Goal: Task Accomplishment & Management: Use online tool/utility

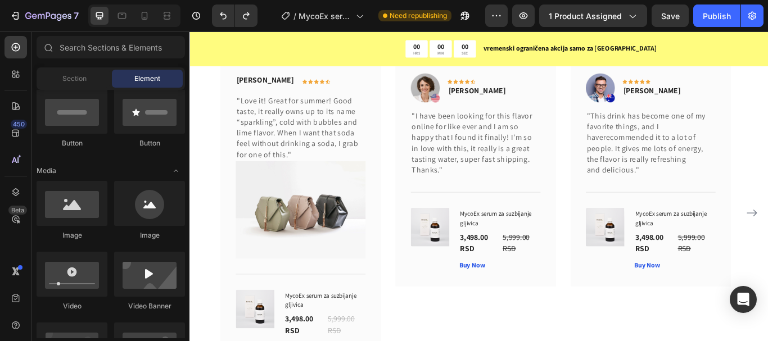
scroll to position [6133, 0]
click at [342, 262] on img at bounding box center [318, 240] width 151 height 114
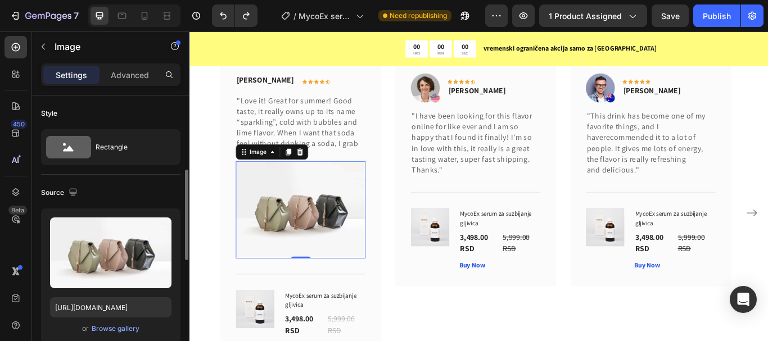
scroll to position [56, 0]
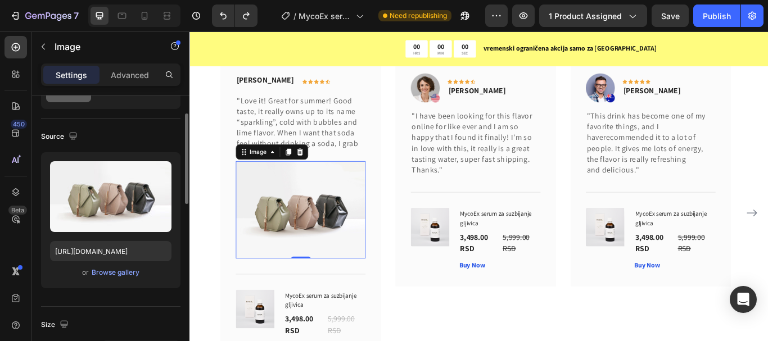
click at [114, 266] on div "or Browse gallery" at bounding box center [110, 272] width 121 height 13
click at [114, 269] on div "Browse gallery" at bounding box center [116, 273] width 48 height 10
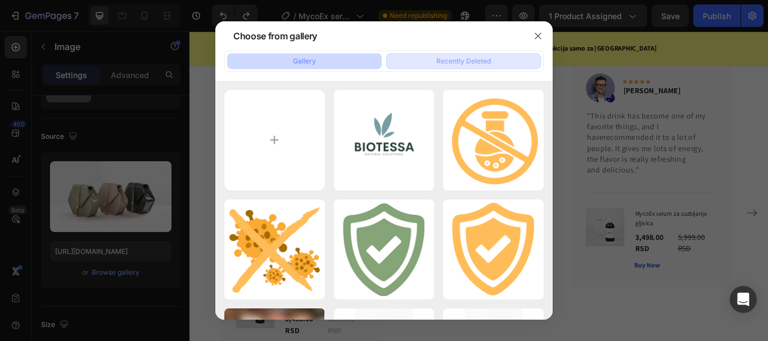
click at [464, 61] on div "Recently Deleted" at bounding box center [463, 61] width 55 height 10
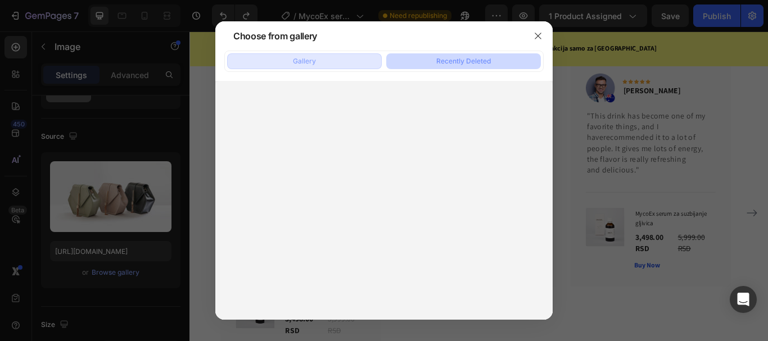
click at [303, 61] on div "Gallery" at bounding box center [304, 61] width 23 height 10
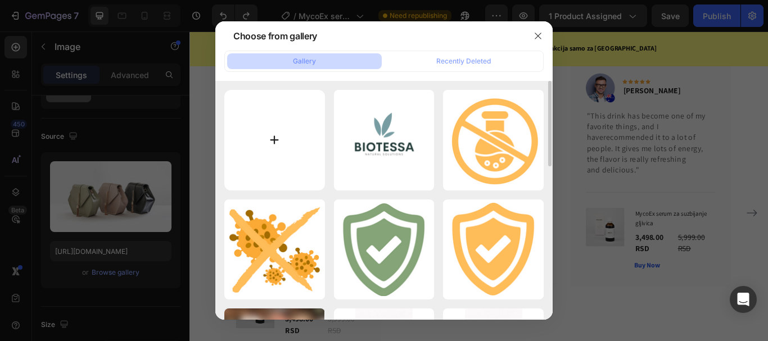
click at [304, 164] on input "file" at bounding box center [274, 140] width 101 height 101
click at [283, 132] on input "file" at bounding box center [274, 140] width 101 height 101
type input "C:\fakepath\1.png"
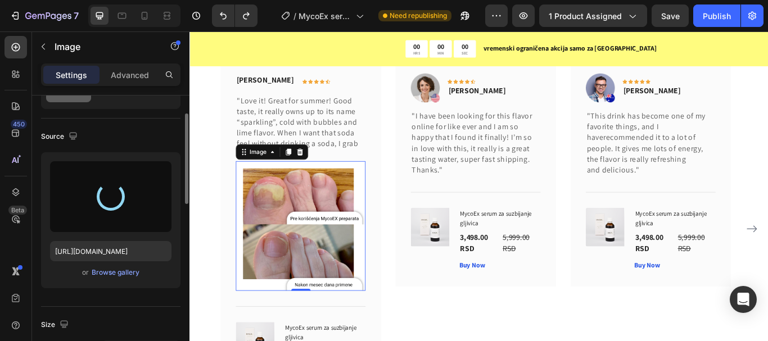
type input "[URL][DOMAIN_NAME]"
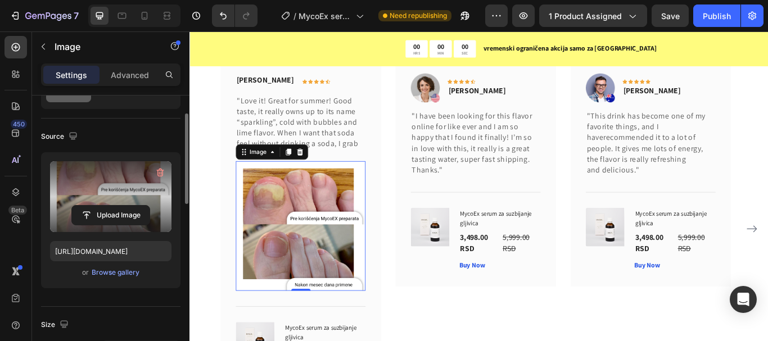
scroll to position [6152, 0]
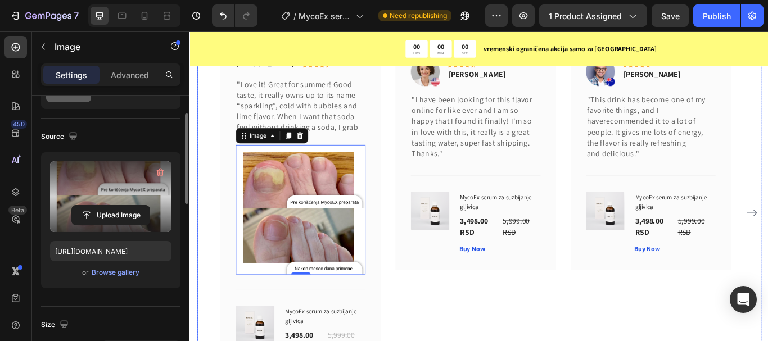
click at [499, 341] on div "Image Icon Icon Icon Icon Icon Row Olivia Rowse Text block Row "I have been loo…" at bounding box center [522, 244] width 187 height 400
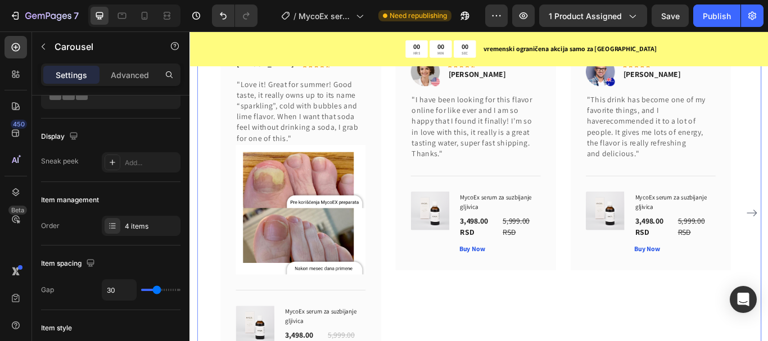
scroll to position [0, 0]
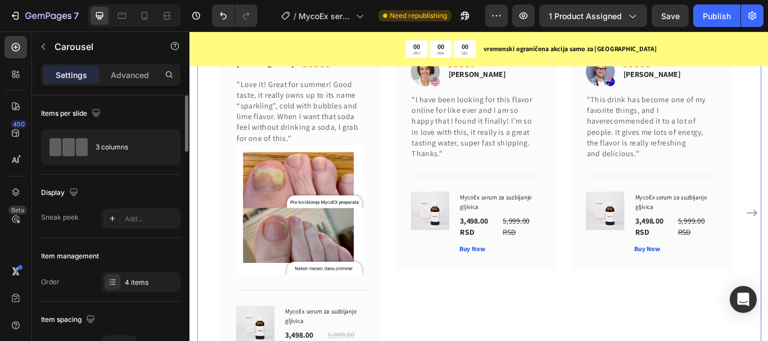
click at [601, 341] on div "Image Icon Icon Icon Icon Icon Row Olivia Rowse Text block Row "I have been loo…" at bounding box center [522, 244] width 187 height 400
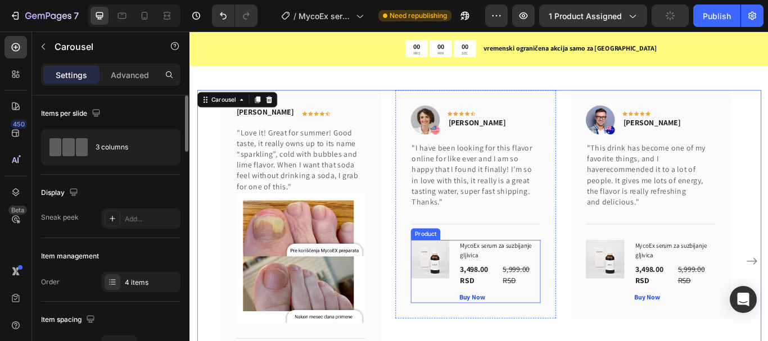
scroll to position [6152, 0]
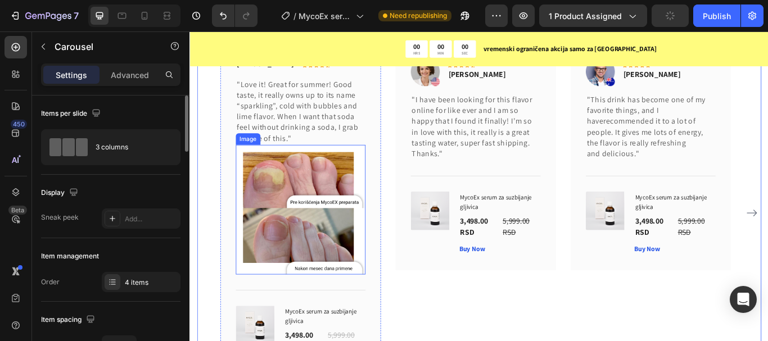
click at [349, 283] on img at bounding box center [318, 239] width 151 height 151
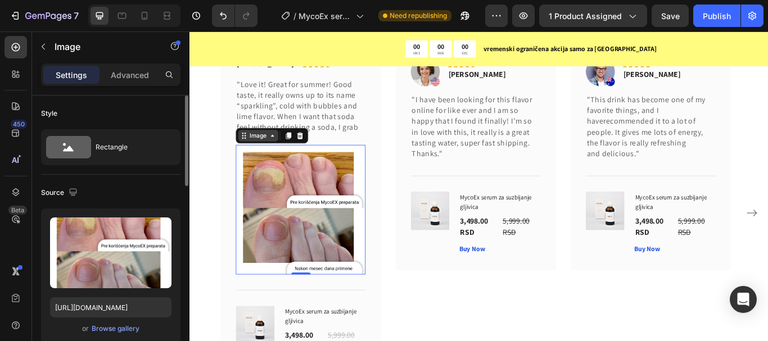
click at [266, 159] on div "Image" at bounding box center [269, 153] width 47 height 13
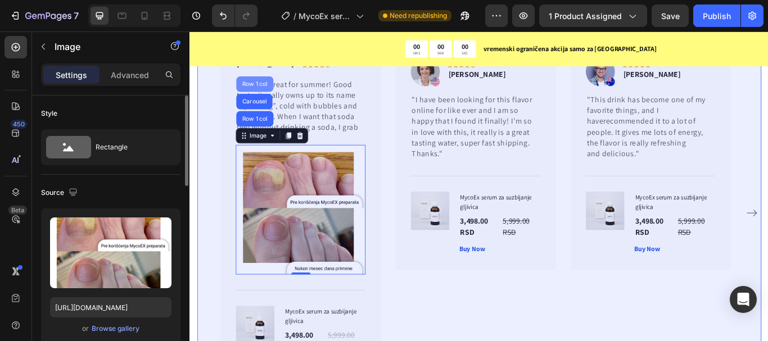
click at [272, 92] on div "Row 1 col" at bounding box center [265, 93] width 34 height 7
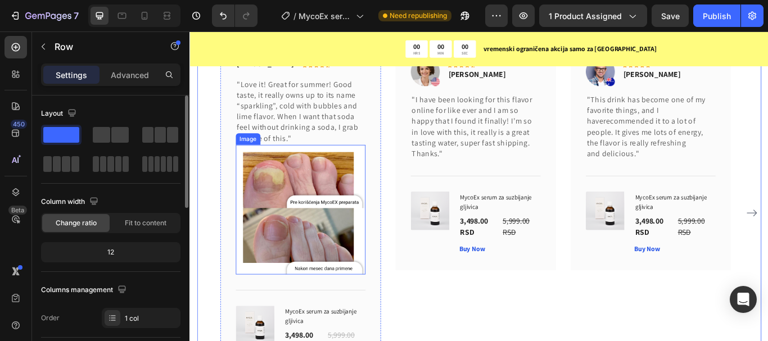
drag, startPoint x: 270, startPoint y: 177, endPoint x: 266, endPoint y: 172, distance: 6.0
click at [270, 178] on img at bounding box center [318, 239] width 151 height 151
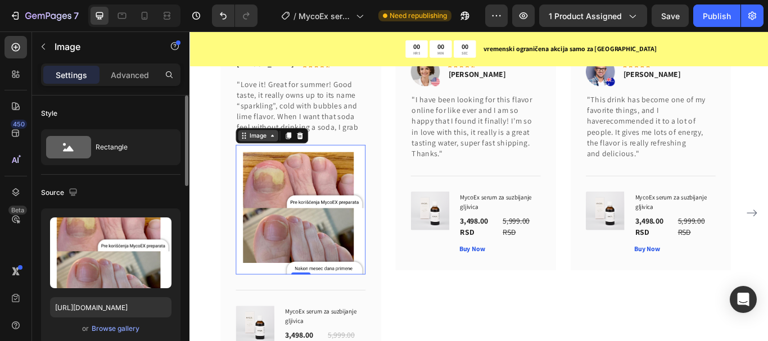
click at [259, 151] on div "Image" at bounding box center [269, 153] width 24 height 10
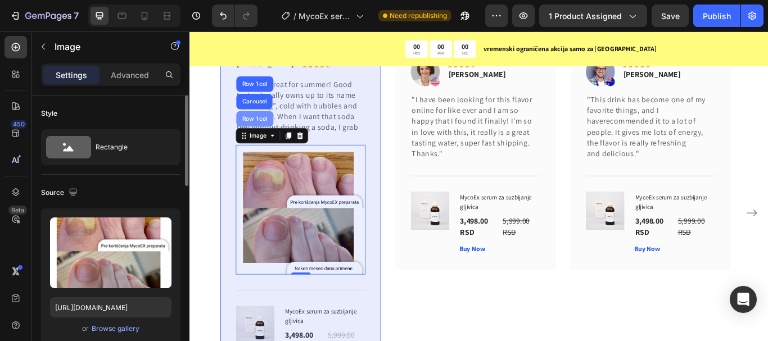
click at [268, 134] on div "Row 1 col" at bounding box center [265, 133] width 34 height 7
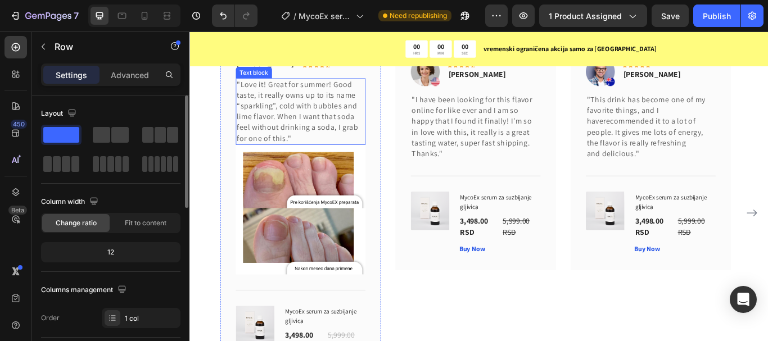
click at [263, 180] on img at bounding box center [318, 239] width 151 height 151
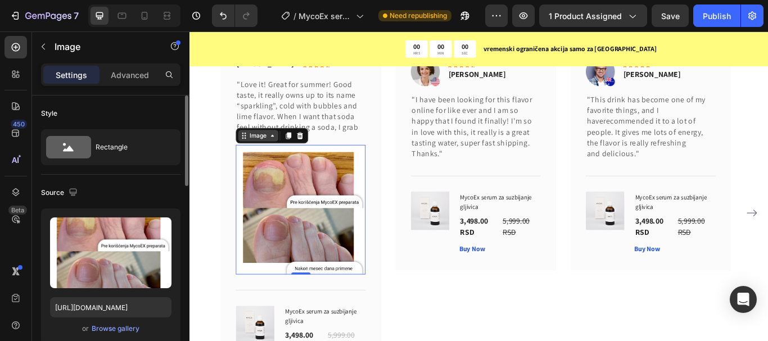
click at [261, 154] on div "Image" at bounding box center [269, 153] width 24 height 10
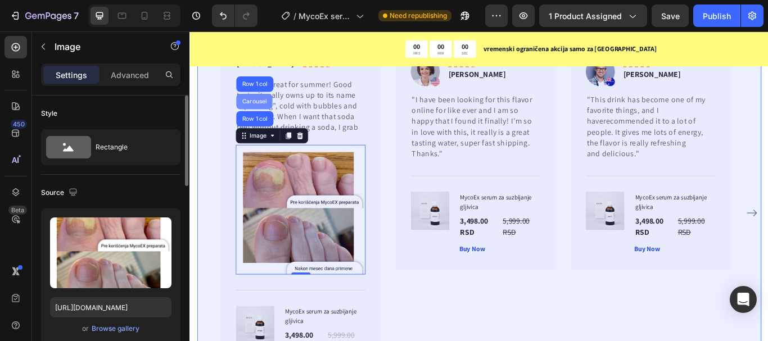
click at [273, 111] on div "Carousel" at bounding box center [264, 113] width 33 height 7
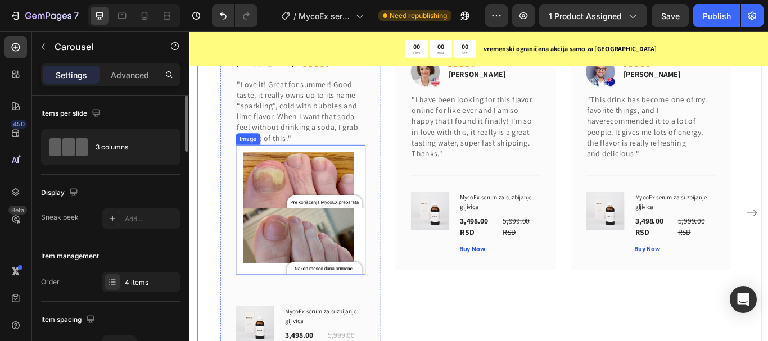
click at [265, 188] on img at bounding box center [318, 239] width 151 height 151
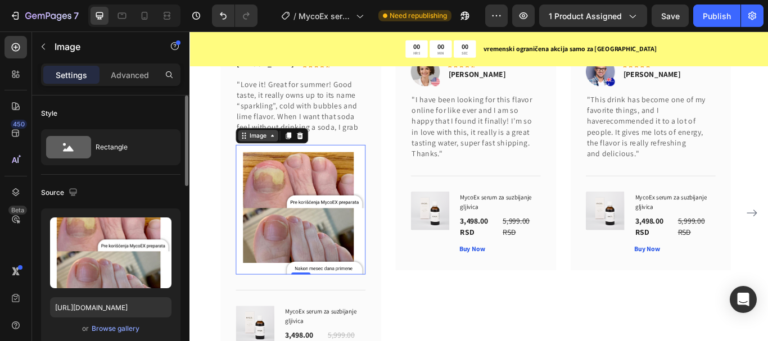
click at [253, 157] on icon at bounding box center [252, 153] width 9 height 9
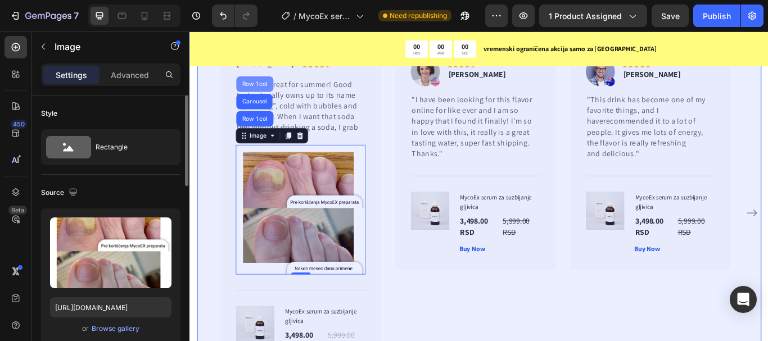
click at [263, 89] on div "Row 1 col" at bounding box center [264, 93] width 43 height 18
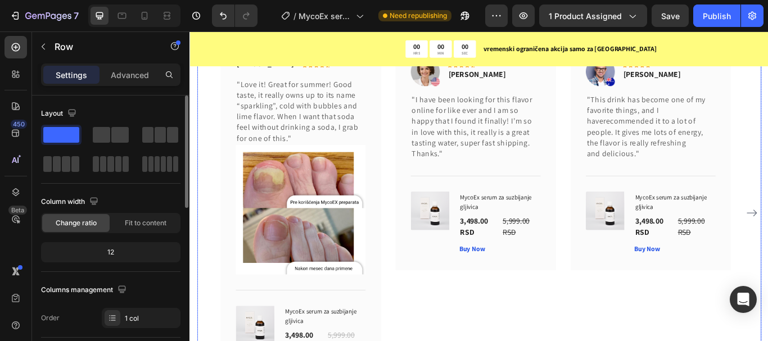
click at [480, 332] on div "Image Icon Icon Icon Icon Icon Row Olivia Rowse Text block Row "I have been loo…" at bounding box center [522, 244] width 187 height 400
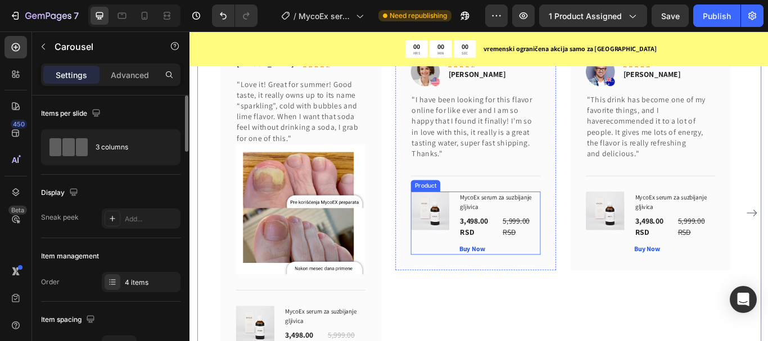
scroll to position [6096, 0]
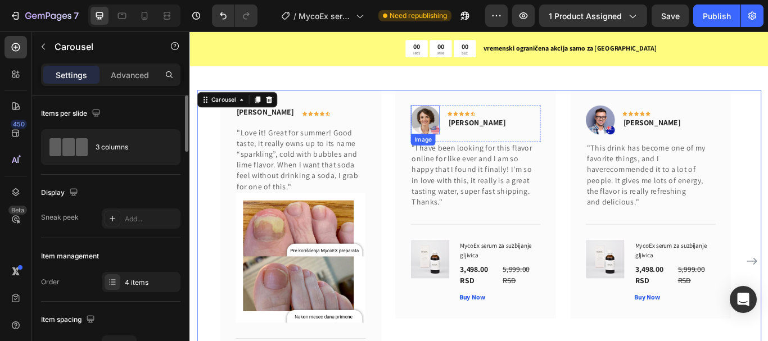
click at [453, 137] on img at bounding box center [464, 135] width 34 height 34
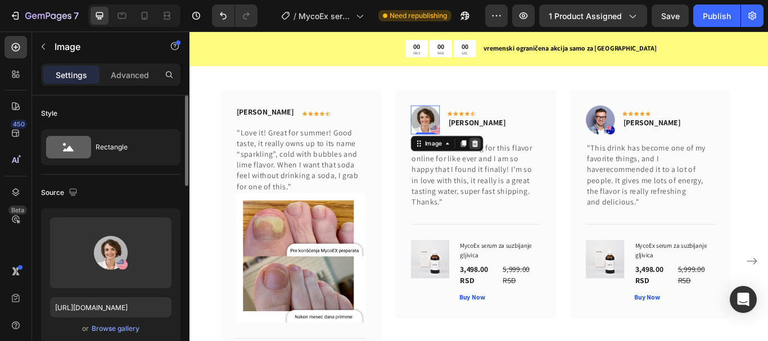
click at [522, 165] on icon at bounding box center [521, 162] width 7 height 8
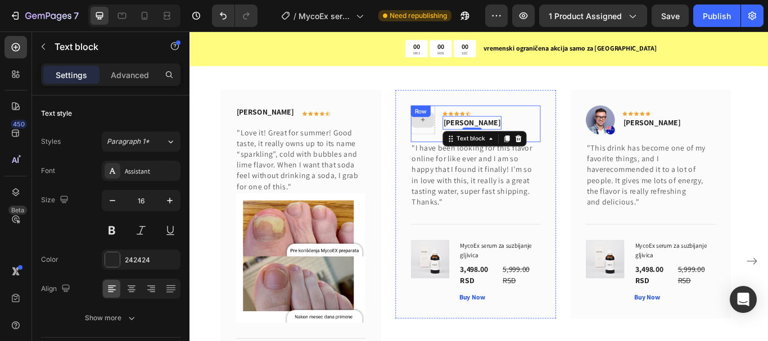
drag, startPoint x: 474, startPoint y: 135, endPoint x: 464, endPoint y: 135, distance: 10.1
click at [464, 135] on div "Icon Icon Icon Icon Icon Row Olivia Rowse Text block 0 Row" at bounding box center [522, 139] width 151 height 43
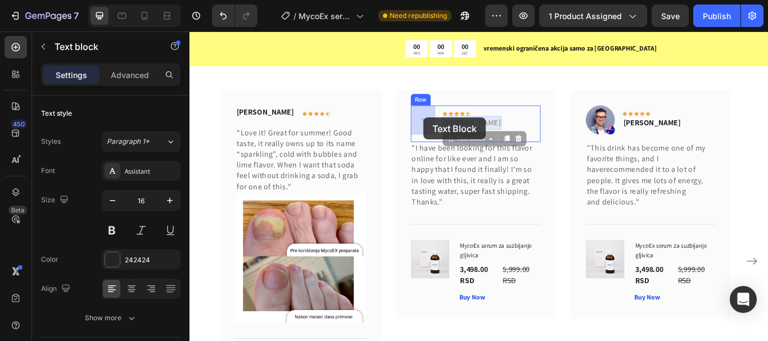
drag, startPoint x: 504, startPoint y: 137, endPoint x: 466, endPoint y: 133, distance: 37.9
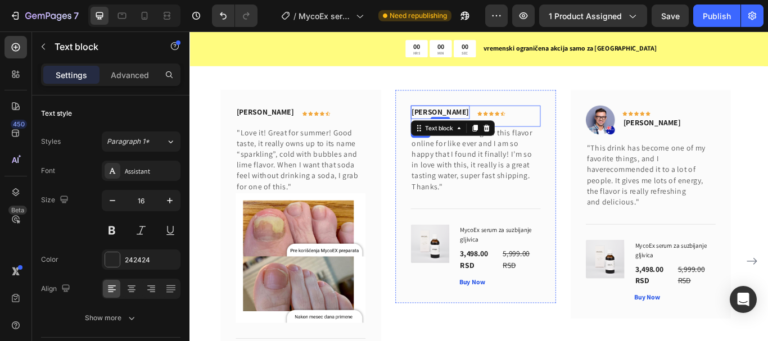
click at [574, 106] on div "Olivia Rowse Text block 0 Icon Icon Icon Icon Icon Row Row "I have been looking…" at bounding box center [522, 224] width 187 height 248
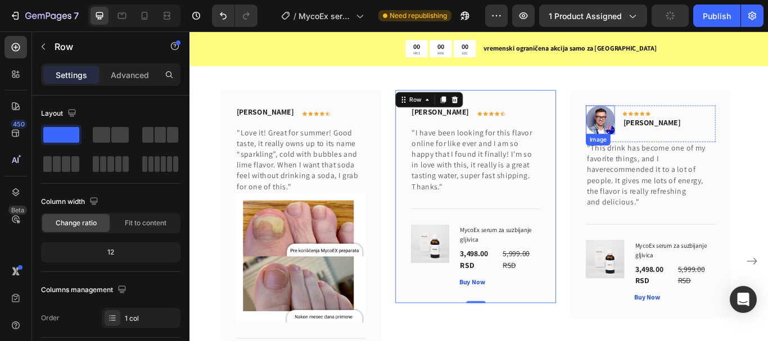
click at [672, 135] on img at bounding box center [668, 135] width 34 height 34
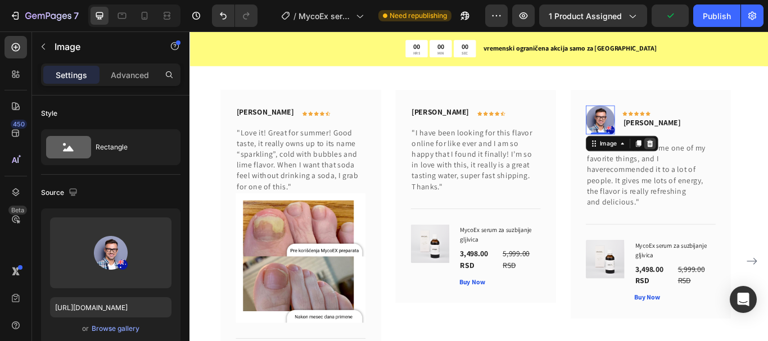
click at [724, 164] on icon at bounding box center [725, 162] width 7 height 8
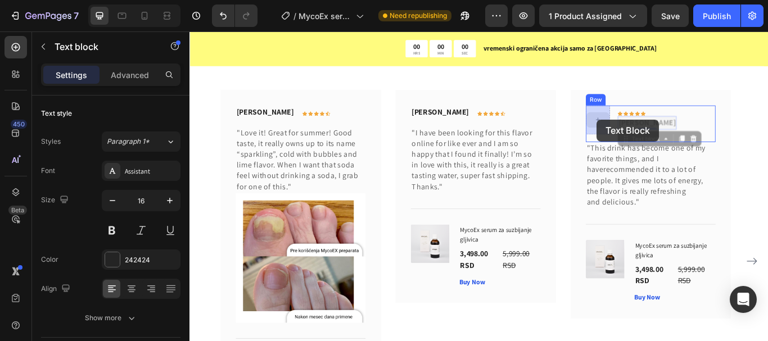
drag, startPoint x: 687, startPoint y: 138, endPoint x: 664, endPoint y: 134, distance: 23.9
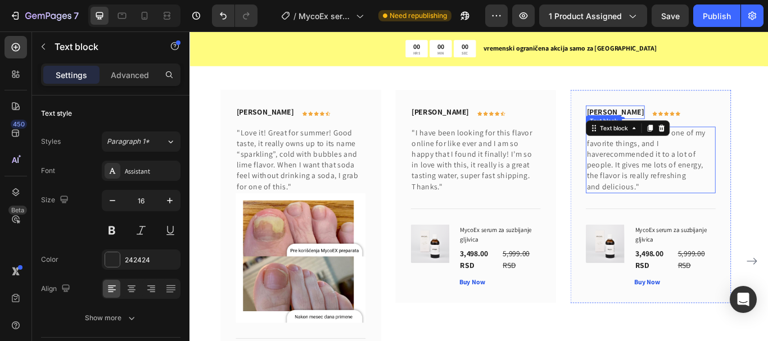
click at [723, 180] on p ""This drink has become one of my favorite things, and I haverecommended it to a…" at bounding box center [726, 181] width 149 height 75
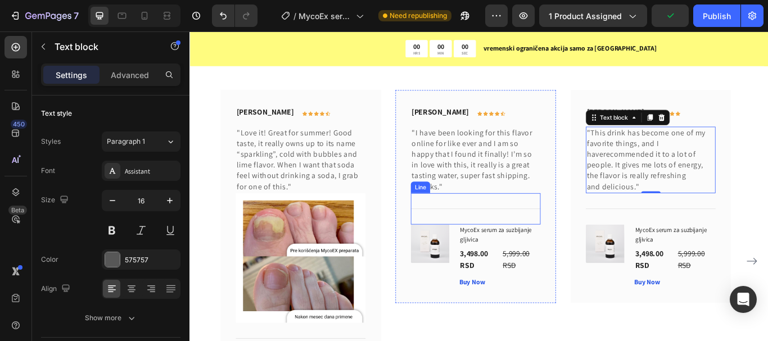
click at [524, 229] on div "Title Line" at bounding box center [522, 238] width 151 height 37
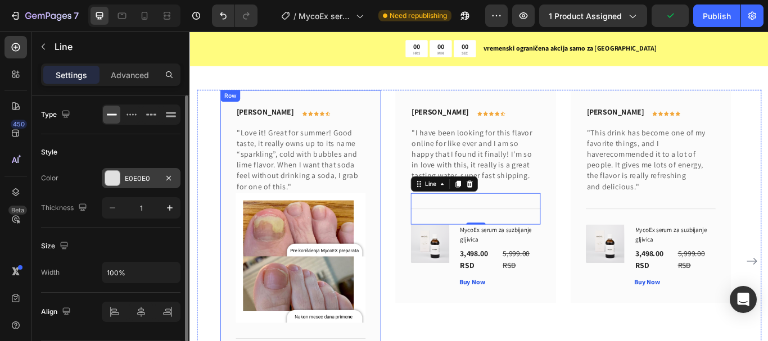
scroll to position [6152, 0]
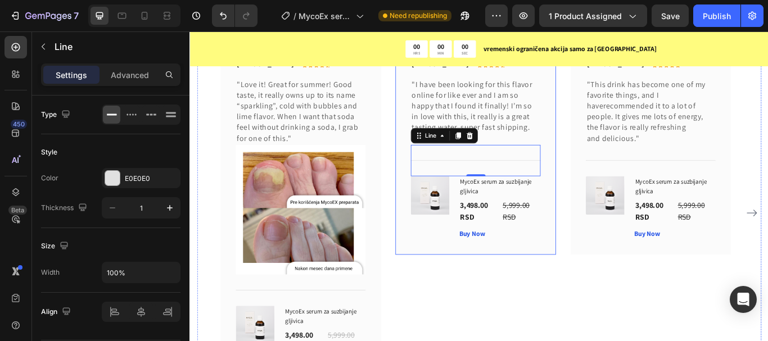
click at [603, 150] on div "Olivia Rowse Text block Icon Icon Icon Icon Icon Row Row "I have been looking f…" at bounding box center [522, 168] width 187 height 248
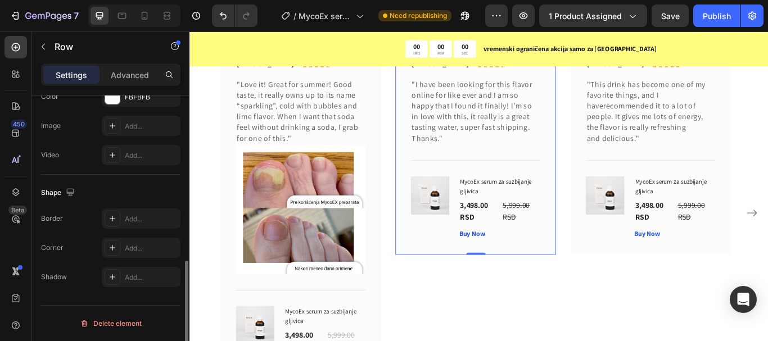
scroll to position [296, 0]
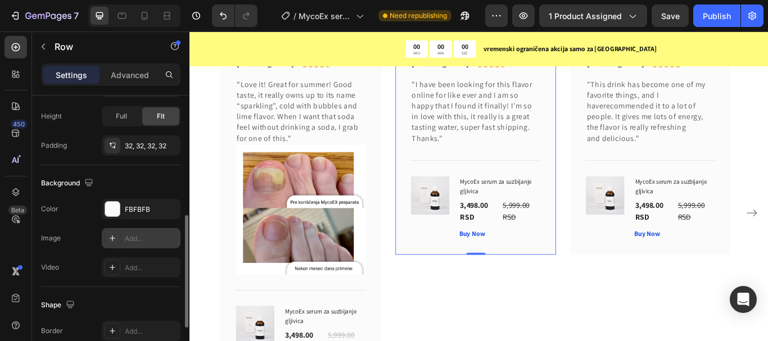
click at [115, 230] on div at bounding box center [113, 238] width 16 height 16
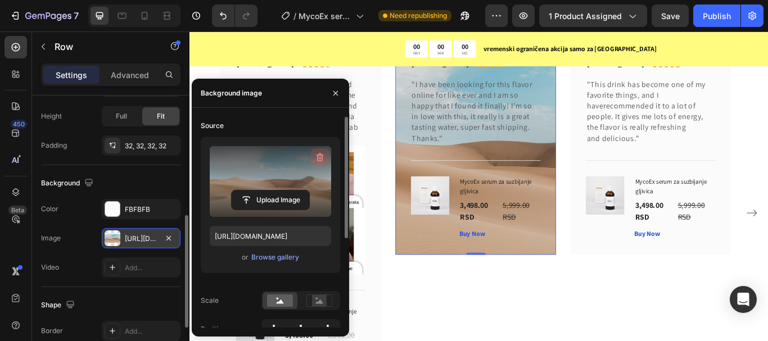
click at [315, 156] on icon "button" at bounding box center [319, 157] width 11 height 11
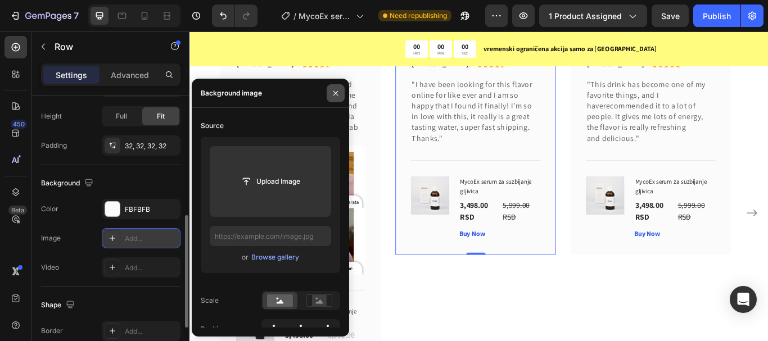
click at [334, 94] on icon "button" at bounding box center [335, 93] width 4 height 4
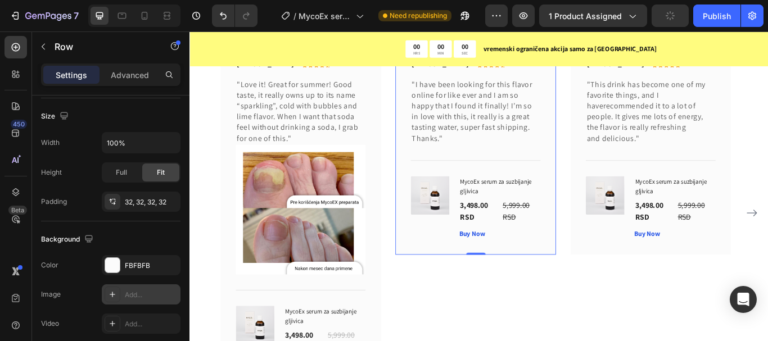
scroll to position [0, 0]
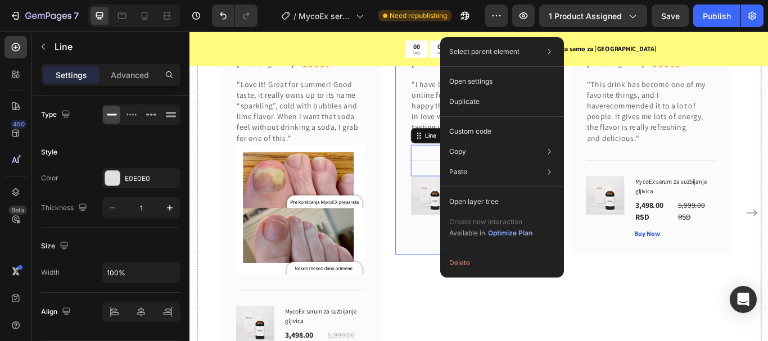
click at [436, 143] on div "Olivia Rowse Text block Icon Icon Icon Icon Icon Row Row "I have been looking f…" at bounding box center [522, 168] width 187 height 248
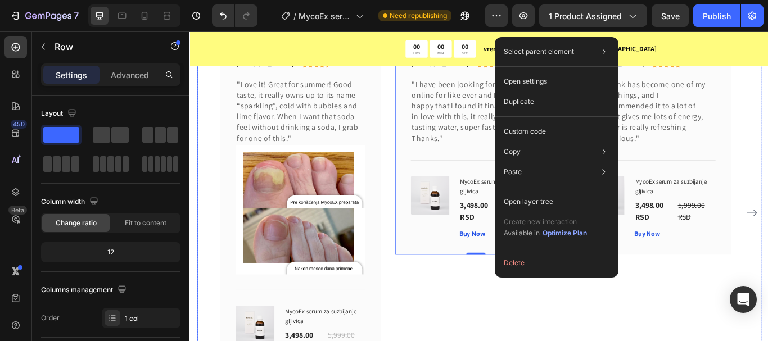
click at [491, 322] on div "Olivia Rowse Text block Icon Icon Icon Icon Icon Row Row "I have been looking f…" at bounding box center [522, 244] width 187 height 400
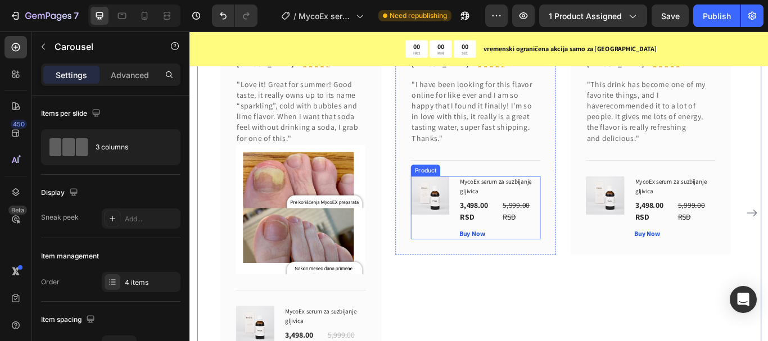
scroll to position [6096, 0]
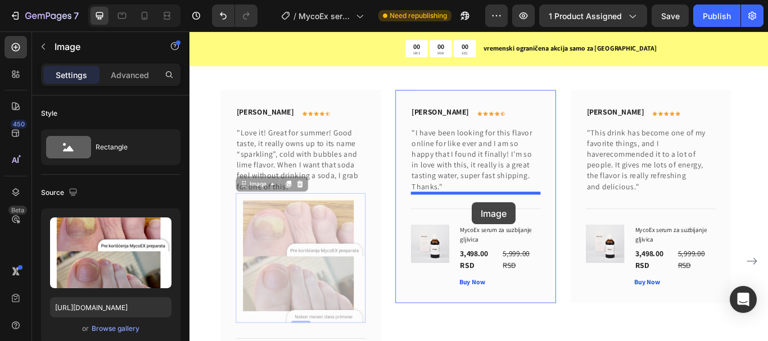
drag, startPoint x: 345, startPoint y: 245, endPoint x: 518, endPoint y: 231, distance: 173.7
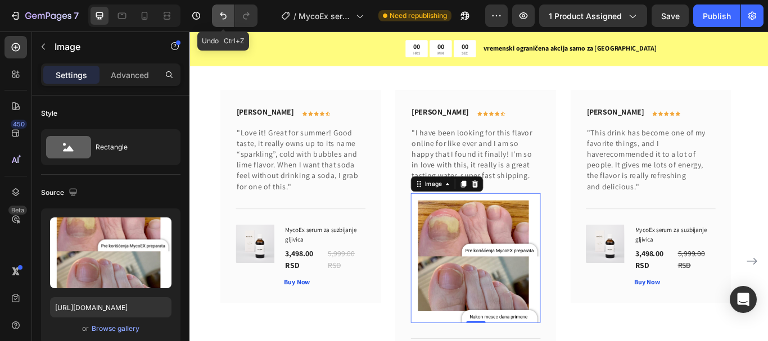
click at [218, 15] on icon "Undo/Redo" at bounding box center [223, 15] width 11 height 11
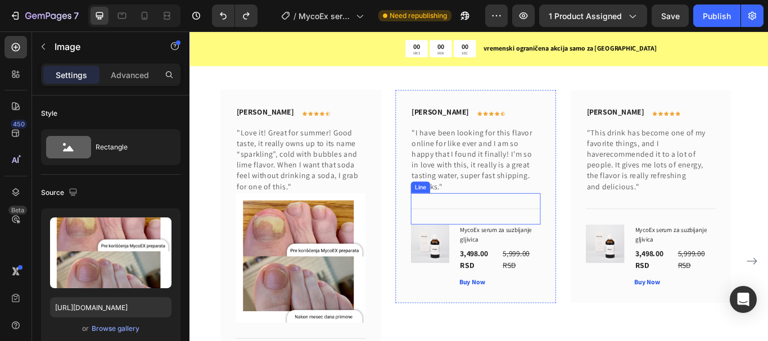
click at [518, 229] on div "Title Line" at bounding box center [522, 238] width 151 height 37
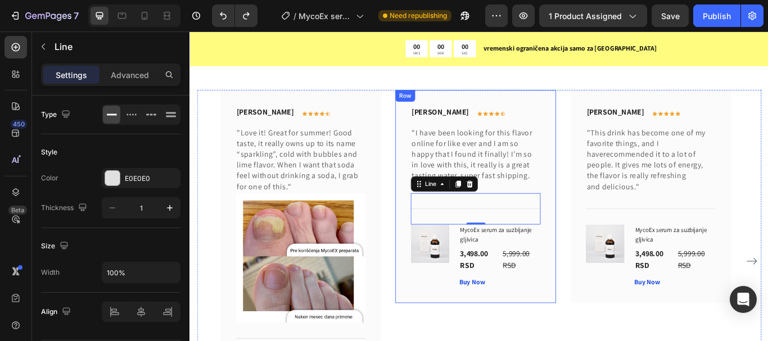
click at [606, 219] on div "Olivia Rowse Text block Icon Icon Icon Icon Icon Row Row "I have been looking f…" at bounding box center [522, 224] width 187 height 248
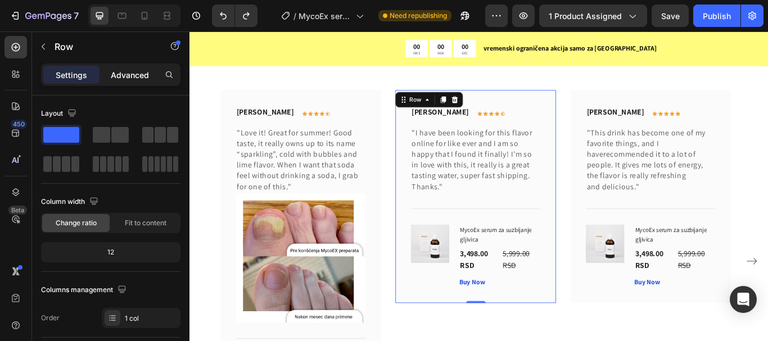
click at [132, 79] on p "Advanced" at bounding box center [130, 75] width 38 height 12
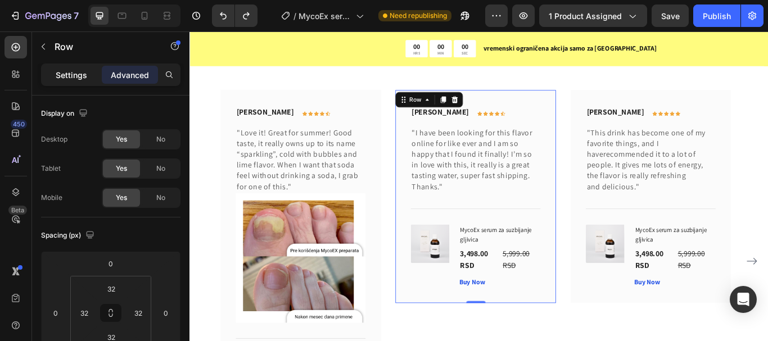
click at [73, 79] on p "Settings" at bounding box center [71, 75] width 31 height 12
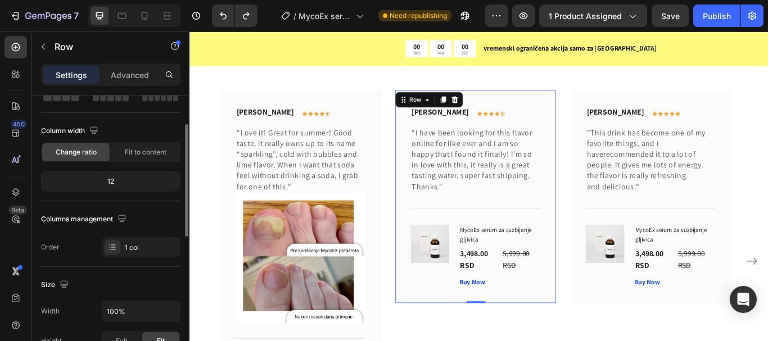
scroll to position [0, 0]
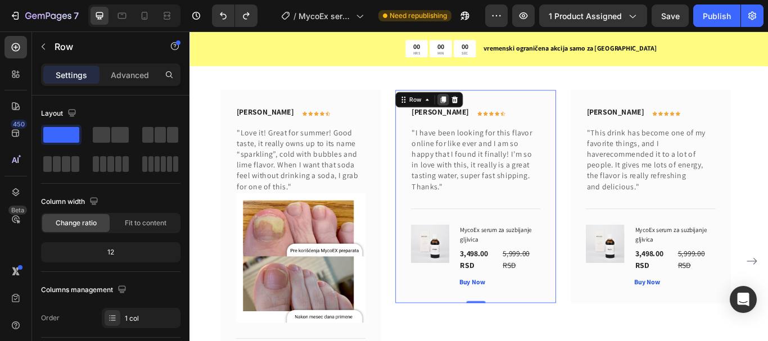
click at [484, 108] on icon at bounding box center [485, 111] width 6 height 8
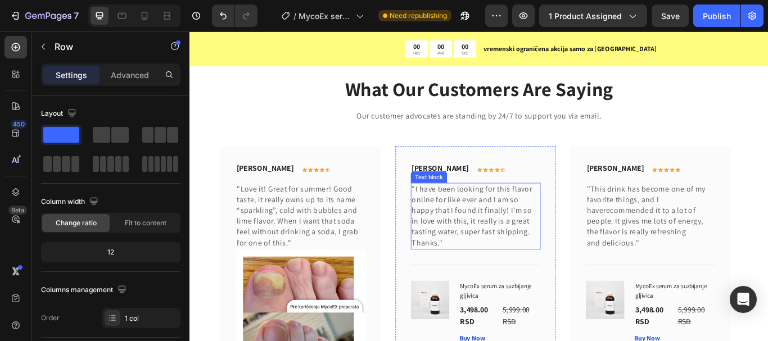
scroll to position [6092, 0]
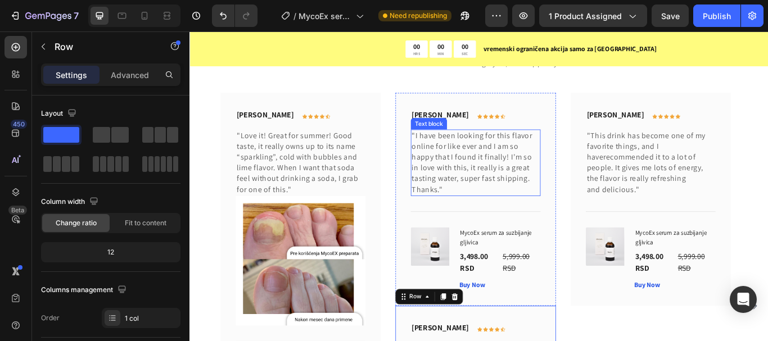
click at [594, 213] on p "Thanks."" at bounding box center [522, 216] width 149 height 12
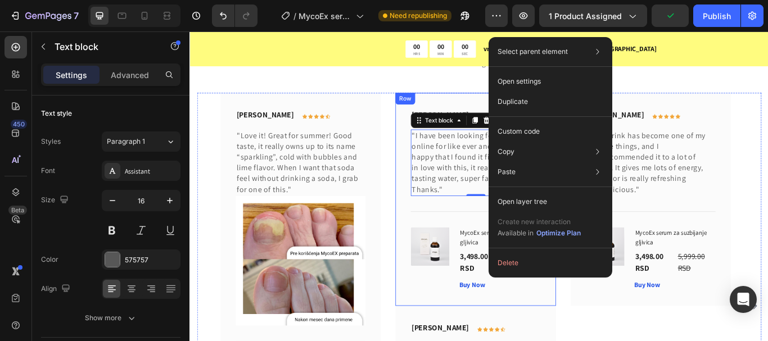
click at [437, 133] on div "Olivia Rowse Text block Icon Icon Icon Icon Icon Row Row "I have been looking f…" at bounding box center [522, 227] width 187 height 248
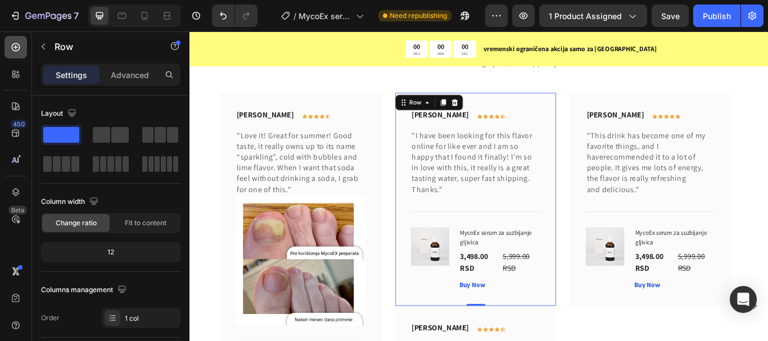
click at [16, 44] on icon at bounding box center [16, 47] width 8 height 8
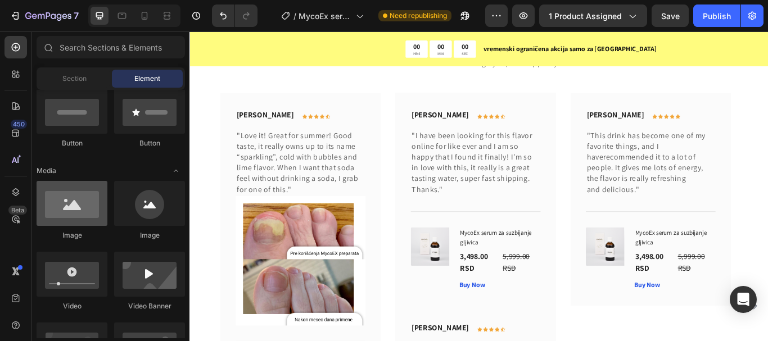
click at [93, 200] on div at bounding box center [72, 203] width 71 height 45
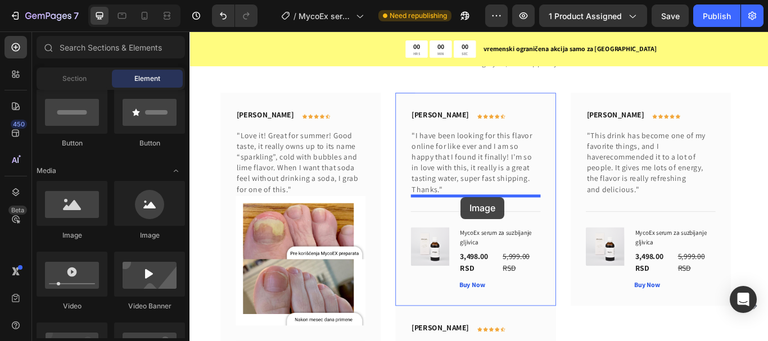
drag, startPoint x: 271, startPoint y: 243, endPoint x: 505, endPoint y: 225, distance: 235.1
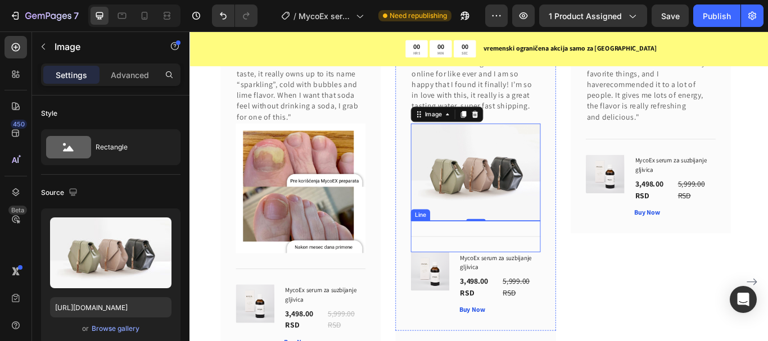
scroll to position [6205, 0]
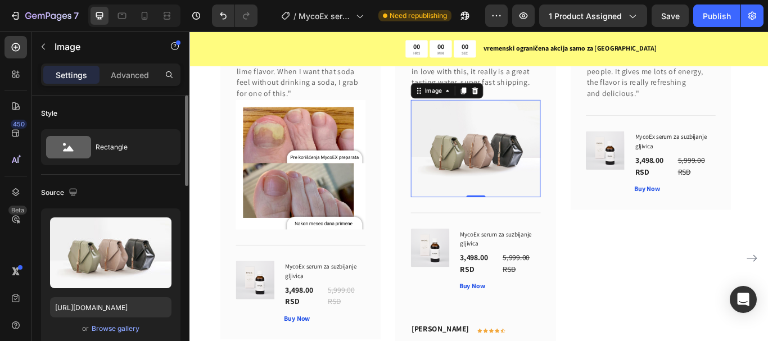
click at [79, 328] on div "or Browse gallery" at bounding box center [110, 328] width 121 height 13
click at [120, 323] on div "or Browse gallery" at bounding box center [110, 328] width 121 height 13
click at [120, 325] on div "Browse gallery" at bounding box center [116, 329] width 48 height 10
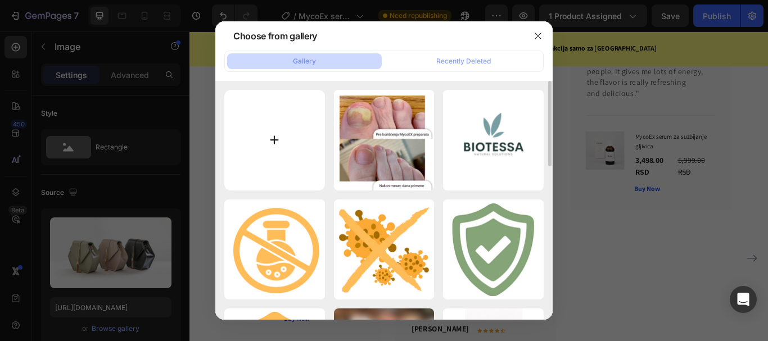
click at [310, 147] on input "file" at bounding box center [274, 140] width 101 height 101
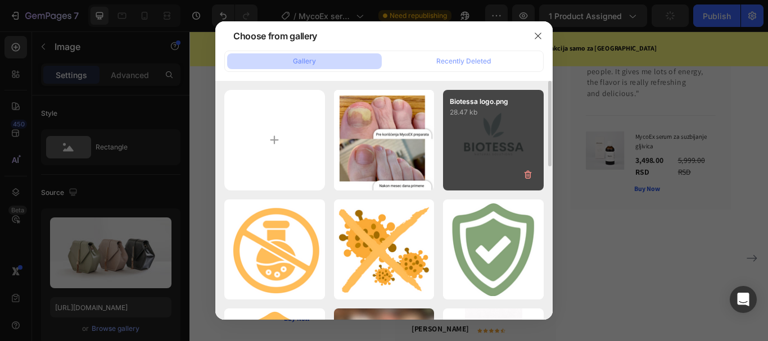
type input "C:\fakepath\4.png"
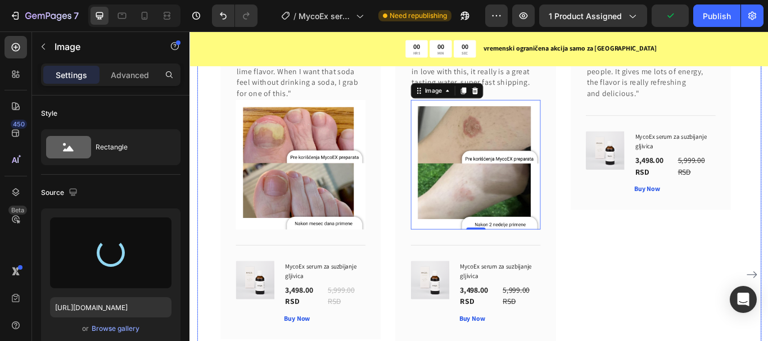
type input "[URL][DOMAIN_NAME]"
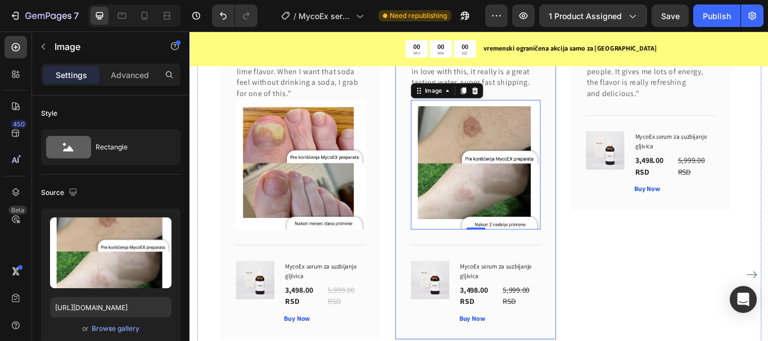
scroll to position [6224, 0]
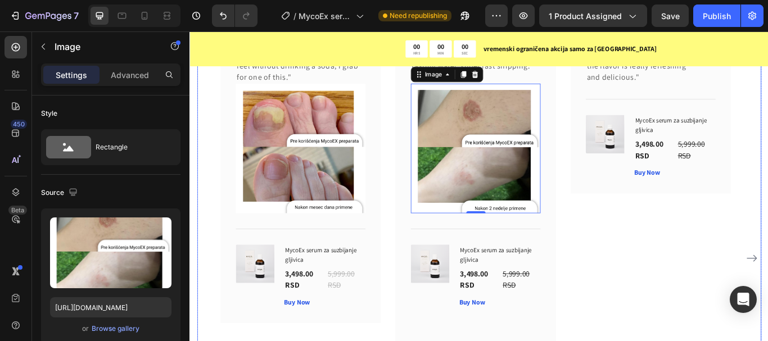
click at [720, 289] on div "Timothy Joseph Text block Icon Icon Icon Icon Icon Row Row "This drink has beco…" at bounding box center [726, 296] width 187 height 649
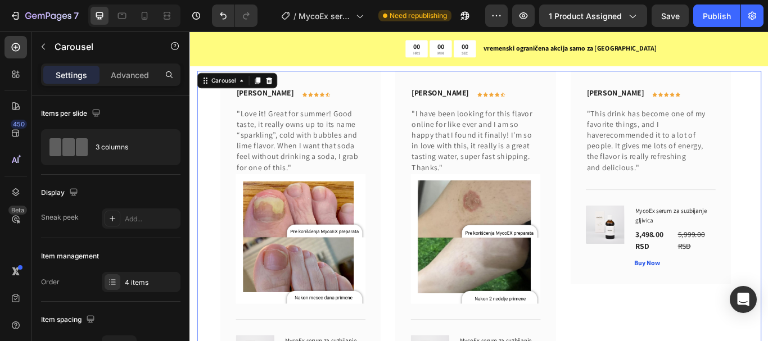
scroll to position [6112, 0]
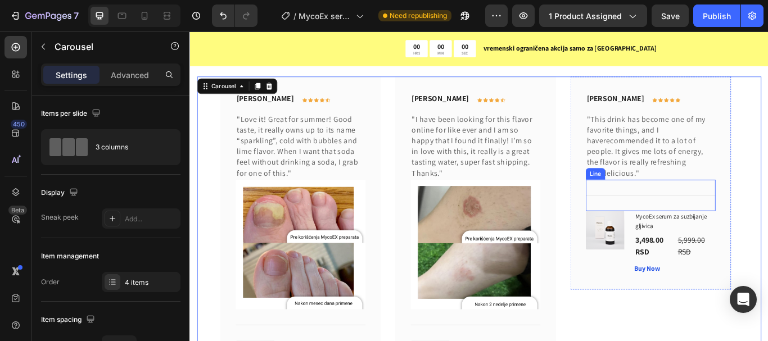
click at [687, 214] on div "Title Line" at bounding box center [726, 223] width 151 height 37
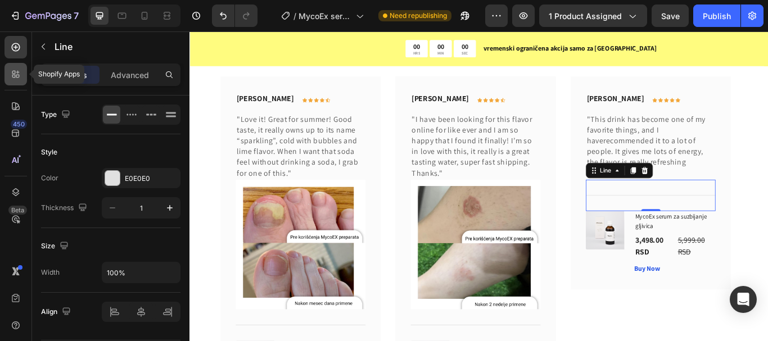
click at [16, 76] on icon at bounding box center [15, 74] width 11 height 11
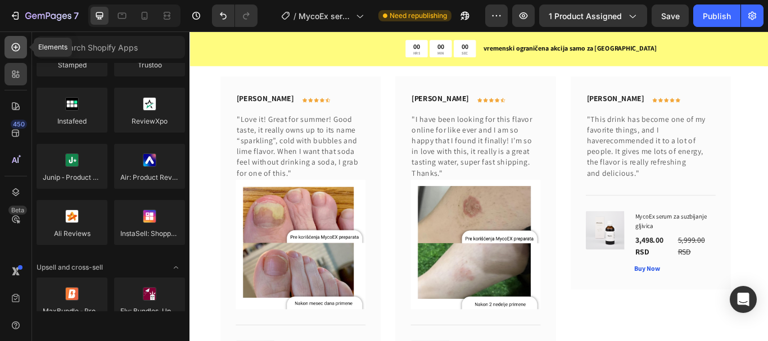
click at [13, 52] on icon at bounding box center [15, 47] width 11 height 11
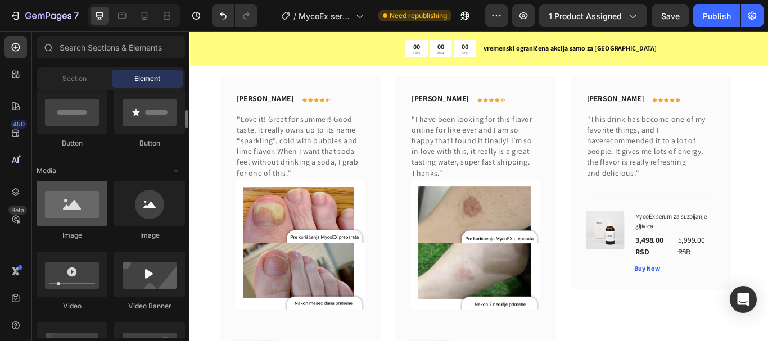
click at [62, 216] on div at bounding box center [72, 203] width 71 height 45
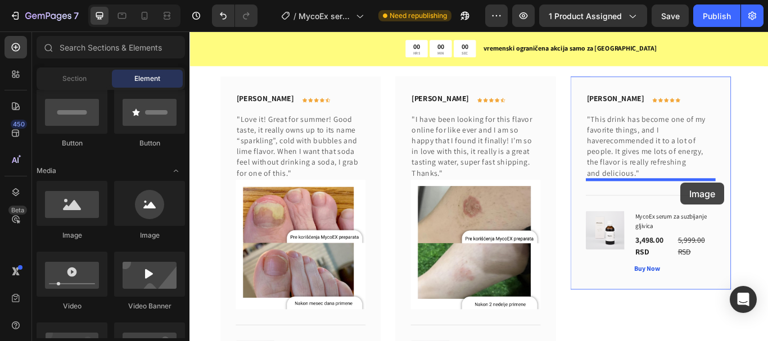
drag, startPoint x: 424, startPoint y: 252, endPoint x: 762, endPoint y: 208, distance: 340.1
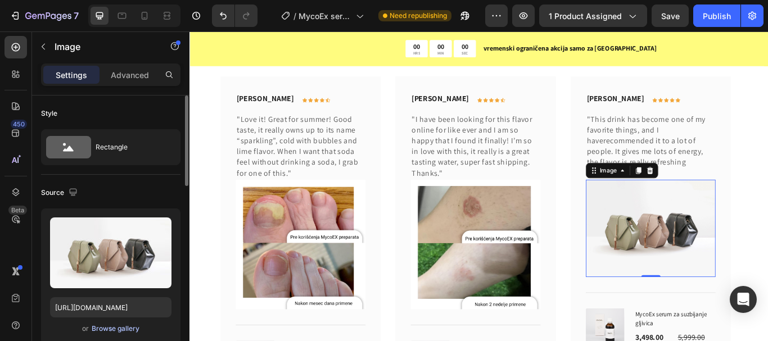
click at [117, 331] on div "Browse gallery" at bounding box center [116, 329] width 48 height 10
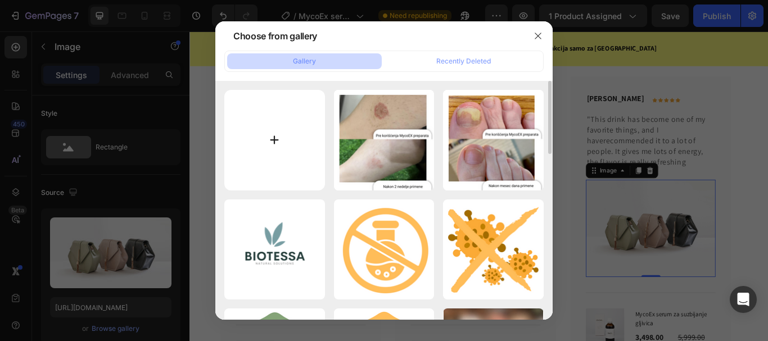
click at [258, 102] on input "file" at bounding box center [274, 140] width 101 height 101
type input "C:\fakepath\3.png"
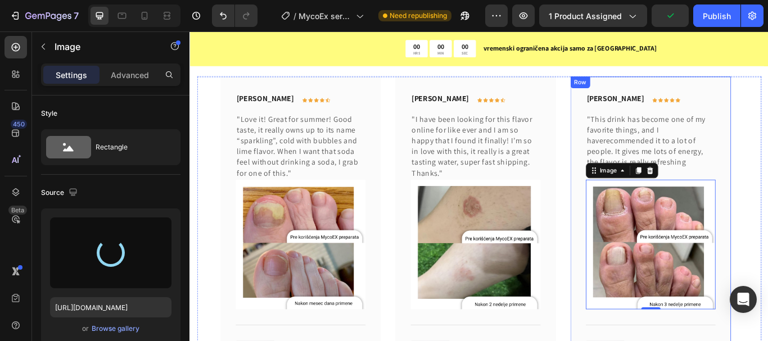
type input "[URL][DOMAIN_NAME]"
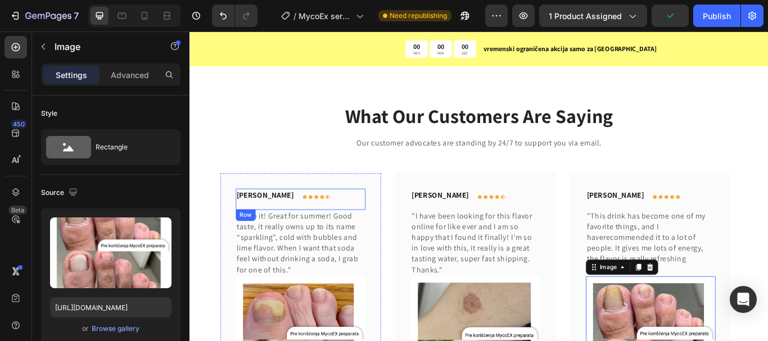
scroll to position [6055, 0]
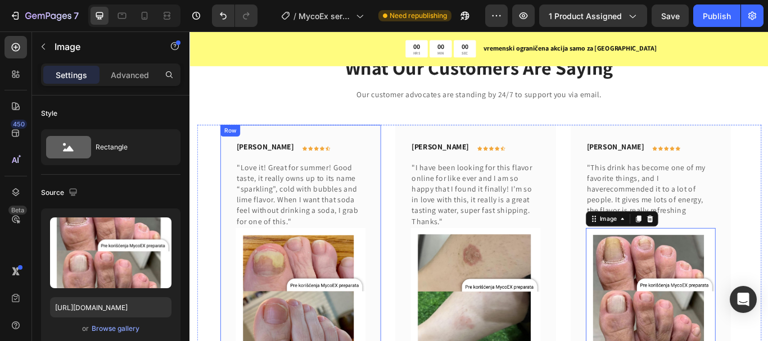
click at [275, 147] on div "Rita Carroll Text block Icon Icon Icon Icon Icon Row Row "Love it! Great for su…" at bounding box center [318, 341] width 187 height 400
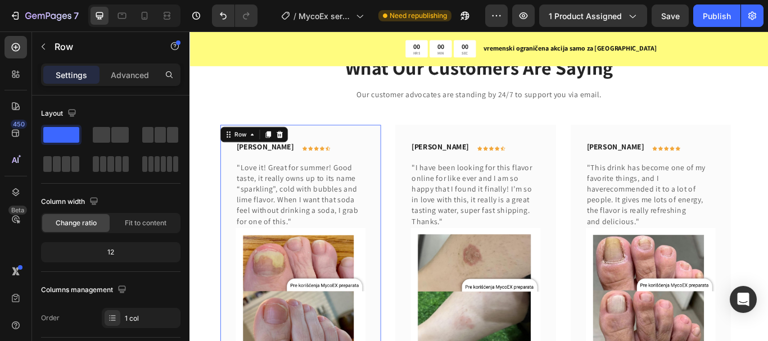
click at [283, 154] on icon at bounding box center [281, 152] width 6 height 8
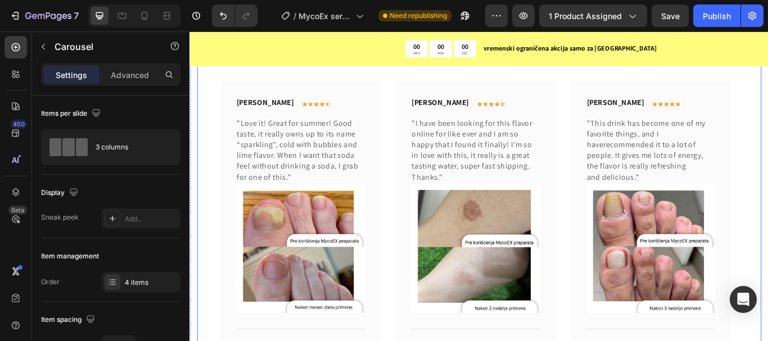
scroll to position [6019, 0]
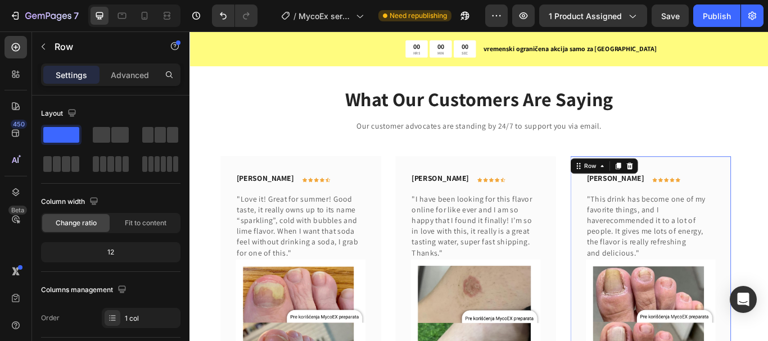
click at [689, 189] on icon at bounding box center [689, 188] width 6 height 8
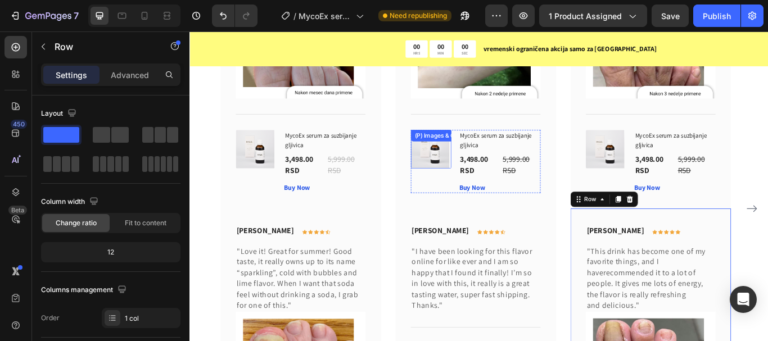
scroll to position [6356, 0]
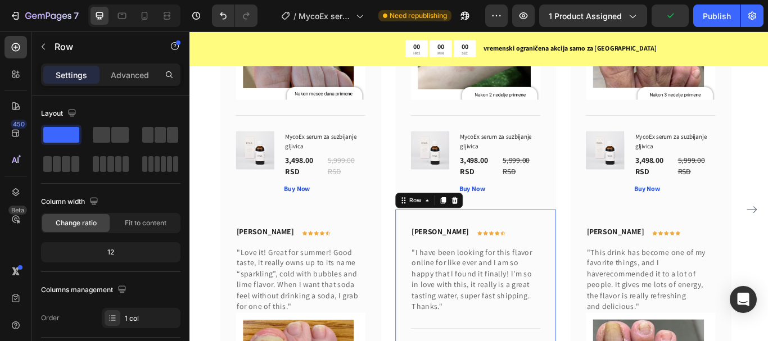
click at [498, 227] on icon at bounding box center [498, 229] width 7 height 8
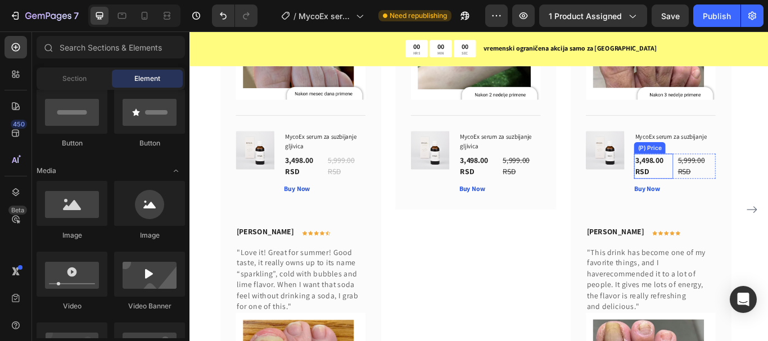
scroll to position [6412, 0]
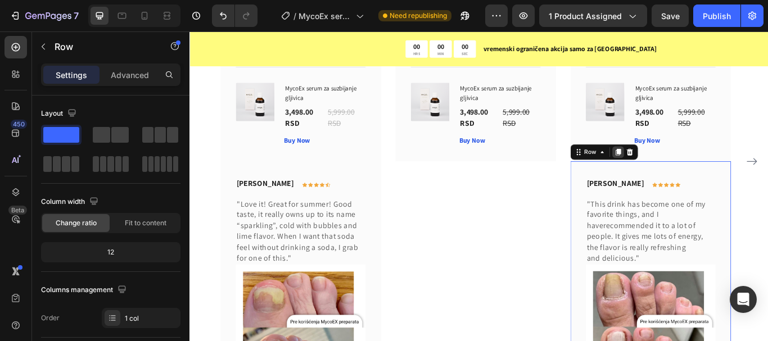
click at [692, 172] on icon at bounding box center [688, 172] width 9 height 9
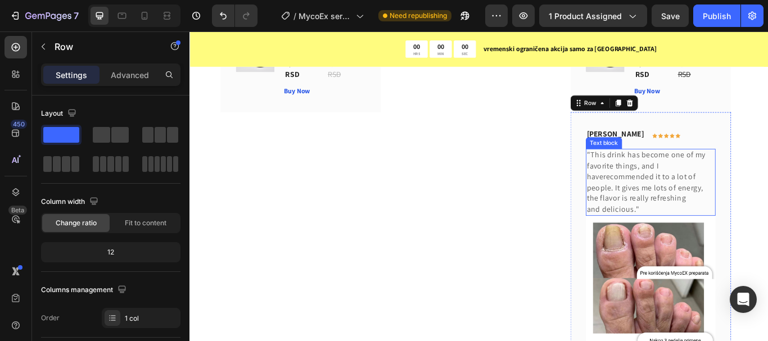
scroll to position [6869, 0]
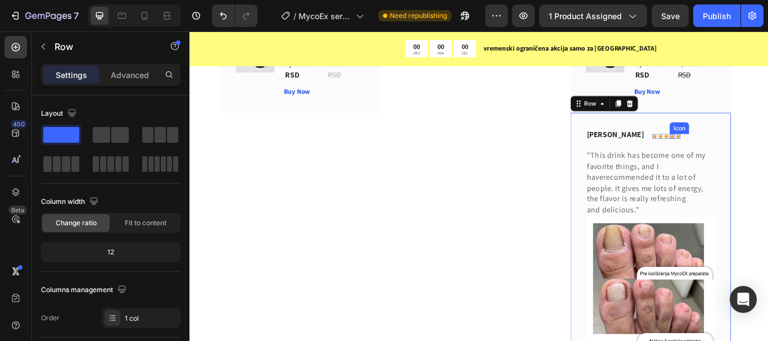
click at [767, 143] on div "Timothy Joseph Text block Icon Icon Icon Icon Icon Row Row "This drink has beco…" at bounding box center [726, 326] width 187 height 400
click at [705, 117] on icon at bounding box center [702, 115] width 9 height 9
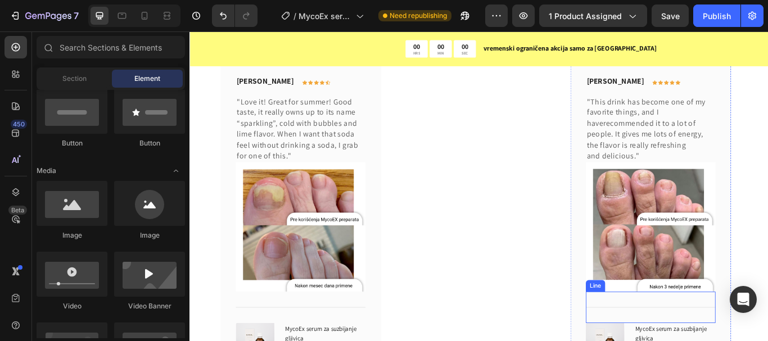
scroll to position [6475, 0]
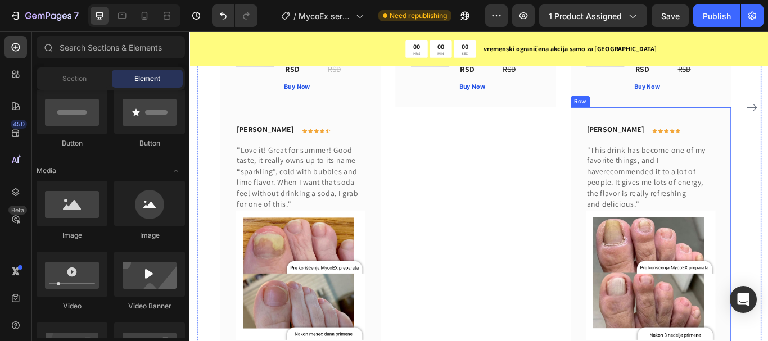
click at [643, 136] on div "Timothy Joseph Text block Icon Icon Icon Icon Icon Row Row "This drink has beco…" at bounding box center [726, 320] width 187 height 400
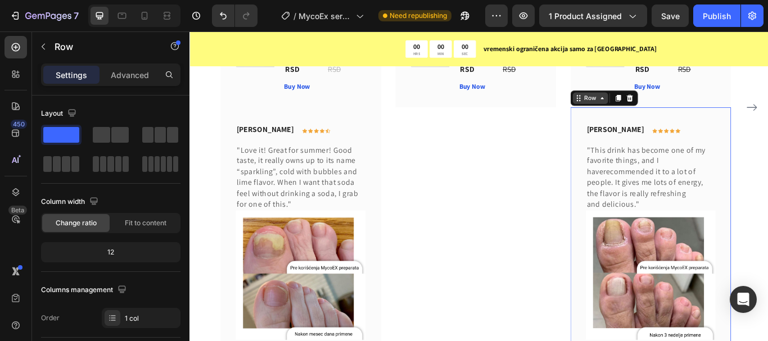
click at [671, 109] on icon at bounding box center [670, 109] width 9 height 9
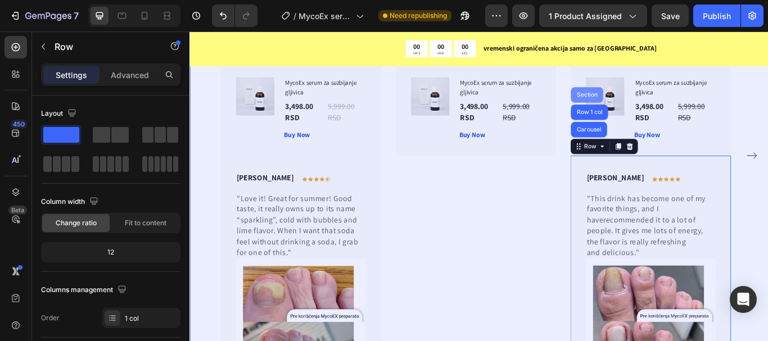
click at [654, 111] on div "Section" at bounding box center [653, 106] width 38 height 18
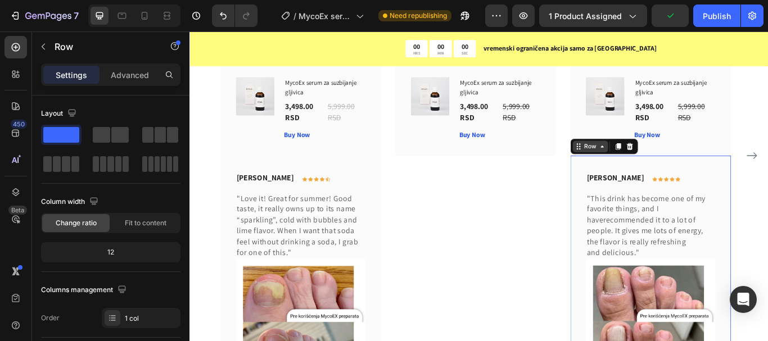
click at [650, 167] on div "Row" at bounding box center [656, 166] width 19 height 10
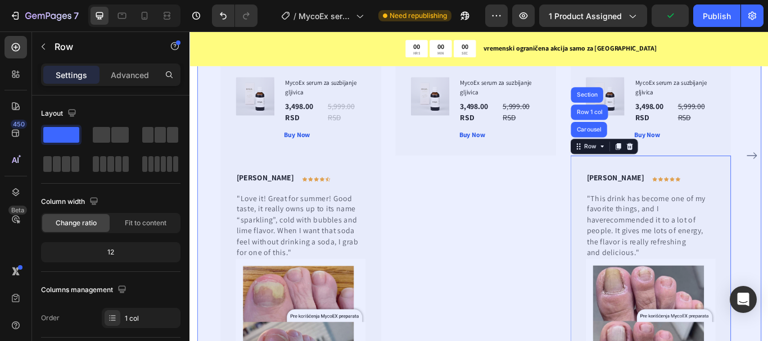
click at [652, 125] on div "Row 1 col" at bounding box center [655, 126] width 34 height 7
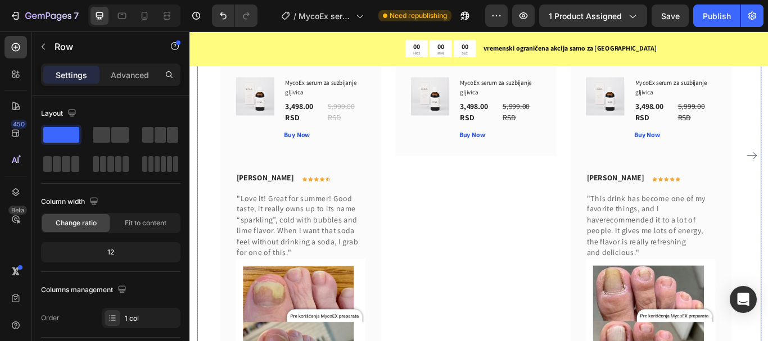
click at [584, 234] on div "Olivia Rowse Text block Icon Icon Icon Icon Icon Row Row "I have been looking f…" at bounding box center [522, 177] width 187 height 800
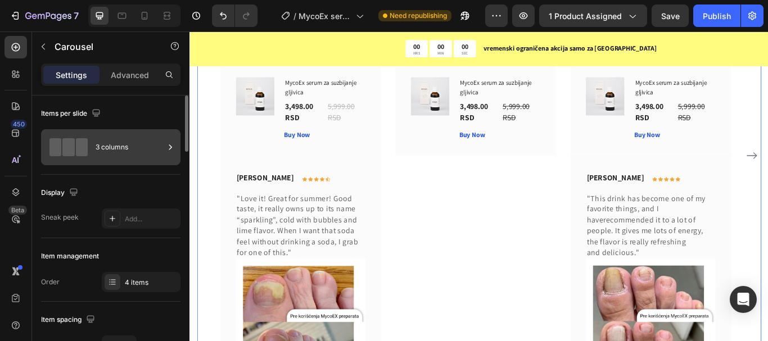
click at [102, 147] on div "3 columns" at bounding box center [130, 147] width 69 height 26
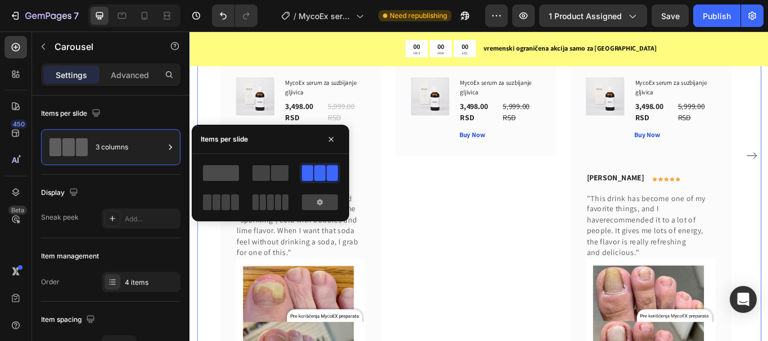
drag, startPoint x: 222, startPoint y: 172, endPoint x: 223, endPoint y: 178, distance: 6.3
click at [221, 171] on span at bounding box center [221, 173] width 36 height 16
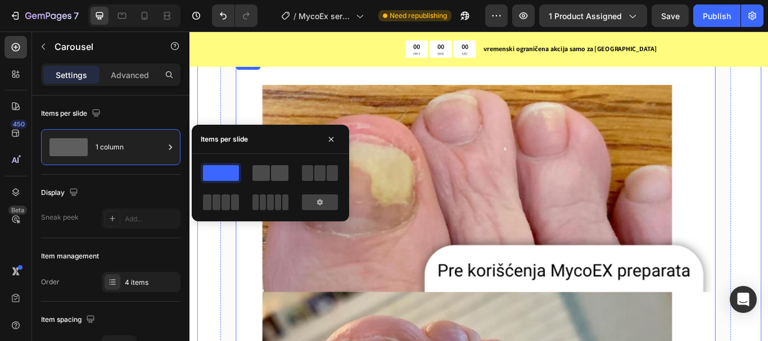
scroll to position [6146, 0]
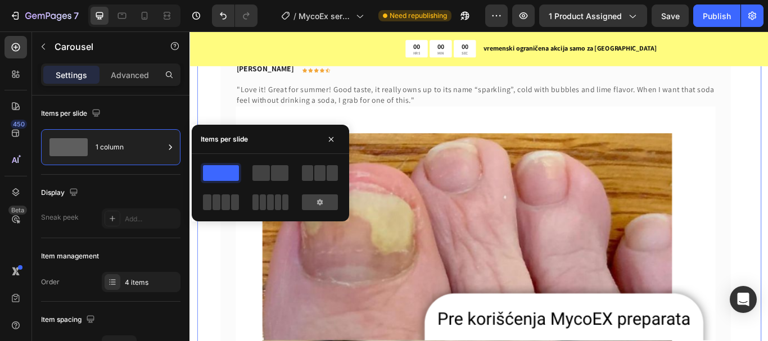
drag, startPoint x: 279, startPoint y: 174, endPoint x: 339, endPoint y: 187, distance: 61.6
click at [278, 174] on span at bounding box center [279, 173] width 17 height 16
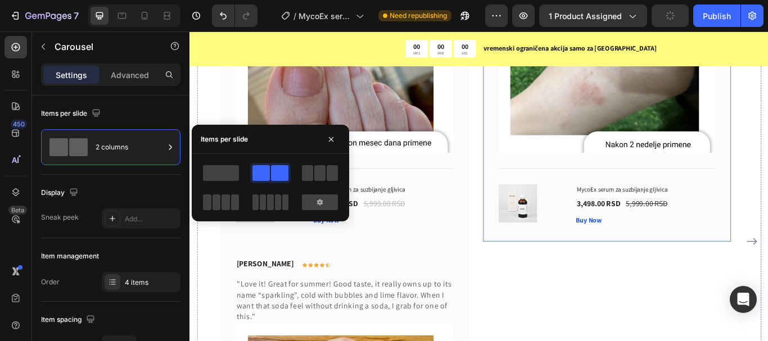
scroll to position [6484, 0]
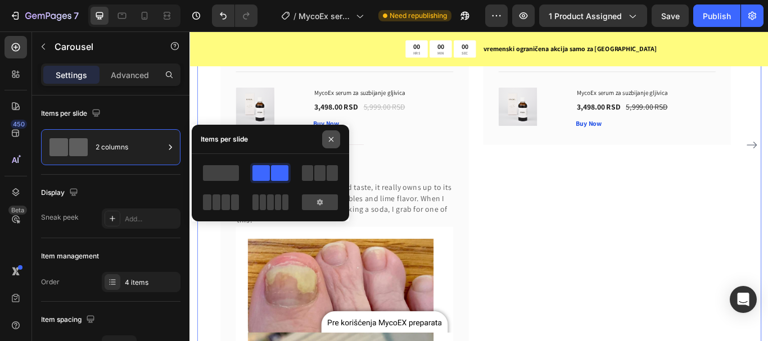
click at [328, 142] on icon "button" at bounding box center [331, 139] width 9 height 9
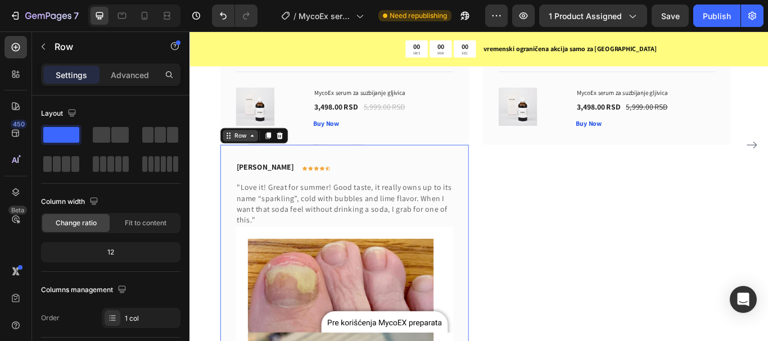
click at [263, 152] on icon at bounding box center [261, 153] width 9 height 9
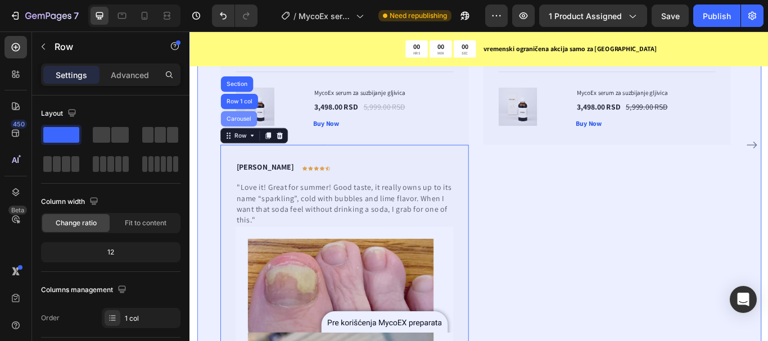
click at [246, 128] on div "Carousel" at bounding box center [246, 134] width 42 height 18
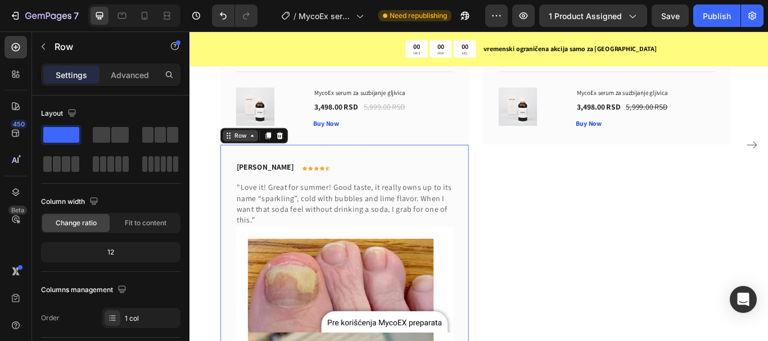
click at [252, 155] on div "Row" at bounding box center [248, 153] width 19 height 10
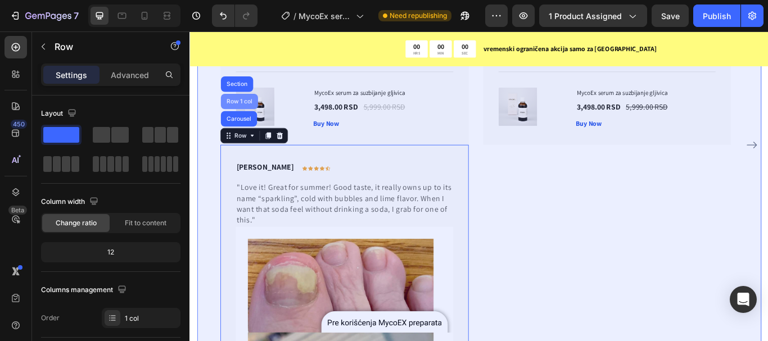
click at [254, 114] on div "Row 1 col" at bounding box center [247, 113] width 34 height 7
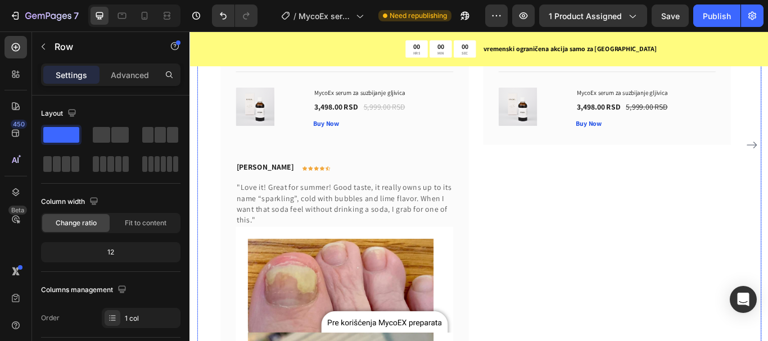
click at [597, 227] on div "Olivia Rowse Text block Icon Icon Icon Icon Icon Row Row "I have been looking f…" at bounding box center [675, 164] width 289 height 904
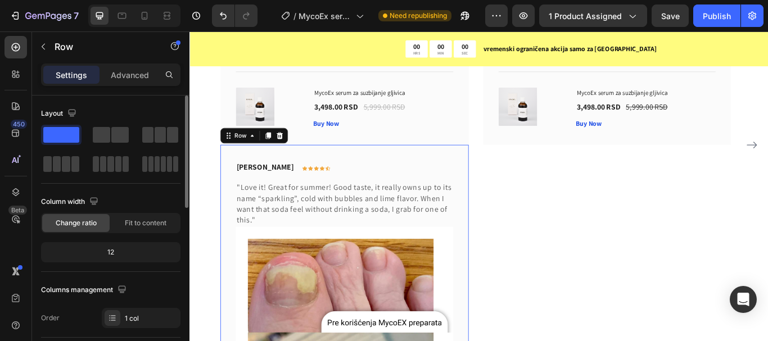
click at [116, 251] on div "12" at bounding box center [110, 253] width 135 height 16
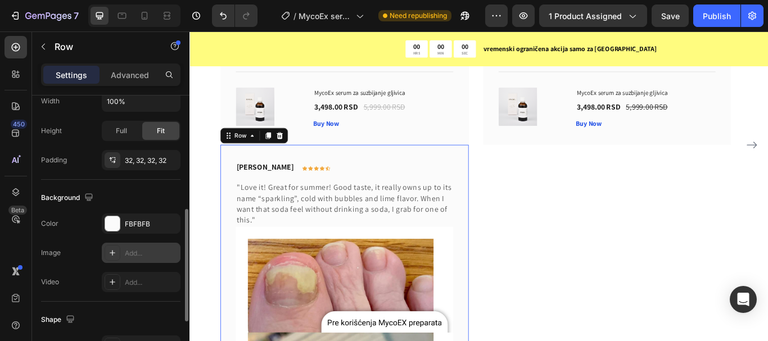
scroll to position [225, 0]
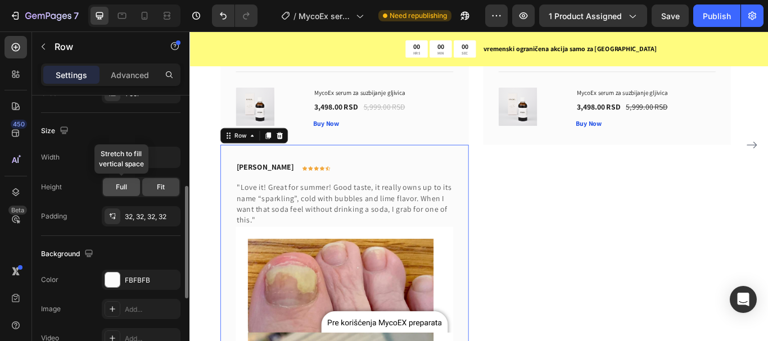
click at [126, 189] on span "Full" at bounding box center [121, 187] width 11 height 10
click at [157, 190] on span "Fit" at bounding box center [161, 187] width 8 height 10
click at [133, 187] on div "Full" at bounding box center [121, 187] width 37 height 18
click at [166, 190] on div "Fit" at bounding box center [160, 187] width 37 height 18
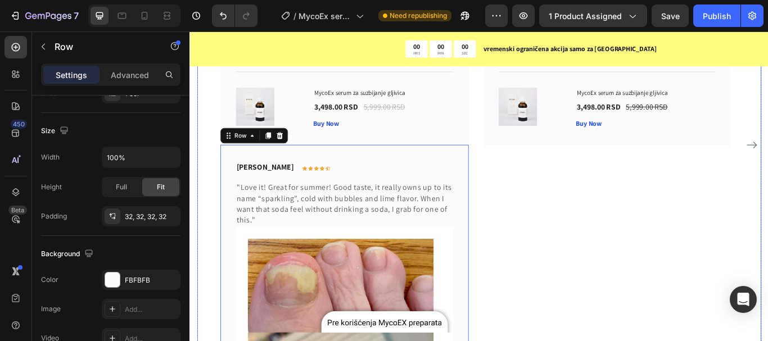
drag, startPoint x: 575, startPoint y: 214, endPoint x: 408, endPoint y: 214, distance: 167.5
click at [574, 214] on div "Olivia Rowse Text block Icon Icon Icon Icon Icon Row Row "I have been looking f…" at bounding box center [675, 164] width 289 height 904
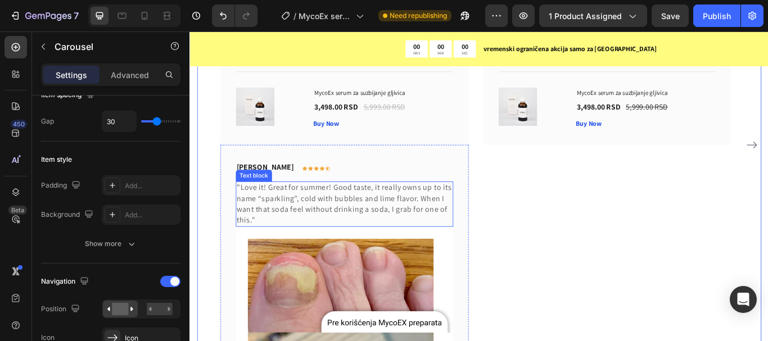
scroll to position [0, 0]
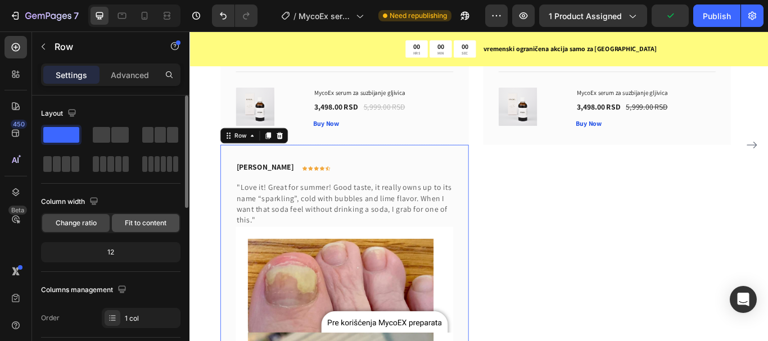
click at [138, 222] on span "Fit to content" at bounding box center [146, 223] width 42 height 10
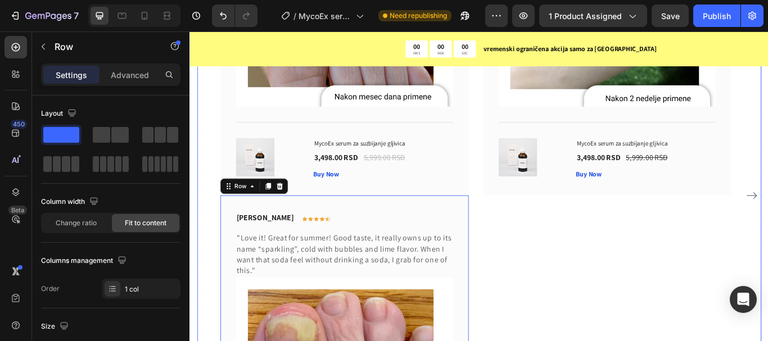
scroll to position [6427, 0]
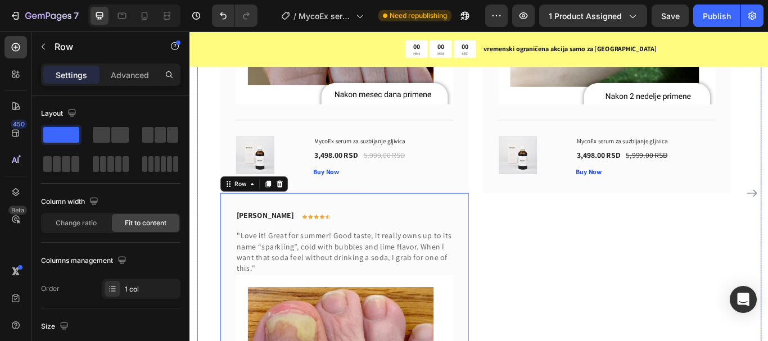
click at [603, 275] on div "Olivia Rowse Text block Icon Icon Icon Icon Icon Row Row "I have been looking f…" at bounding box center [675, 220] width 289 height 904
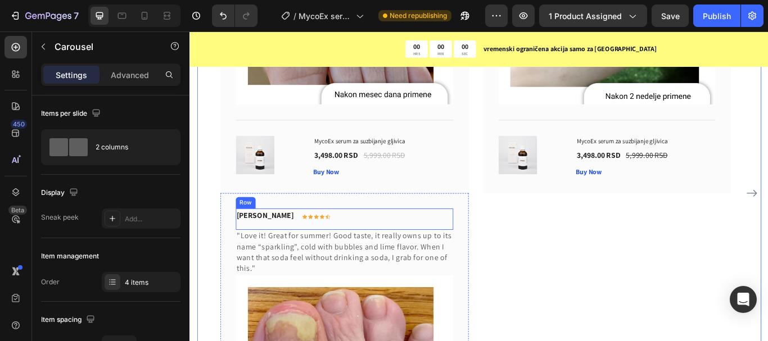
click at [365, 242] on div "Rita Carroll Text block Icon Icon Icon Icon Icon Row Row" at bounding box center [370, 250] width 254 height 25
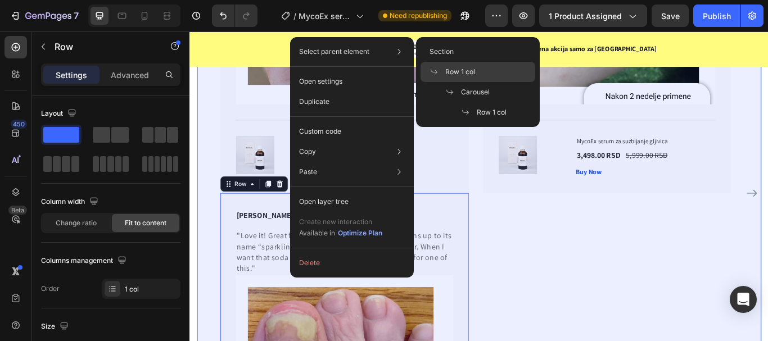
click at [473, 74] on span "Row 1 col" at bounding box center [460, 72] width 30 height 10
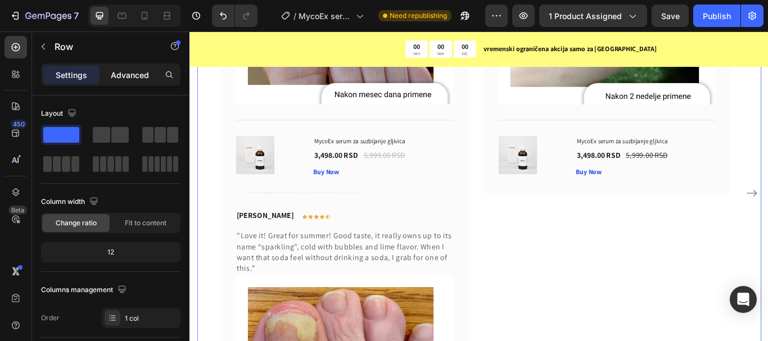
click at [133, 72] on p "Advanced" at bounding box center [130, 75] width 38 height 12
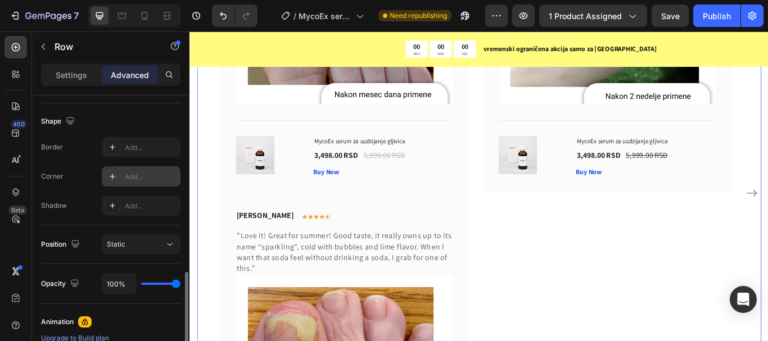
scroll to position [337, 0]
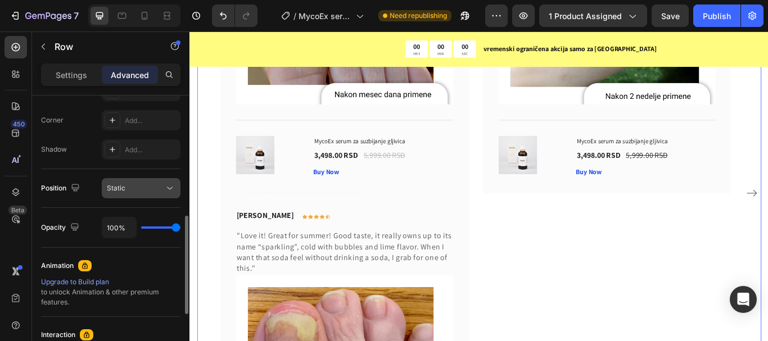
click at [157, 191] on div "Static" at bounding box center [135, 188] width 57 height 10
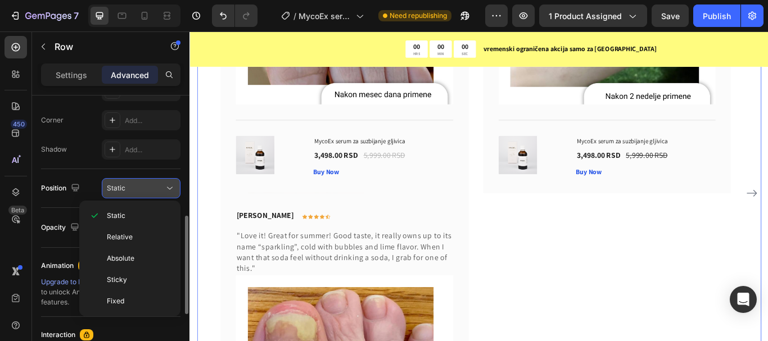
click at [162, 189] on div "Static" at bounding box center [135, 188] width 57 height 10
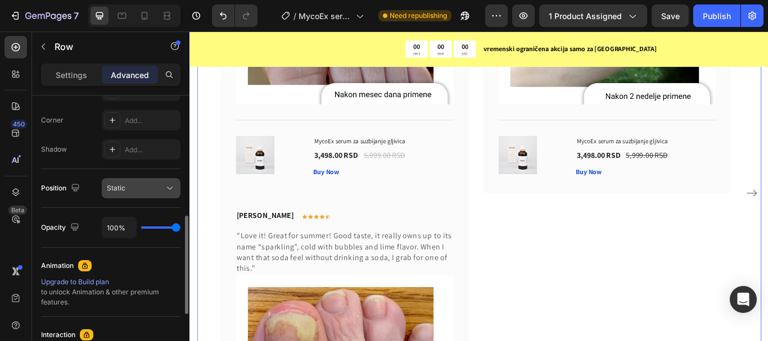
click at [159, 190] on div "Static" at bounding box center [135, 188] width 57 height 10
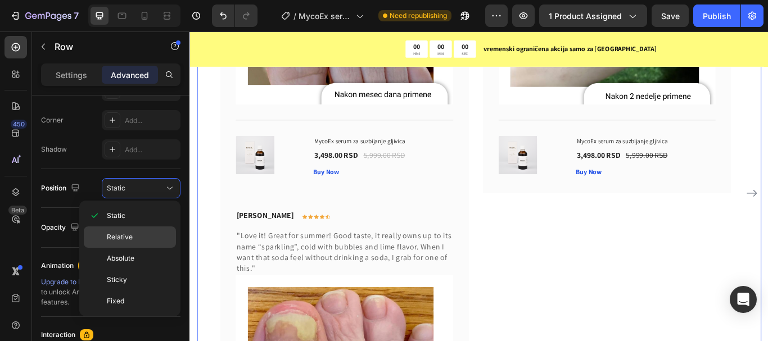
click at [130, 233] on span "Relative" at bounding box center [120, 237] width 26 height 10
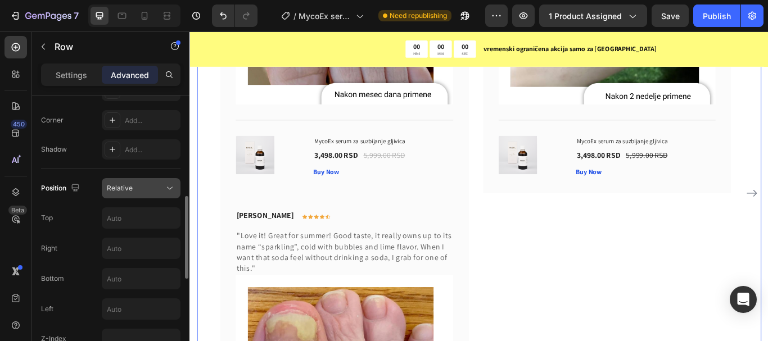
click at [171, 191] on icon at bounding box center [169, 188] width 11 height 11
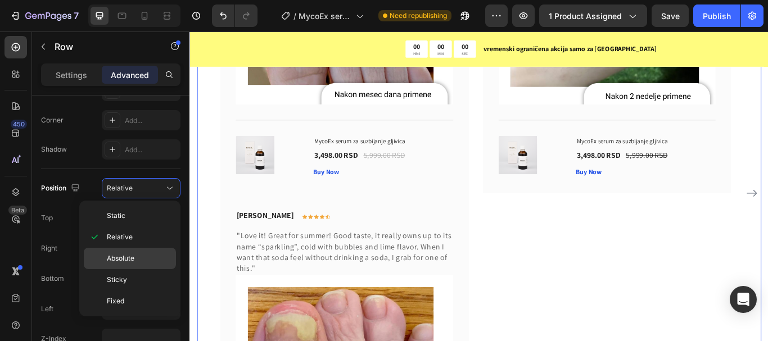
click at [132, 256] on span "Absolute" at bounding box center [121, 259] width 28 height 10
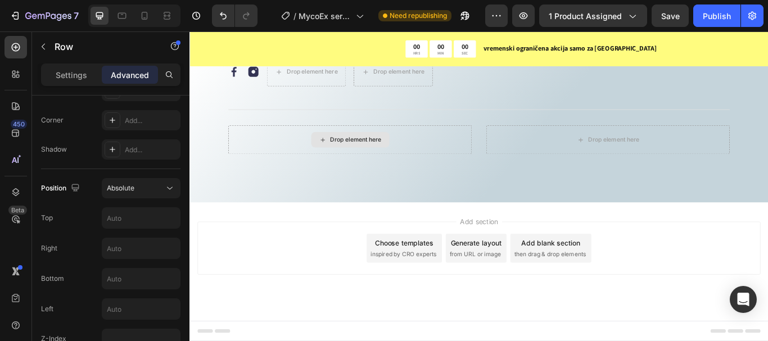
scroll to position [6337, 0]
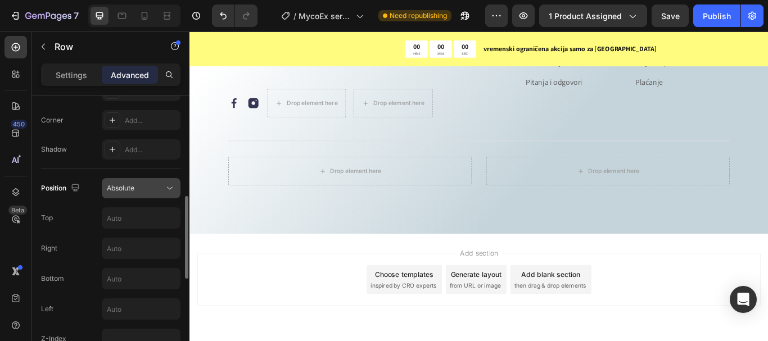
click at [128, 190] on span "Absolute" at bounding box center [121, 188] width 28 height 8
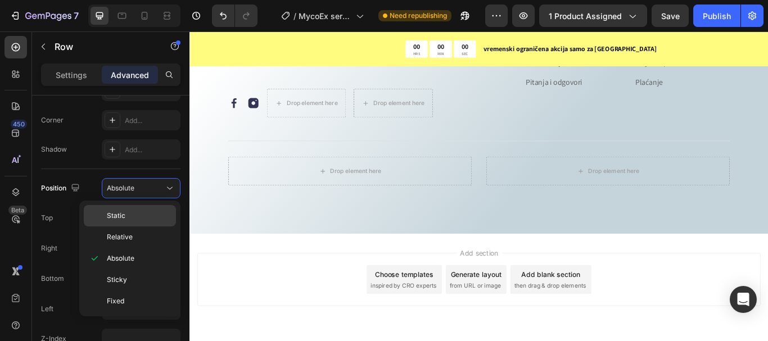
drag, startPoint x: 115, startPoint y: 215, endPoint x: 49, endPoint y: 116, distance: 118.3
click at [115, 215] on span "Static" at bounding box center [116, 216] width 19 height 10
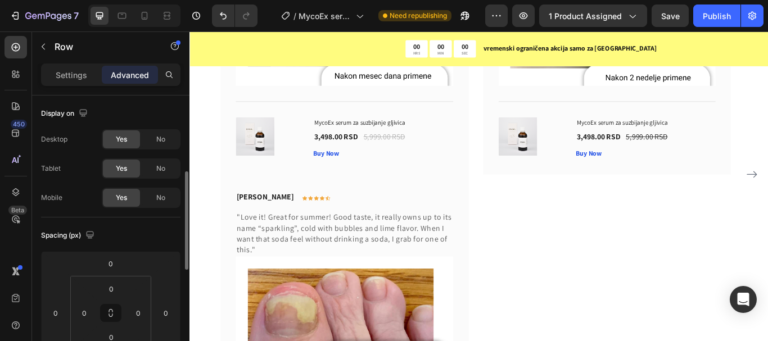
scroll to position [56, 0]
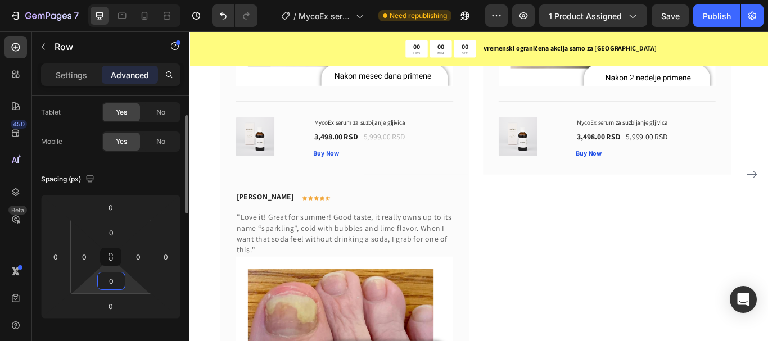
click at [110, 284] on input "0" at bounding box center [111, 281] width 22 height 17
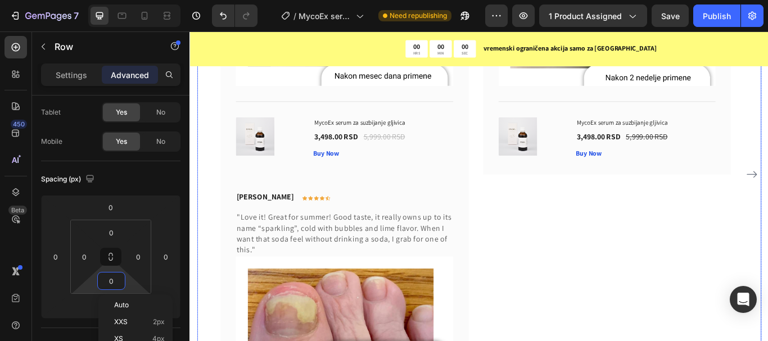
click at [608, 247] on div "Olivia Rowse Text block Icon Icon Icon Icon Icon Row Row "I have been looking f…" at bounding box center [675, 198] width 289 height 904
click at [469, 221] on div "Rita Carroll Text block Icon Icon Icon Icon Icon Row Row" at bounding box center [370, 228] width 254 height 25
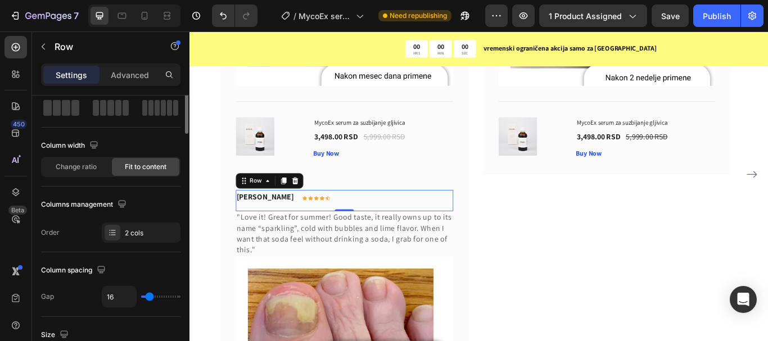
scroll to position [0, 0]
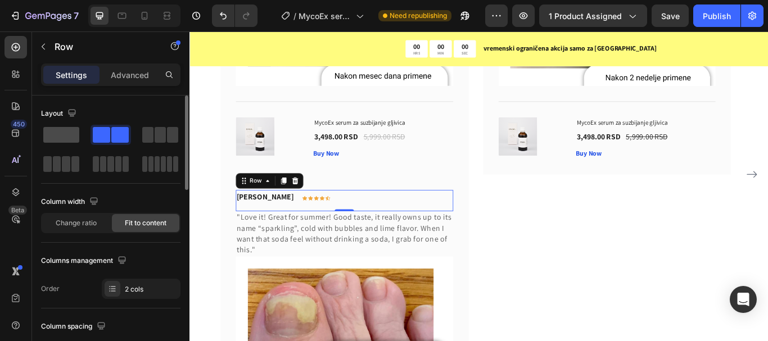
click at [70, 142] on span at bounding box center [61, 135] width 36 height 16
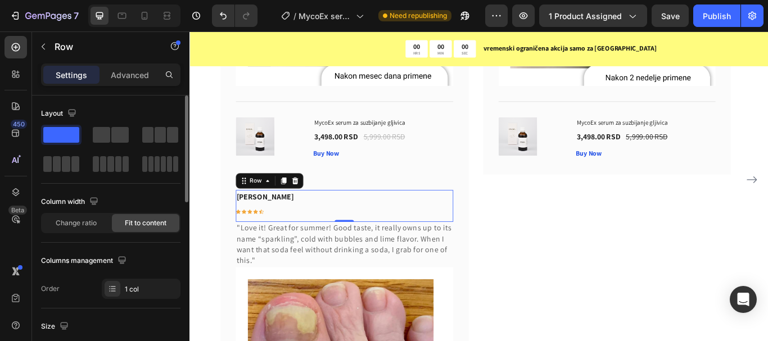
scroll to position [6456, 0]
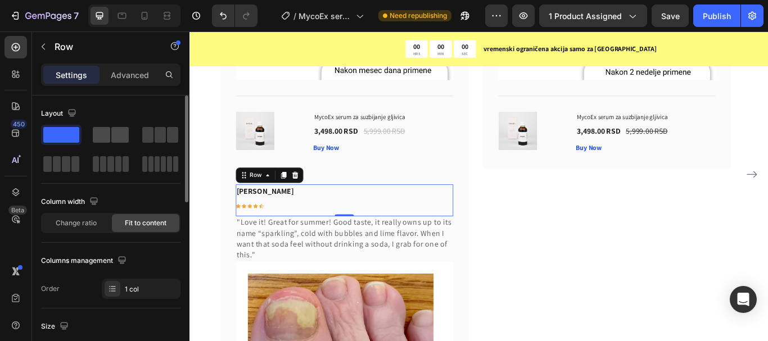
click at [116, 138] on span at bounding box center [119, 135] width 17 height 16
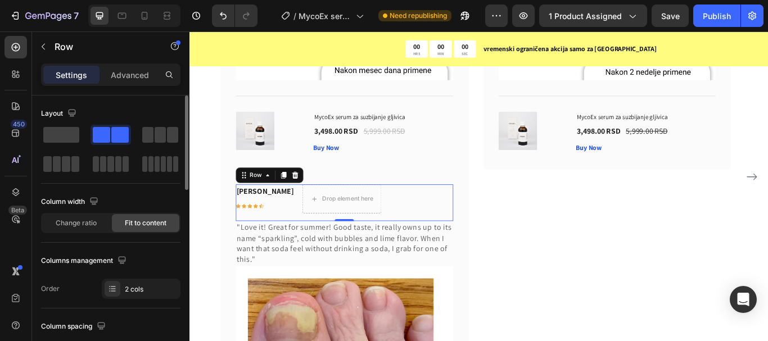
scroll to position [6458, 0]
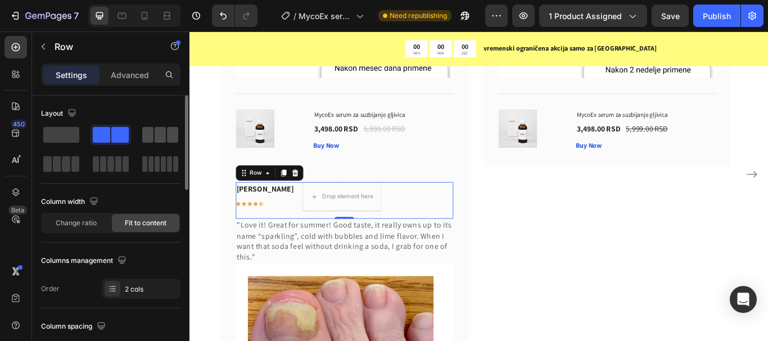
click at [152, 138] on span at bounding box center [147, 135] width 11 height 16
click at [121, 135] on span at bounding box center [119, 135] width 17 height 16
click at [52, 135] on span at bounding box center [61, 135] width 36 height 16
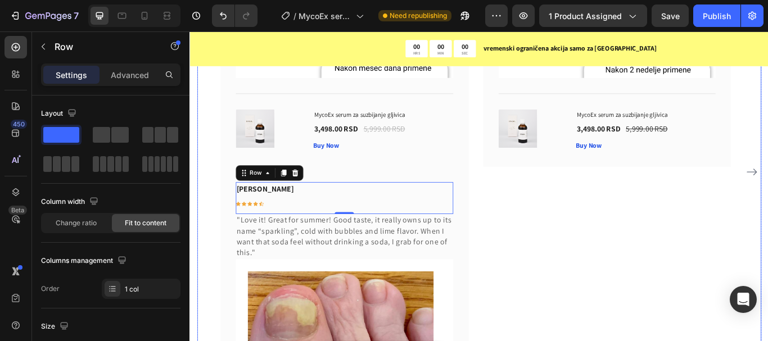
scroll to position [6456, 0]
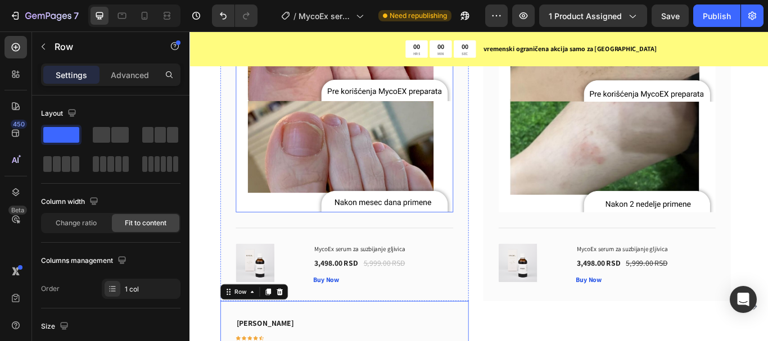
scroll to position [6399, 0]
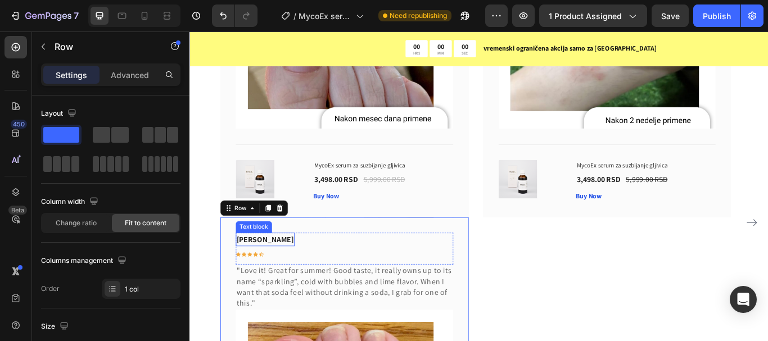
click at [285, 279] on p "Rita Carroll" at bounding box center [277, 274] width 66 height 13
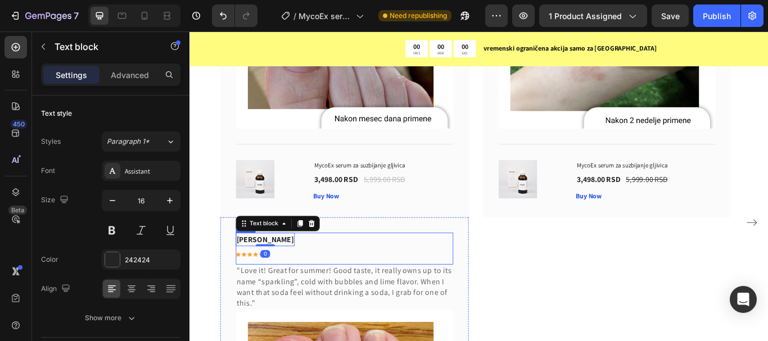
click at [291, 289] on div "Rita Carroll Text block 0 Icon Icon Icon Icon Icon Row Row" at bounding box center [370, 284] width 254 height 37
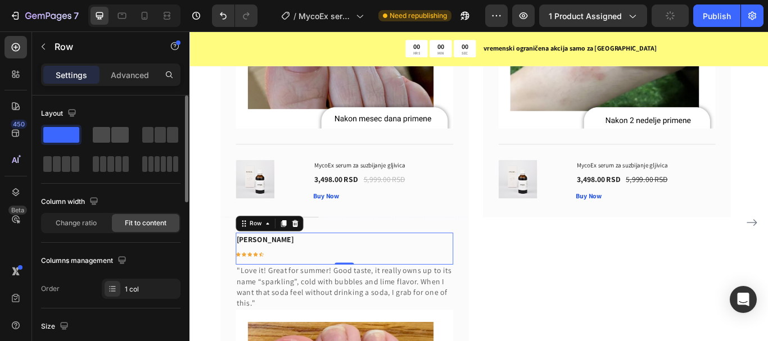
click at [106, 133] on span at bounding box center [101, 135] width 17 height 16
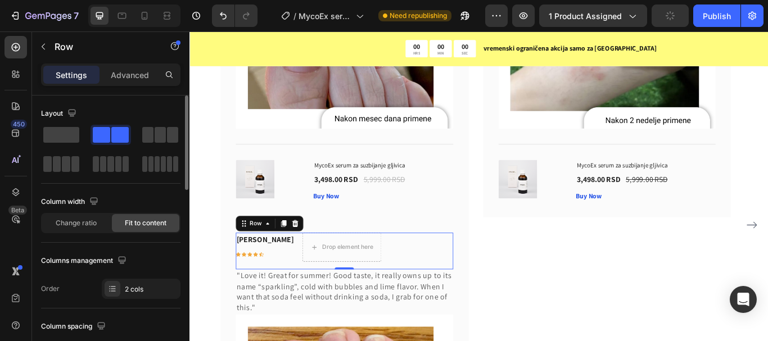
scroll to position [6402, 0]
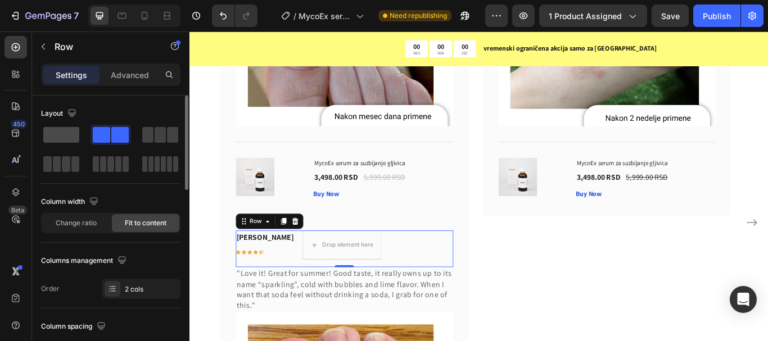
drag, startPoint x: 74, startPoint y: 134, endPoint x: 69, endPoint y: 264, distance: 130.0
click at [74, 134] on span at bounding box center [61, 135] width 36 height 16
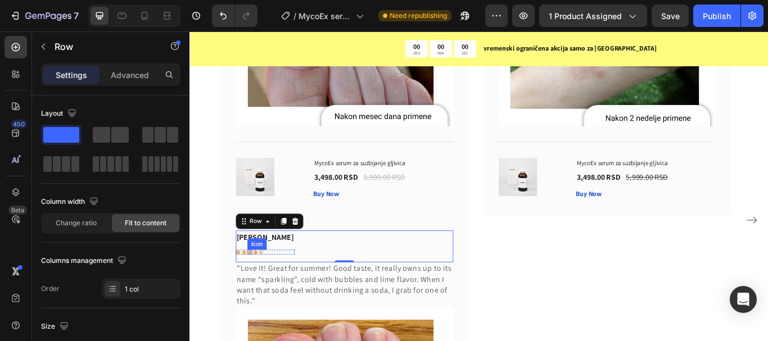
scroll to position [6399, 0]
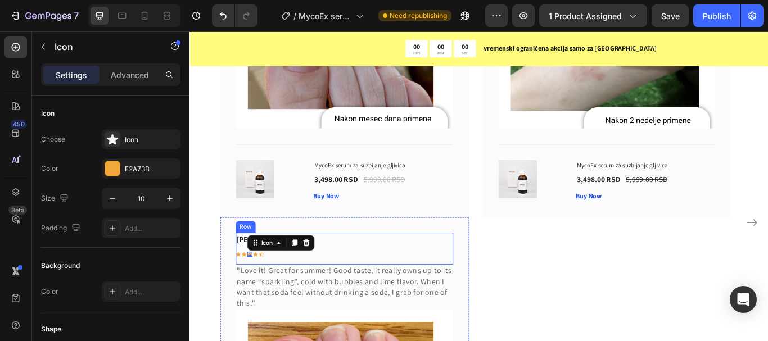
drag, startPoint x: 258, startPoint y: 290, endPoint x: 358, endPoint y: 284, distance: 99.7
click at [358, 284] on div "Rita Carroll Text block Icon Icon Icon 0 Icon Icon Row Row" at bounding box center [370, 284] width 254 height 37
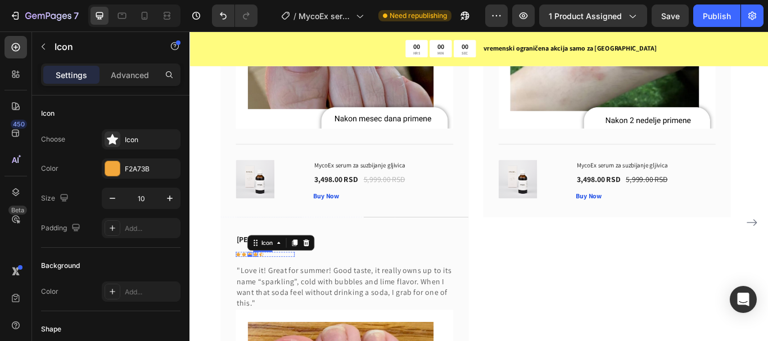
click at [266, 293] on icon at bounding box center [266, 291] width 6 height 5
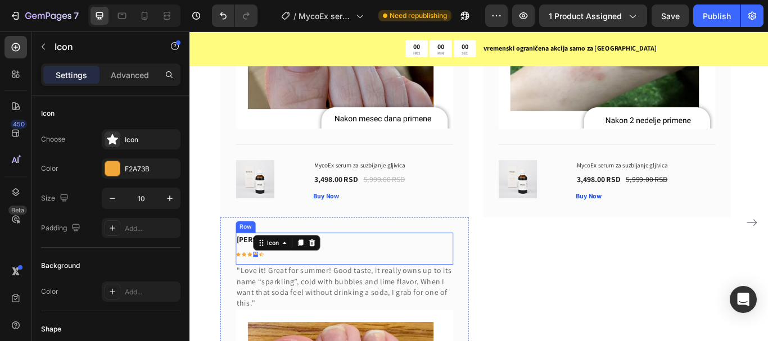
drag, startPoint x: 268, startPoint y: 291, endPoint x: 301, endPoint y: 291, distance: 33.2
click at [301, 291] on div "Rita Carroll Text block Icon Icon Icon Icon 0 Icon Row Row" at bounding box center [370, 284] width 254 height 37
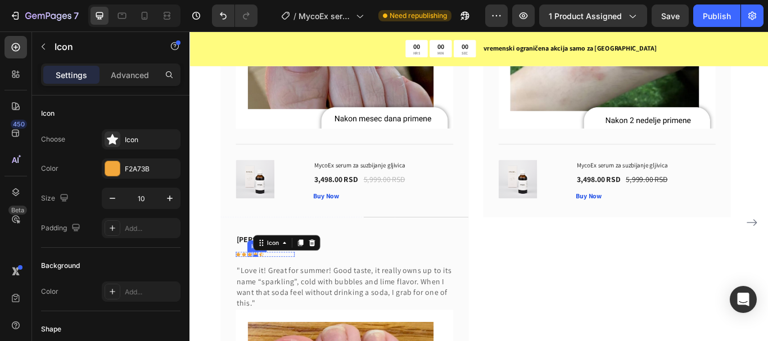
click at [259, 292] on icon at bounding box center [259, 291] width 6 height 5
click at [255, 291] on div "0" at bounding box center [259, 294] width 11 height 9
click at [246, 291] on icon at bounding box center [246, 291] width 6 height 5
click at [291, 292] on div "Rita Carroll Text block Icon 0 Icon Icon Icon Icon Row Row" at bounding box center [370, 284] width 254 height 37
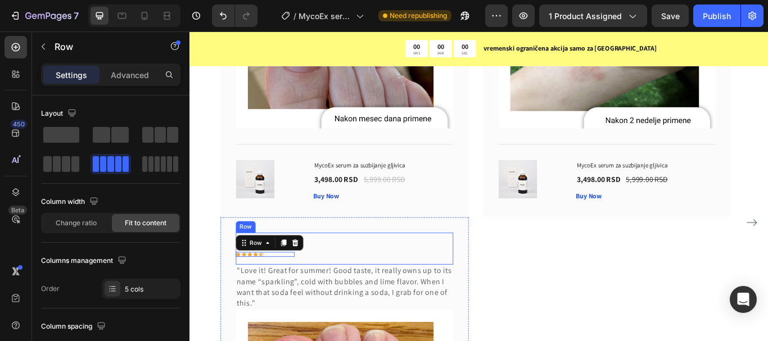
drag, startPoint x: 321, startPoint y: 282, endPoint x: 349, endPoint y: 273, distance: 29.3
click at [349, 273] on div "Rita Carroll Text block Icon Icon Icon Icon Icon Row 0 Row" at bounding box center [370, 284] width 254 height 37
click at [353, 282] on div "Rita Carroll Text block Icon Icon Icon Icon Icon Row 0 Row" at bounding box center [370, 284] width 254 height 37
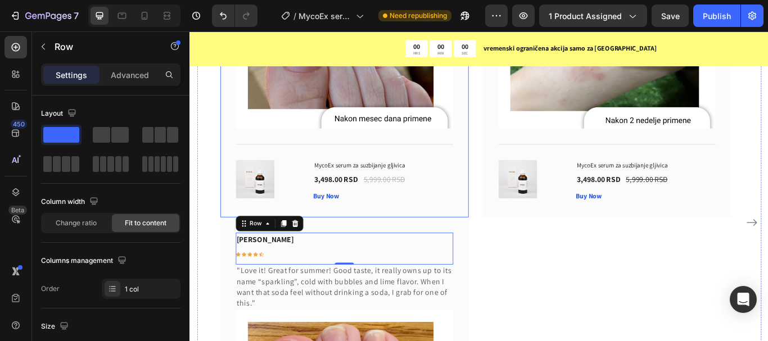
scroll to position [6343, 0]
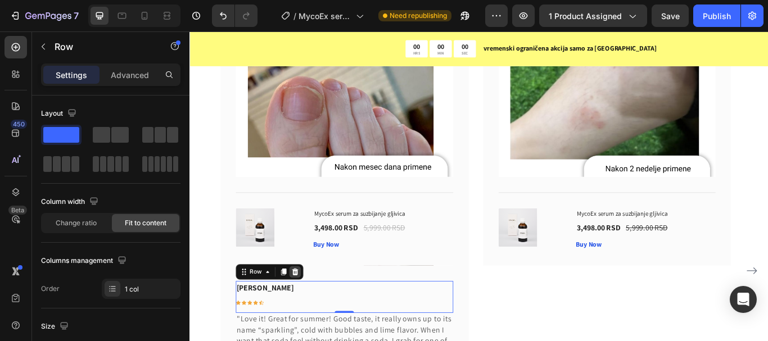
click at [313, 310] on icon at bounding box center [312, 312] width 7 height 8
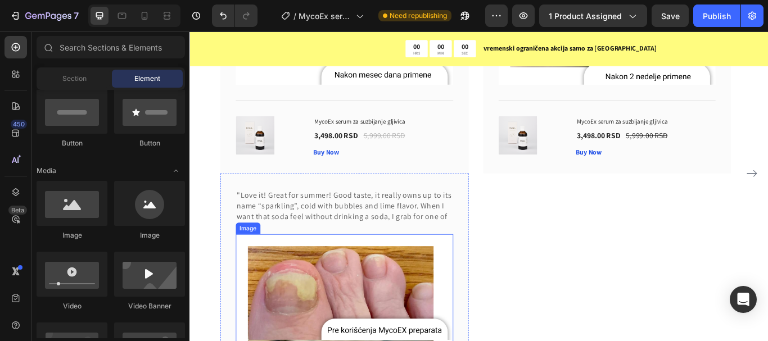
scroll to position [6449, 0]
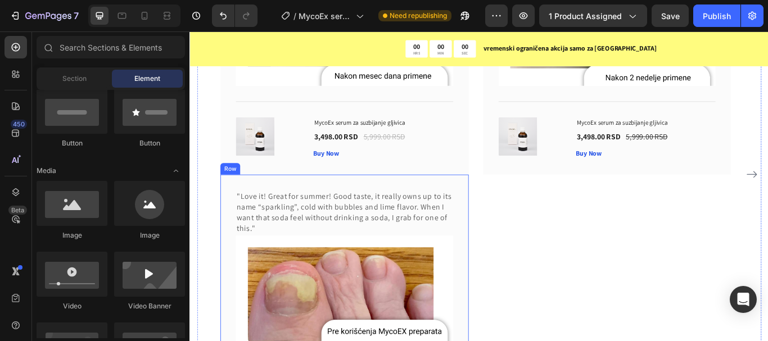
drag, startPoint x: 425, startPoint y: 207, endPoint x: 352, endPoint y: 207, distance: 73.1
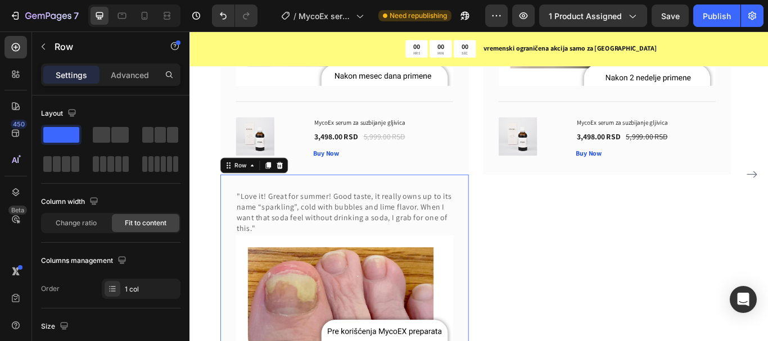
click at [295, 188] on icon at bounding box center [294, 188] width 7 height 8
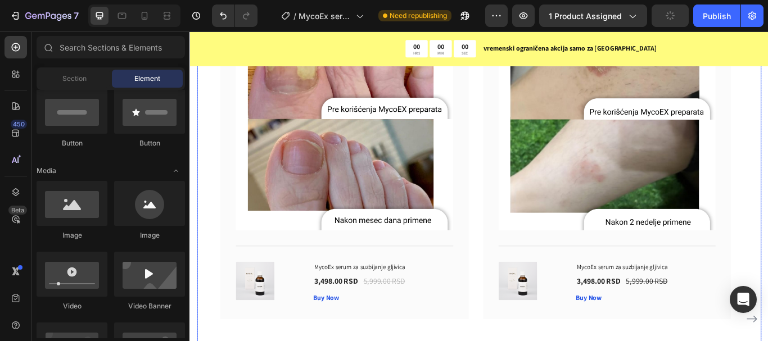
scroll to position [6393, 0]
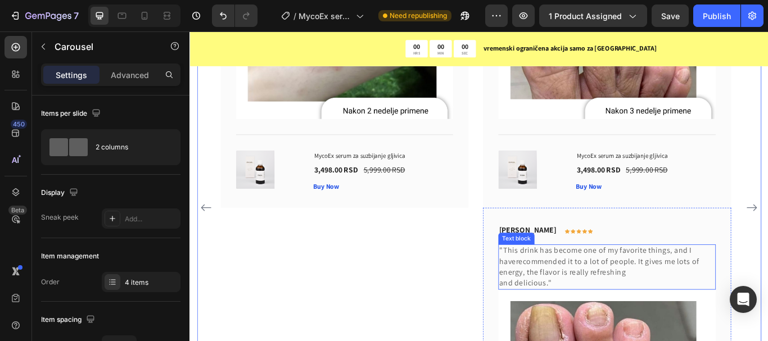
scroll to position [6506, 0]
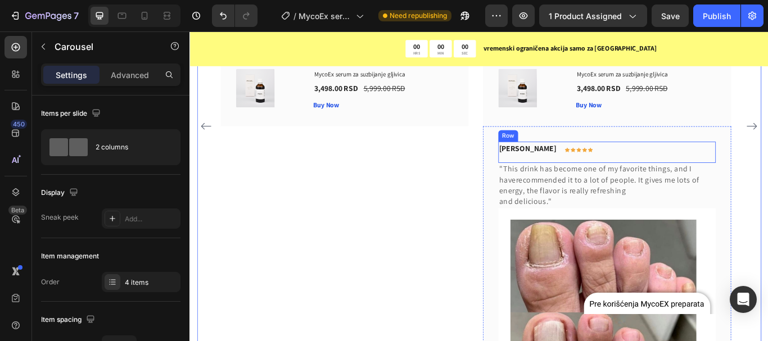
click at [767, 174] on div "Timothy Joseph Text block Icon Icon Icon Icon Icon Row Row" at bounding box center [676, 172] width 254 height 25
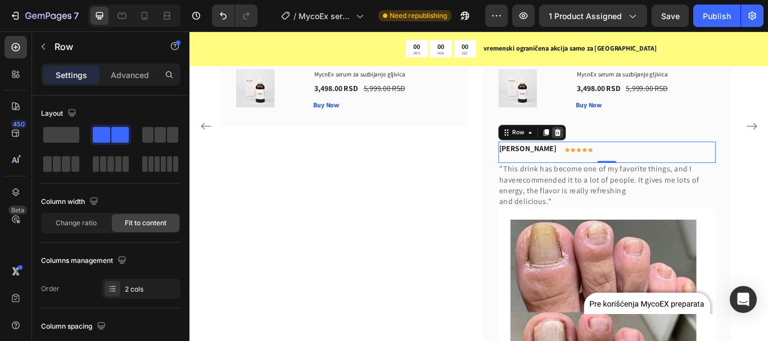
click at [618, 147] on icon at bounding box center [617, 150] width 7 height 8
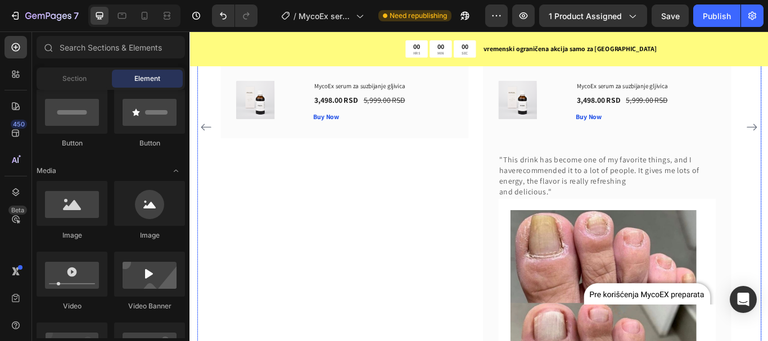
scroll to position [6493, 0]
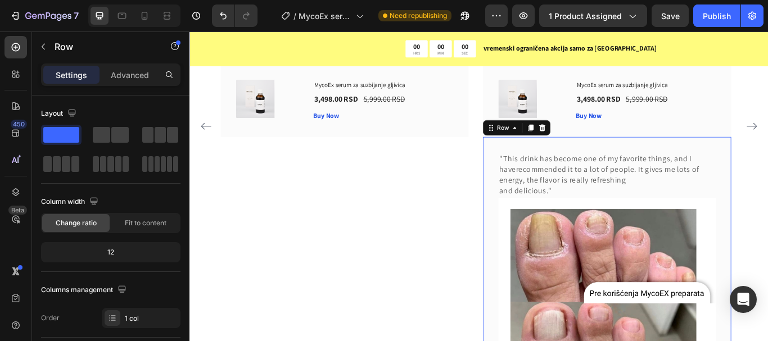
drag, startPoint x: 604, startPoint y: 145, endPoint x: 460, endPoint y: 251, distance: 179.3
click at [603, 145] on div at bounding box center [600, 143] width 13 height 13
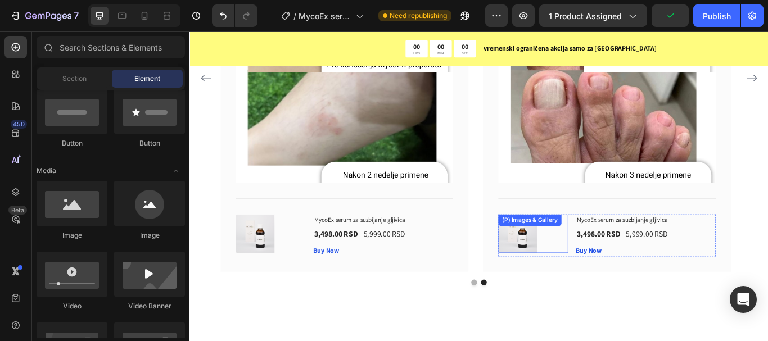
scroll to position [6280, 0]
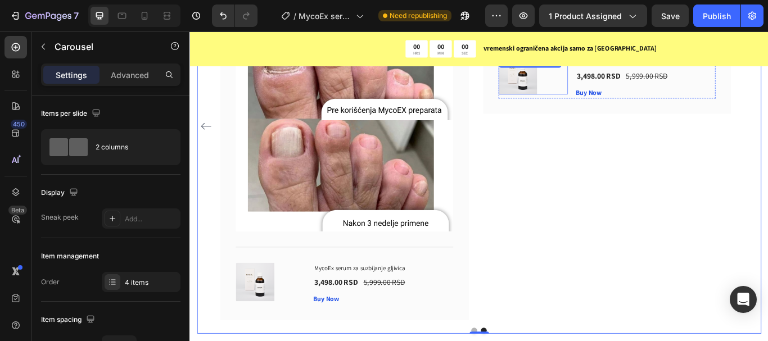
scroll to position [6055, 0]
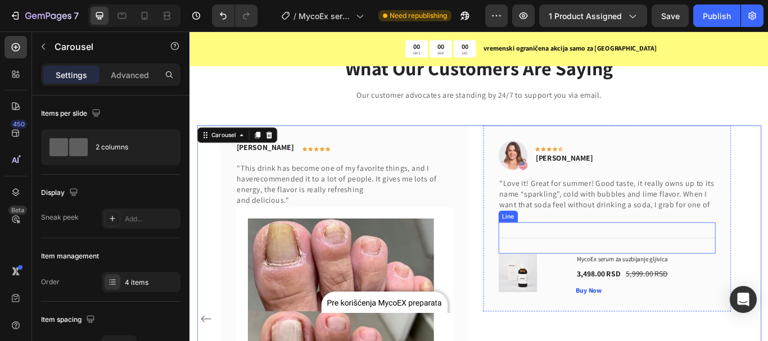
click at [642, 264] on div "Title Line" at bounding box center [676, 272] width 254 height 37
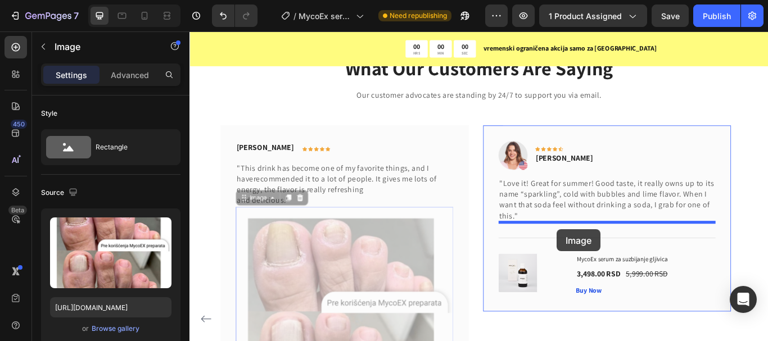
drag, startPoint x: 482, startPoint y: 270, endPoint x: 618, endPoint y: 263, distance: 135.7
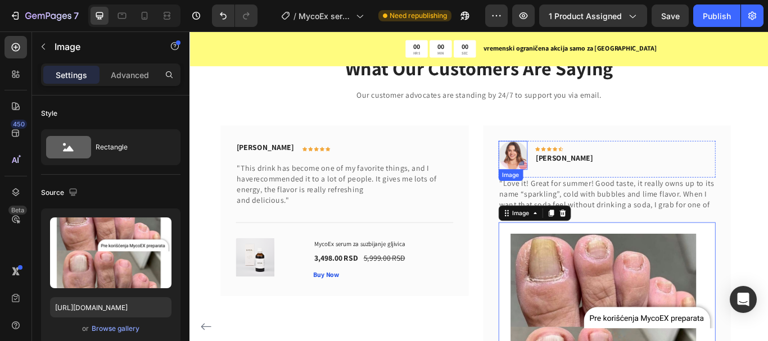
click at [576, 173] on img at bounding box center [566, 176] width 34 height 34
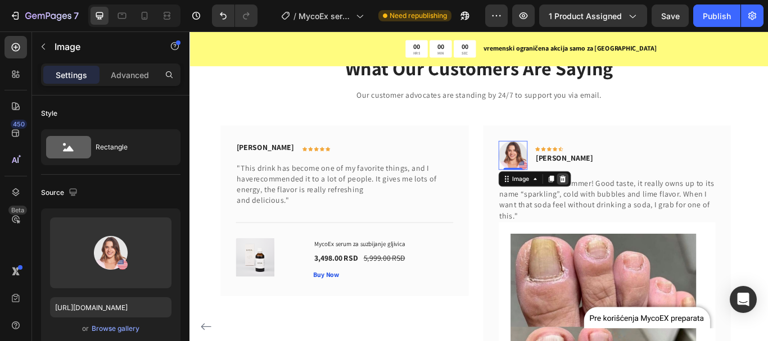
click at [623, 204] on icon at bounding box center [623, 203] width 7 height 8
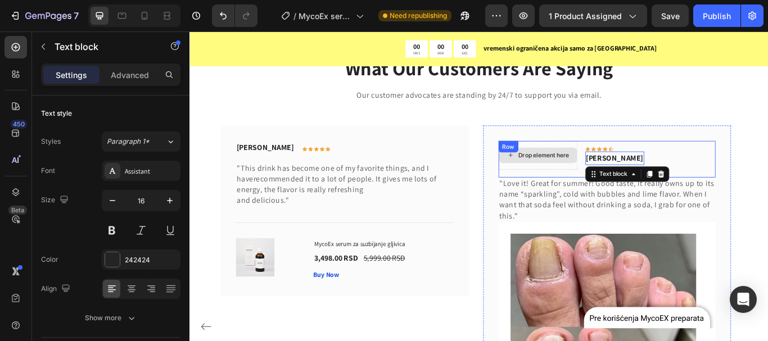
drag, startPoint x: 661, startPoint y: 180, endPoint x: 589, endPoint y: 177, distance: 72.6
click at [589, 177] on div "Drop element here Icon Icon Icon Icon Icon Row Rita Carroll Text block 0 Row" at bounding box center [676, 180] width 254 height 43
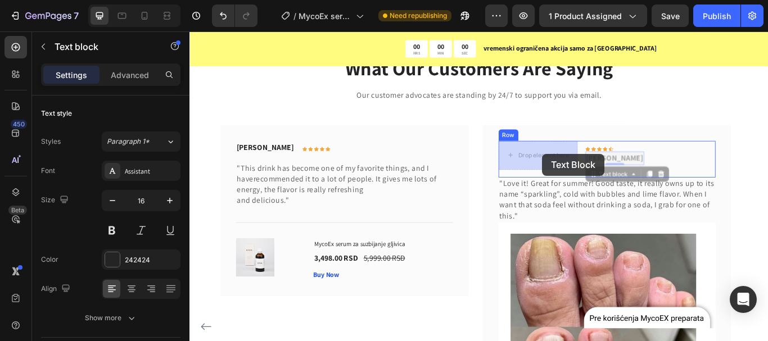
drag, startPoint x: 673, startPoint y: 200, endPoint x: 600, endPoint y: 174, distance: 77.5
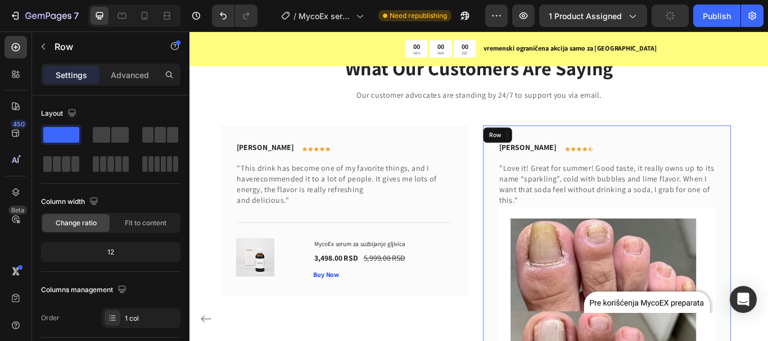
click at [767, 126] on div "What Our Customers Are Saying Heading Our customer advocates are standing by 24…" at bounding box center [527, 333] width 658 height 550
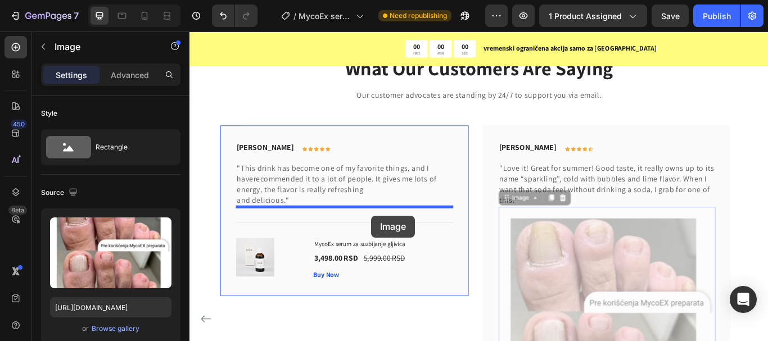
drag, startPoint x: 610, startPoint y: 266, endPoint x: 401, endPoint y: 246, distance: 209.5
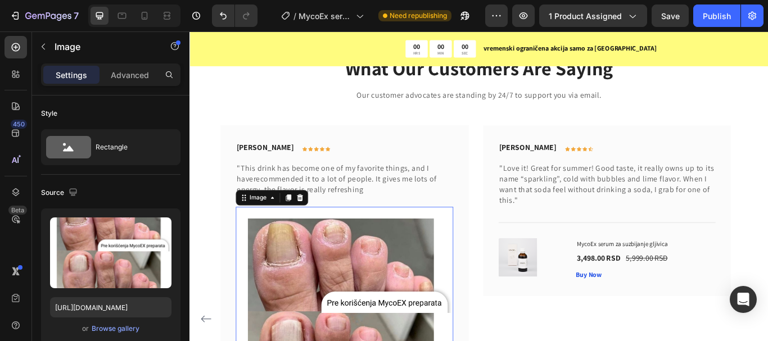
scroll to position [6111, 0]
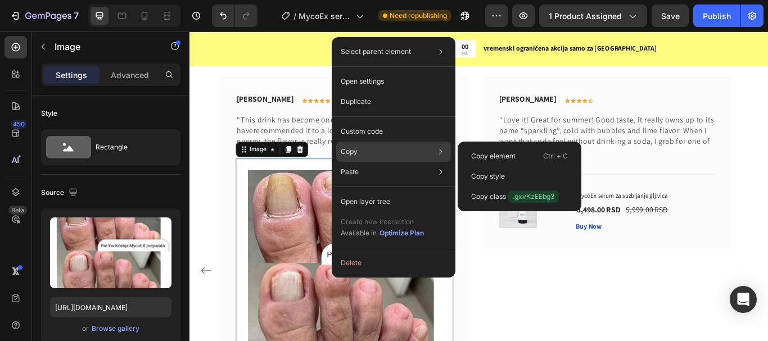
click at [373, 146] on div "Copy Copy element Ctrl + C Copy style Copy class .gxvKzEEbg3" at bounding box center [393, 152] width 115 height 20
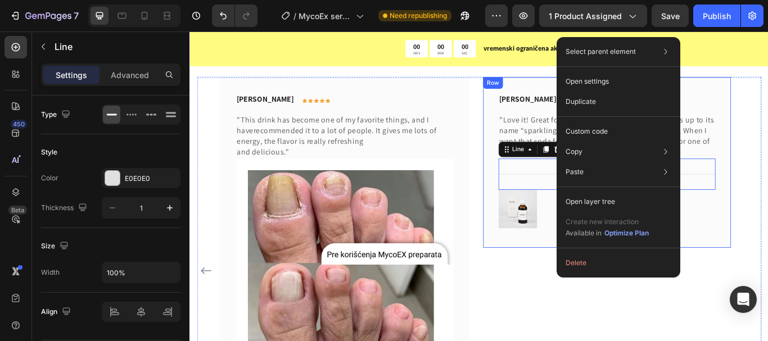
click at [767, 170] on div "Rita Carroll Text block Icon Icon Icon Icon Icon Row Row "Love it! Great for su…" at bounding box center [675, 184] width 289 height 199
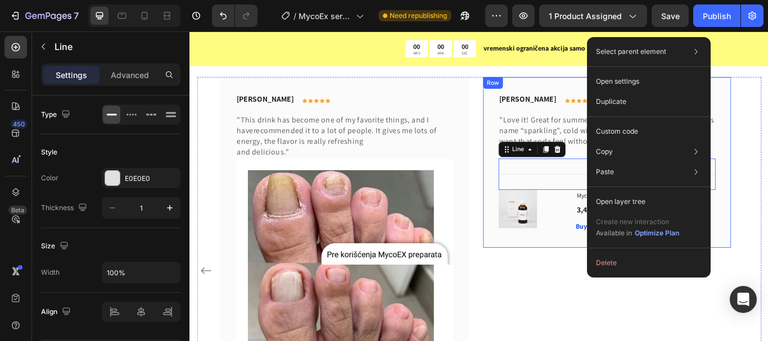
click at [767, 173] on div "Rita Carroll Text block Icon Icon Icon Icon Icon Row Row "Love it! Great for su…" at bounding box center [675, 184] width 289 height 199
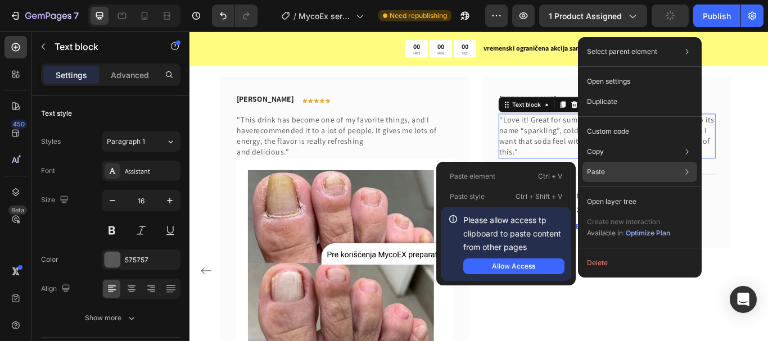
click at [604, 170] on p "Paste" at bounding box center [596, 172] width 18 height 10
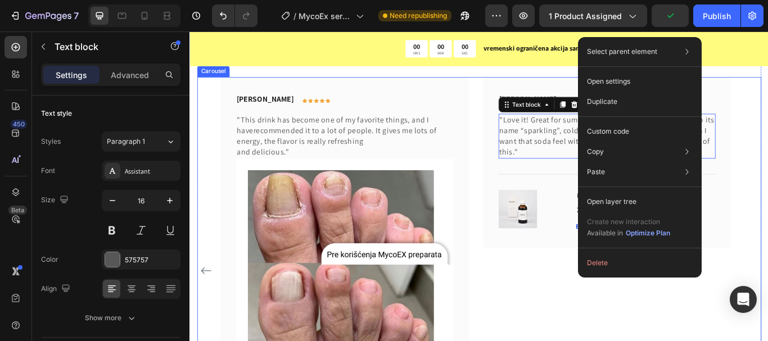
click at [586, 316] on div "Rita Carroll Text block Icon Icon Icon Icon Icon Row Row "Love it! Great for su…" at bounding box center [675, 311] width 289 height 453
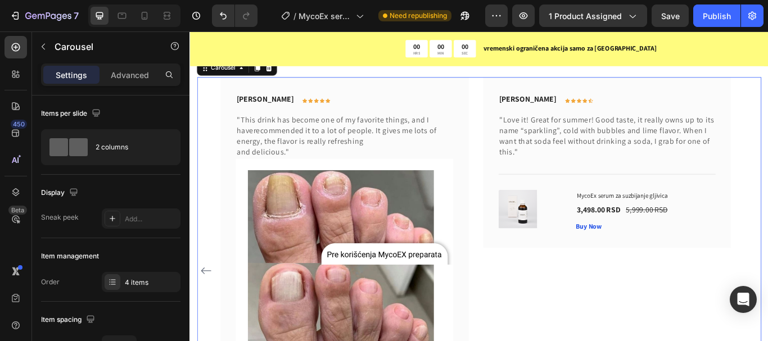
scroll to position [6055, 0]
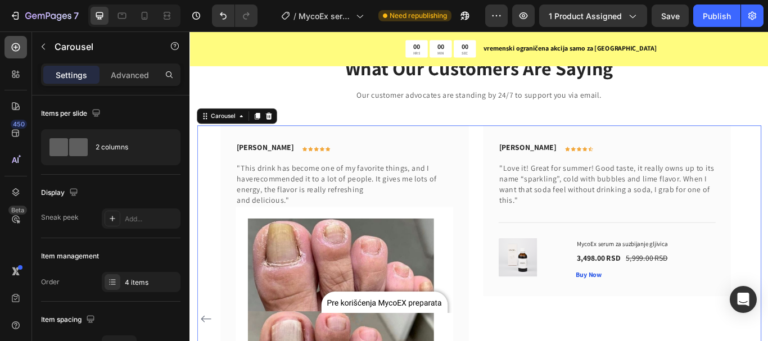
click at [10, 52] on div at bounding box center [15, 47] width 22 height 22
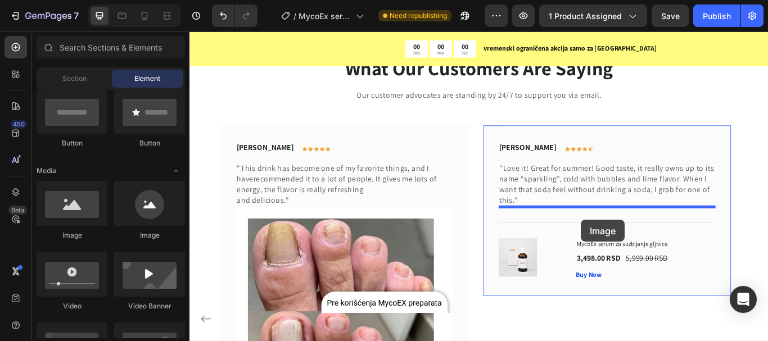
drag, startPoint x: 270, startPoint y: 229, endPoint x: 646, endPoint y: 251, distance: 376.1
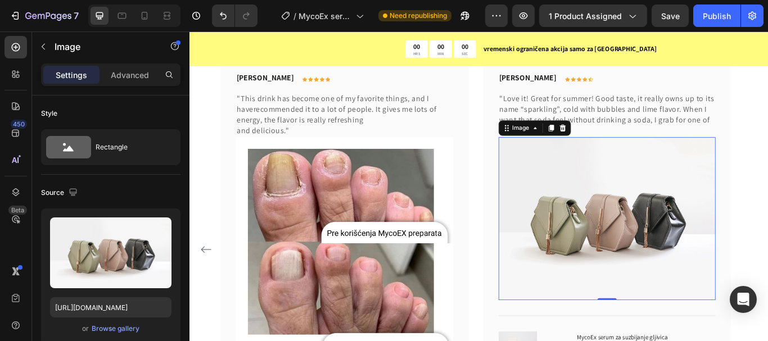
scroll to position [6167, 0]
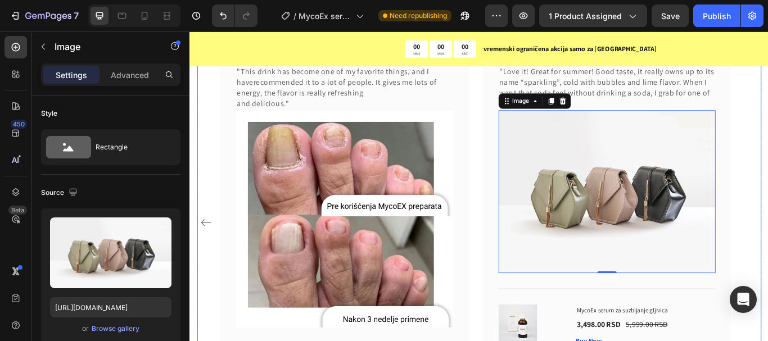
click at [204, 251] on icon "Carousel Back Arrow" at bounding box center [208, 254] width 13 height 13
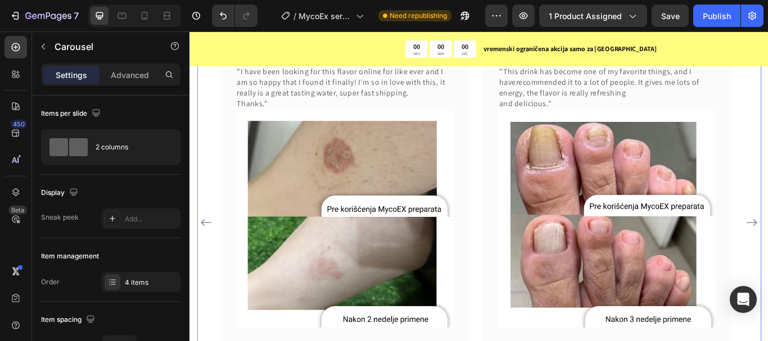
click at [204, 251] on icon "Carousel Back Arrow" at bounding box center [208, 254] width 13 height 13
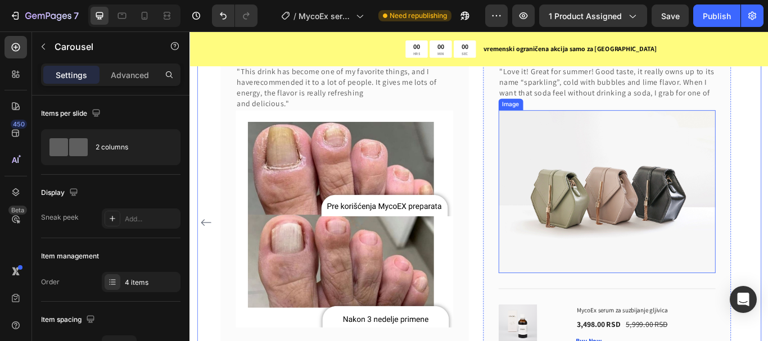
click at [644, 196] on img at bounding box center [676, 219] width 254 height 190
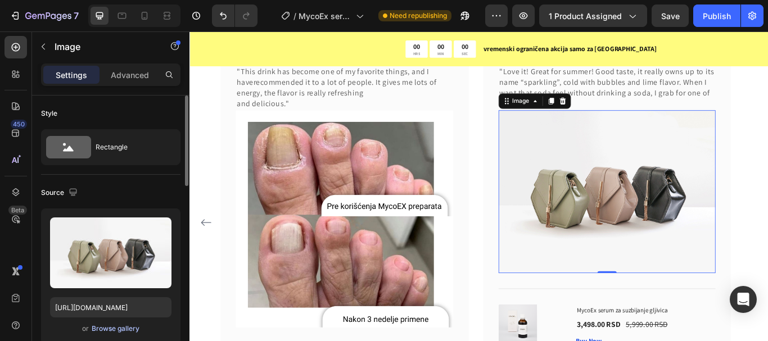
click at [109, 331] on div "Browse gallery" at bounding box center [116, 329] width 48 height 10
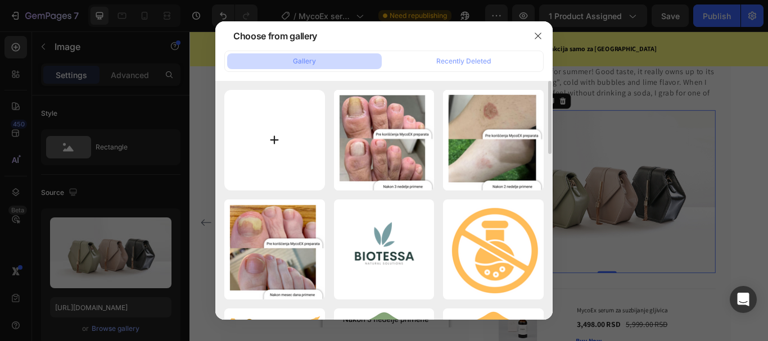
click at [283, 157] on input "file" at bounding box center [274, 140] width 101 height 101
type input "C:\fakepath\2.png"
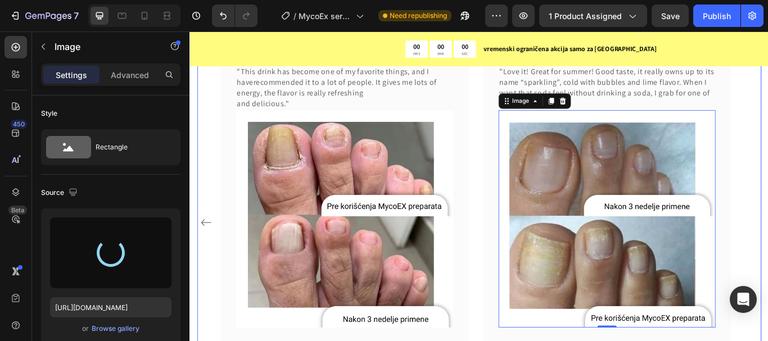
type input "[URL][DOMAIN_NAME]"
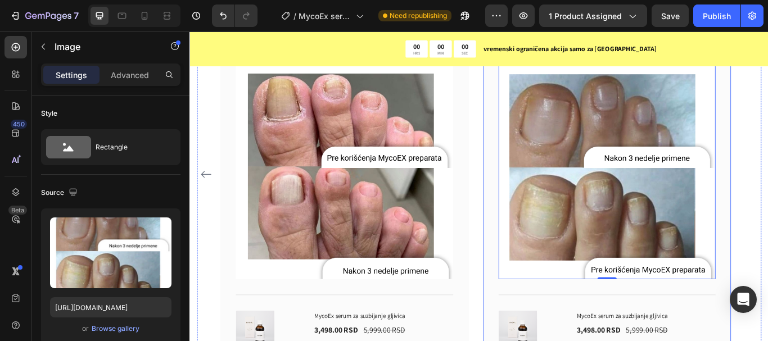
scroll to position [6111, 0]
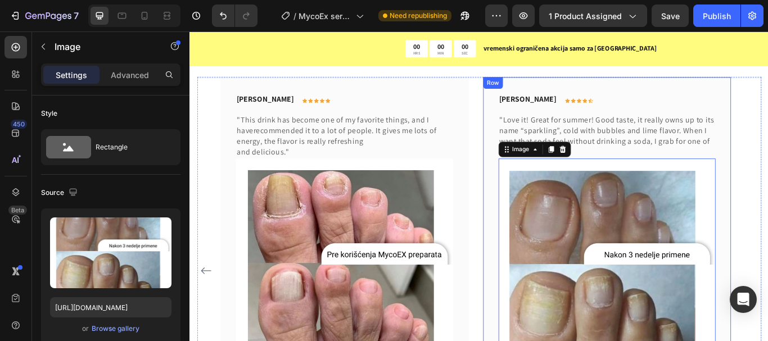
click at [593, 95] on div "Rita Carroll Text block Icon Icon Icon Icon Icon Row Row "Love it! Great for su…" at bounding box center [675, 311] width 289 height 453
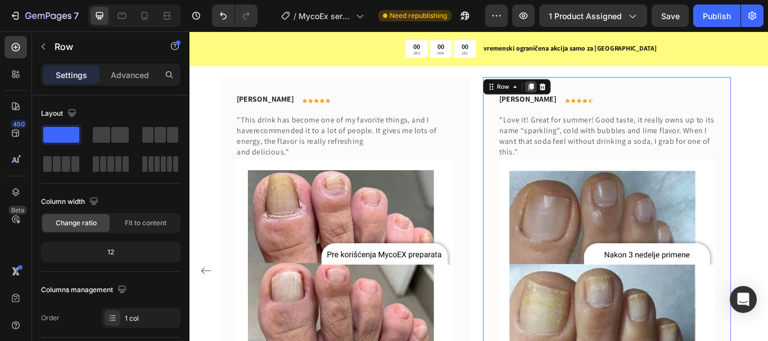
click at [585, 95] on icon at bounding box center [586, 96] width 6 height 8
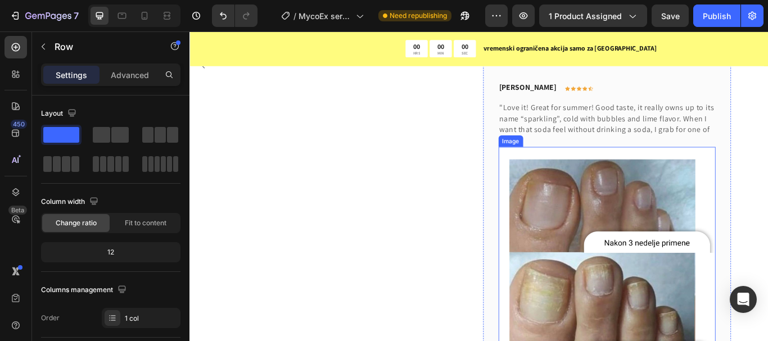
scroll to position [6465, 0]
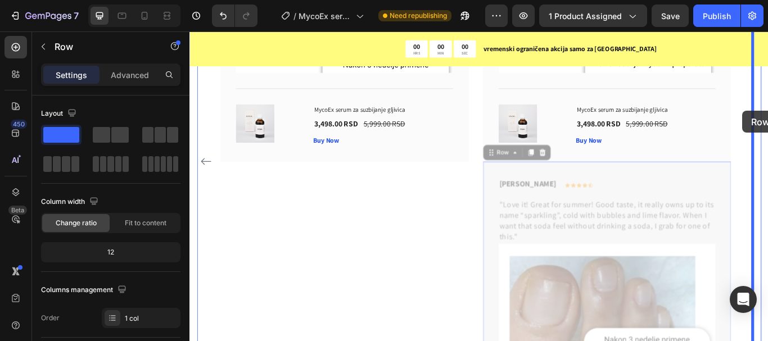
drag, startPoint x: 807, startPoint y: 199, endPoint x: 834, endPoint y: 124, distance: 80.0
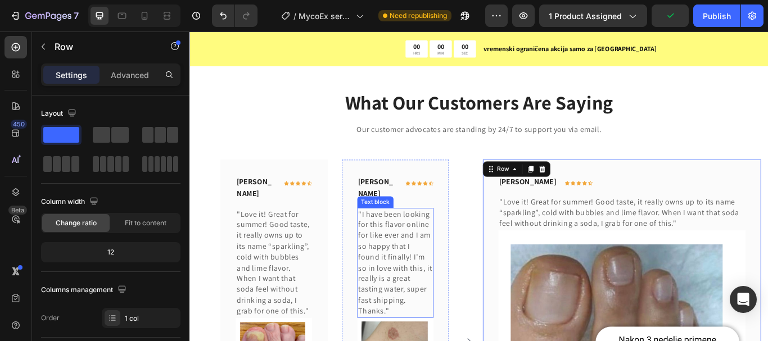
scroll to position [6127, 0]
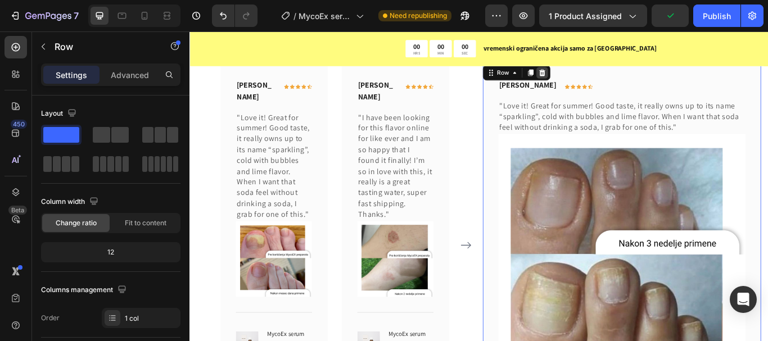
click at [598, 80] on icon at bounding box center [600, 79] width 7 height 8
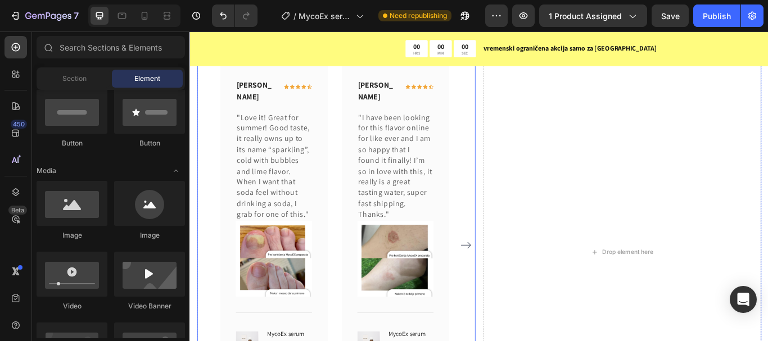
click at [510, 281] on icon "Carousel Next Arrow" at bounding box center [511, 280] width 13 height 13
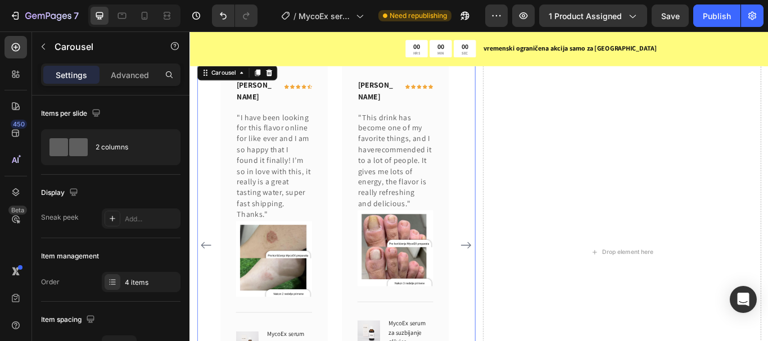
click at [202, 277] on icon "Carousel Back Arrow" at bounding box center [208, 280] width 13 height 13
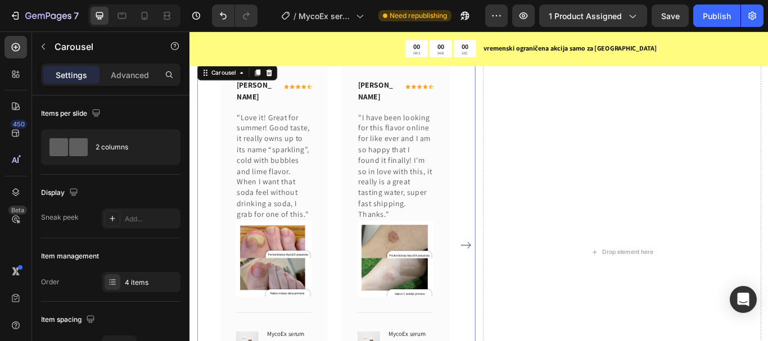
click at [202, 277] on div "Rita Carroll Text block Icon Icon Icon Icon Icon Row Row "Love it! Great for su…" at bounding box center [360, 282] width 324 height 426
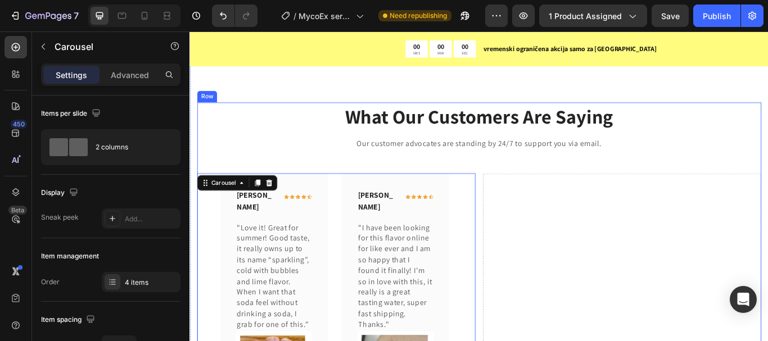
scroll to position [5959, 0]
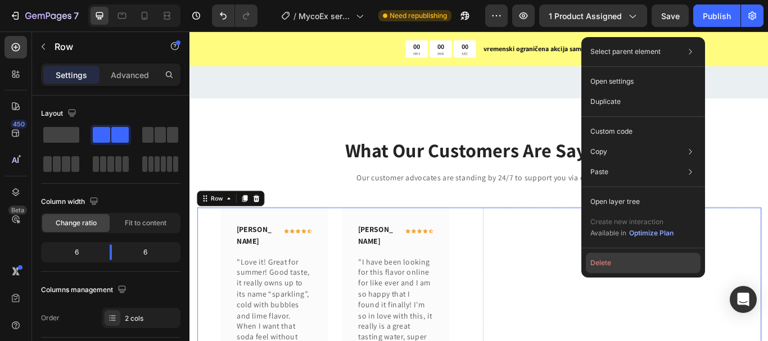
click at [612, 264] on button "Delete" at bounding box center [643, 263] width 115 height 20
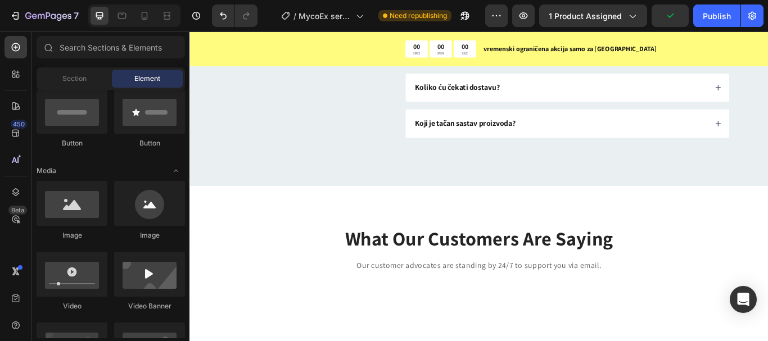
scroll to position [6025, 0]
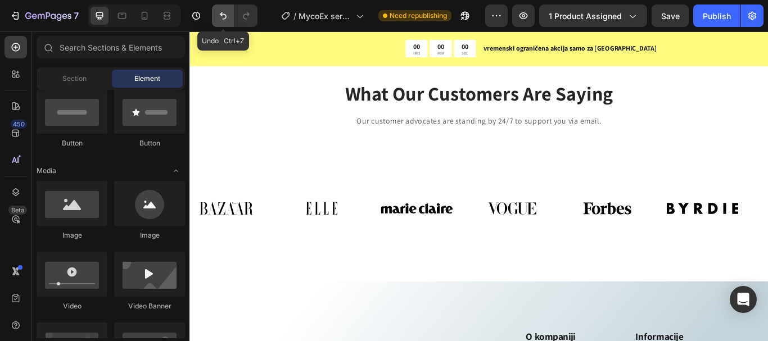
click at [216, 17] on button "Undo/Redo" at bounding box center [223, 15] width 22 height 22
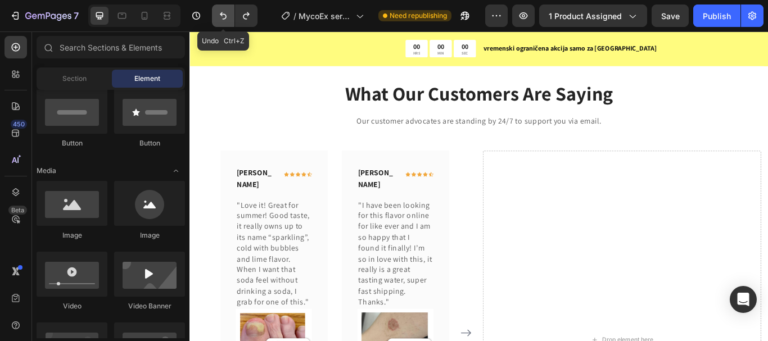
click at [220, 13] on icon "Undo/Redo" at bounding box center [223, 15] width 11 height 11
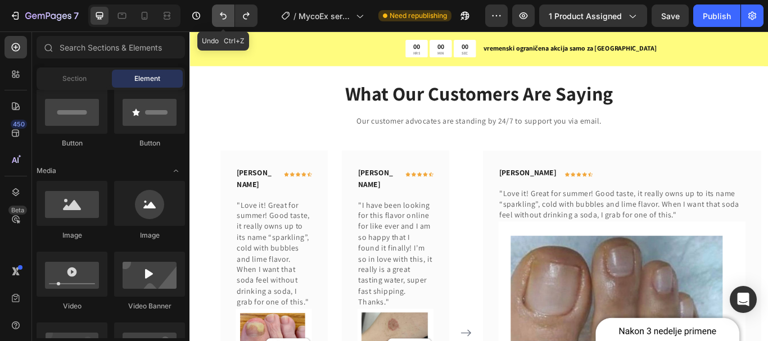
click at [220, 13] on icon "Undo/Redo" at bounding box center [223, 15] width 11 height 11
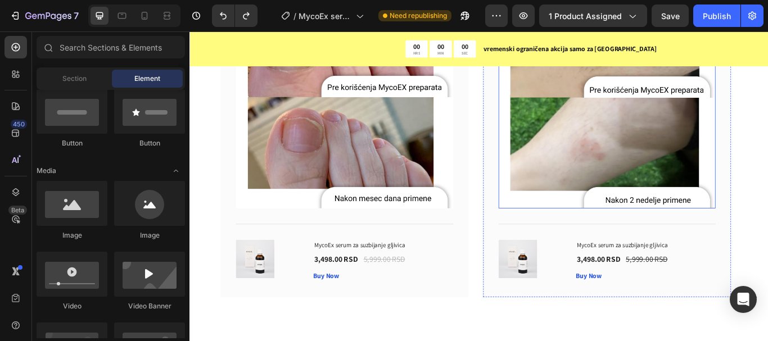
scroll to position [6362, 0]
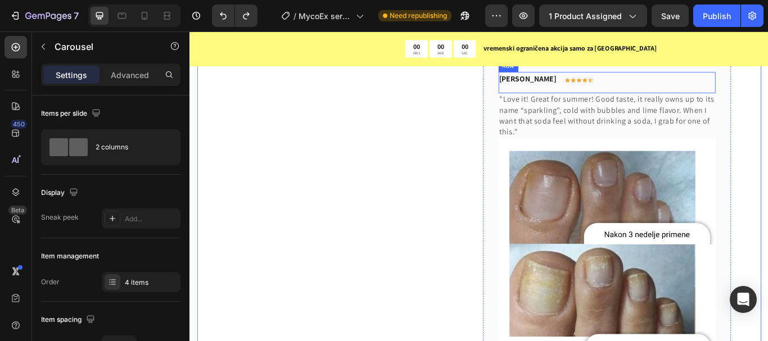
scroll to position [6531, 0]
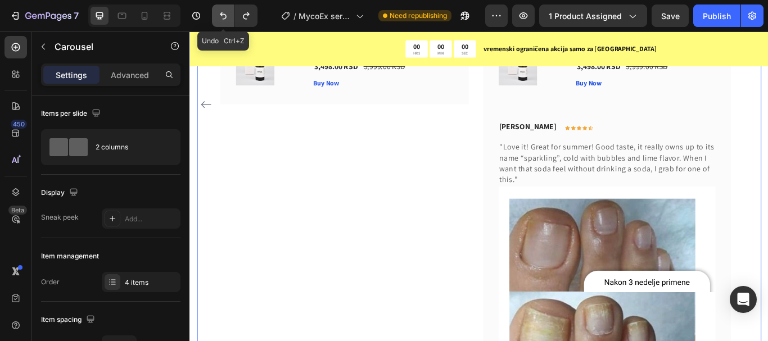
click at [221, 15] on icon "Undo/Redo" at bounding box center [223, 15] width 7 height 7
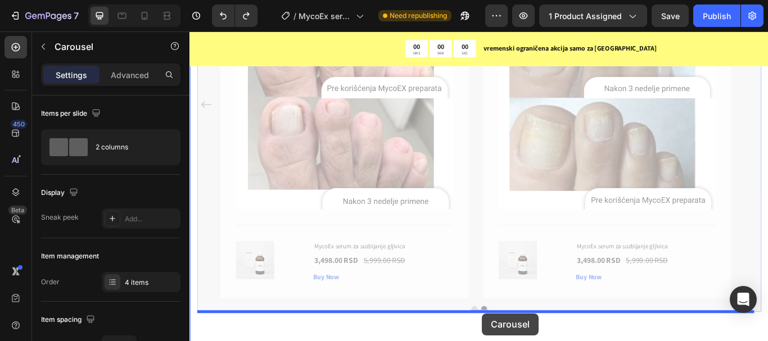
scroll to position [6352, 0]
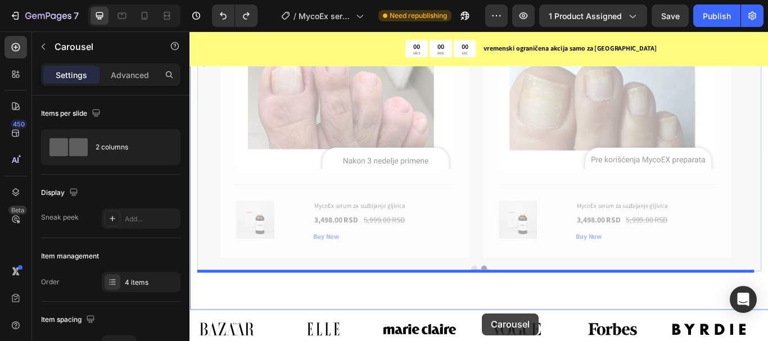
drag, startPoint x: 526, startPoint y: 356, endPoint x: 531, endPoint y: 360, distance: 6.8
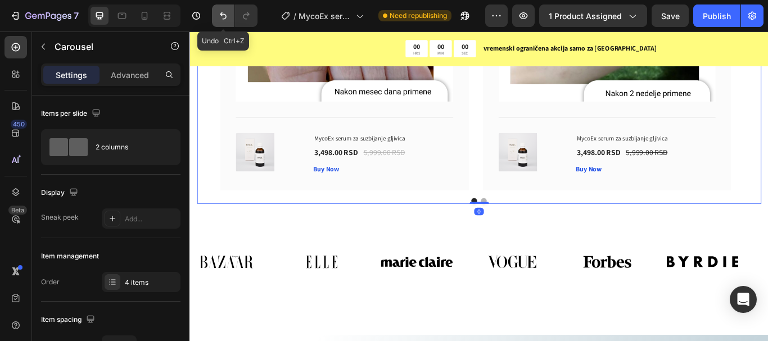
click at [221, 13] on icon "Undo/Redo" at bounding box center [223, 15] width 7 height 7
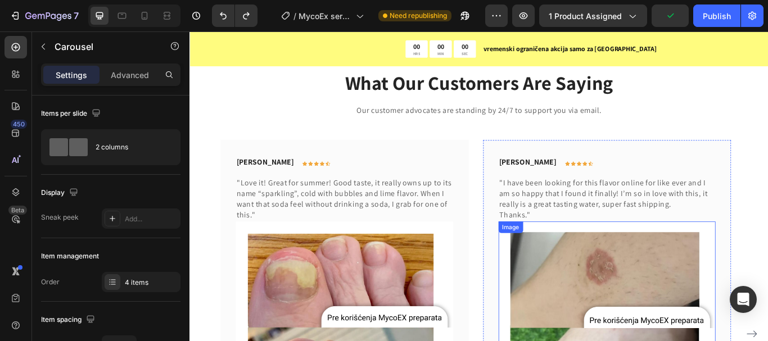
scroll to position [6094, 0]
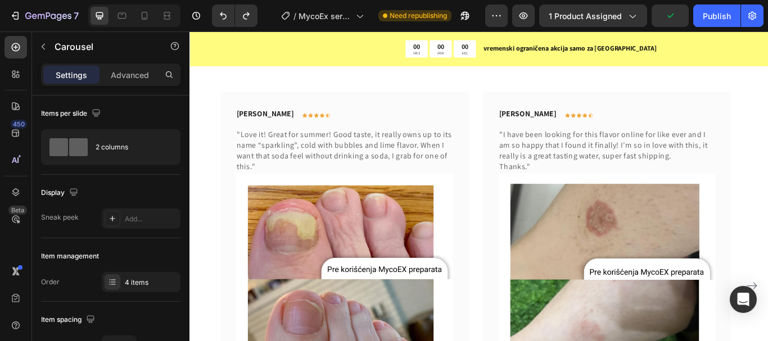
click at [767, 325] on div "Rita Carroll Text block Icon Icon Icon Icon Icon Row Row "Love it! Great for su…" at bounding box center [527, 328] width 658 height 453
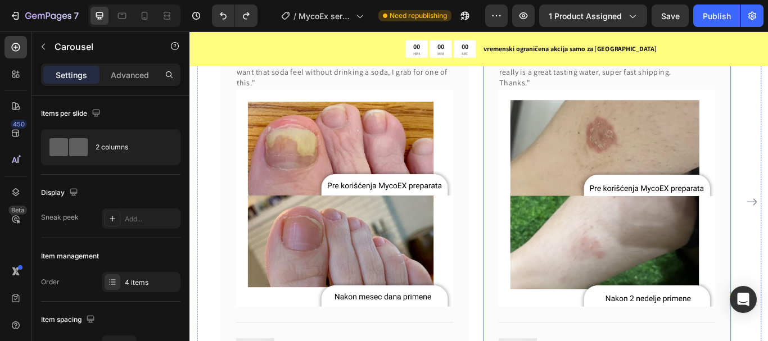
scroll to position [6206, 0]
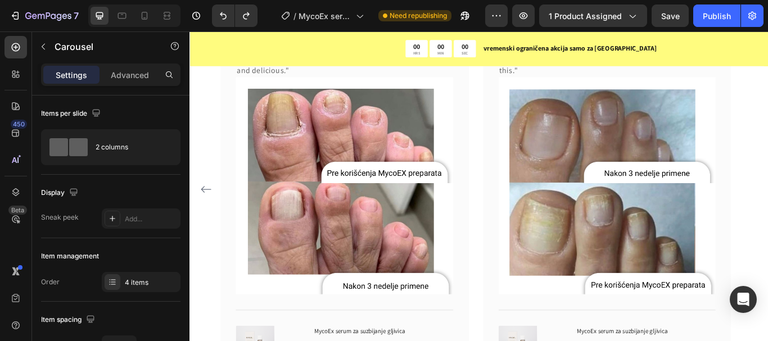
click at [767, 215] on div "Rita Carroll Text block Icon Icon Icon Icon Icon Row Row "Love it! Great for su…" at bounding box center [527, 216] width 658 height 453
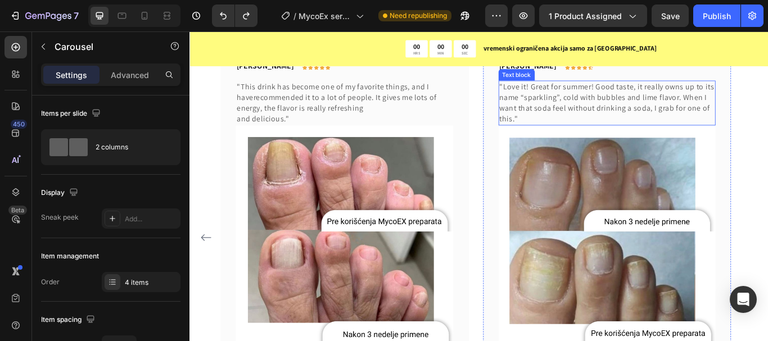
scroll to position [6037, 0]
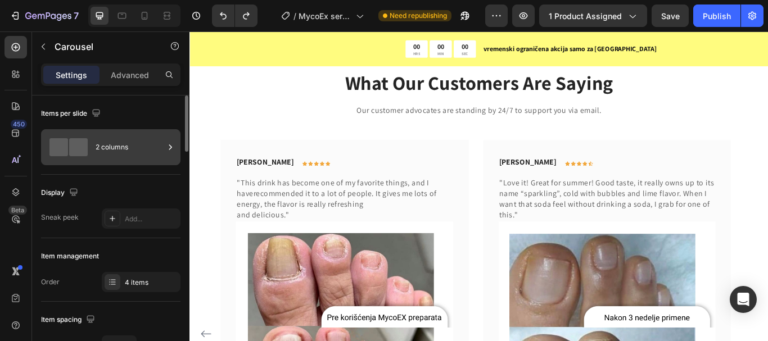
click at [91, 145] on div at bounding box center [68, 147] width 45 height 18
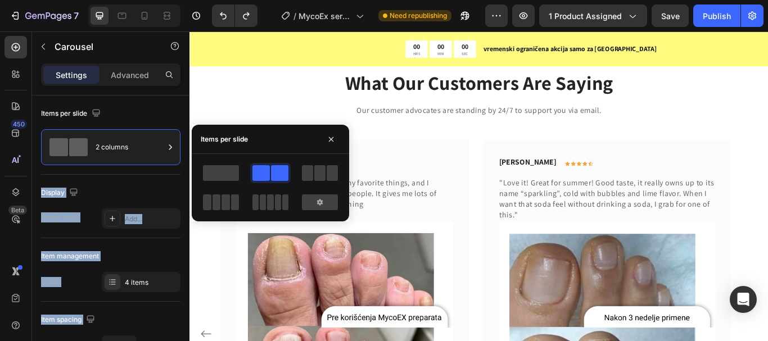
drag, startPoint x: 330, startPoint y: 180, endPoint x: 833, endPoint y: 215, distance: 503.8
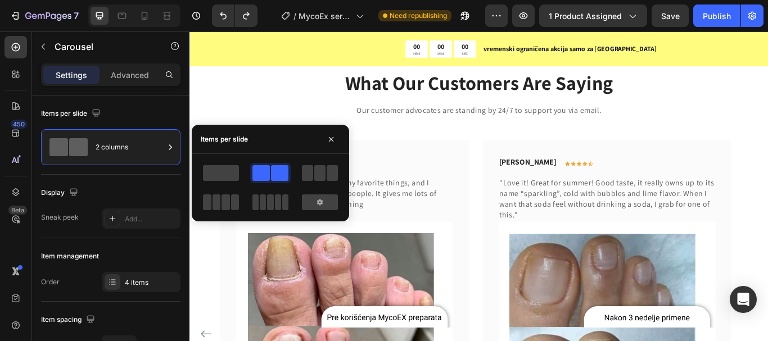
drag, startPoint x: 277, startPoint y: 169, endPoint x: 581, endPoint y: 182, distance: 304.4
click at [277, 169] on span at bounding box center [279, 173] width 17 height 16
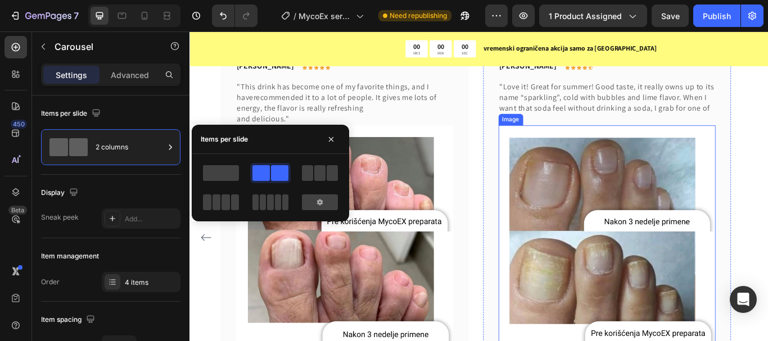
scroll to position [6262, 0]
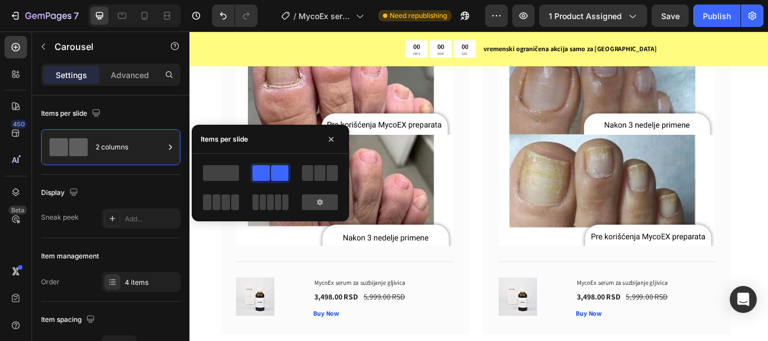
click at [767, 235] on div "Rita Carroll Text block Icon Icon Icon Icon Icon Row Row "Love it! Great for su…" at bounding box center [527, 160] width 658 height 453
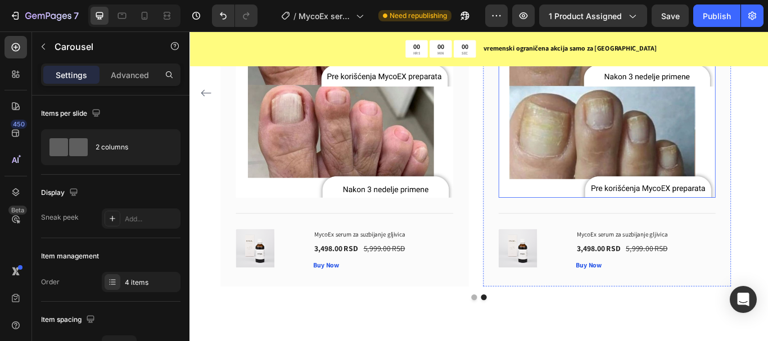
scroll to position [6150, 0]
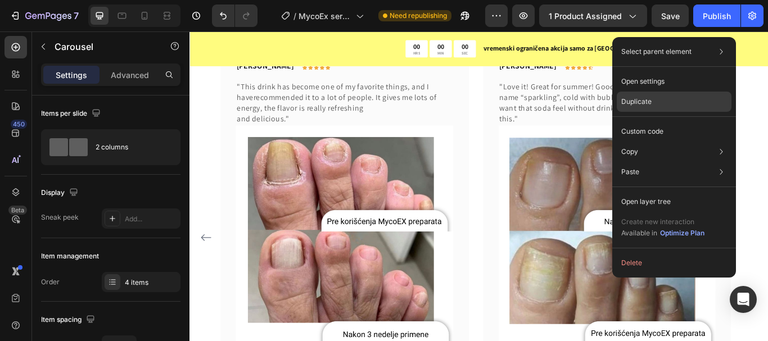
drag, startPoint x: 649, startPoint y: 105, endPoint x: 608, endPoint y: 144, distance: 57.3
click at [649, 105] on p "Duplicate" at bounding box center [636, 102] width 30 height 10
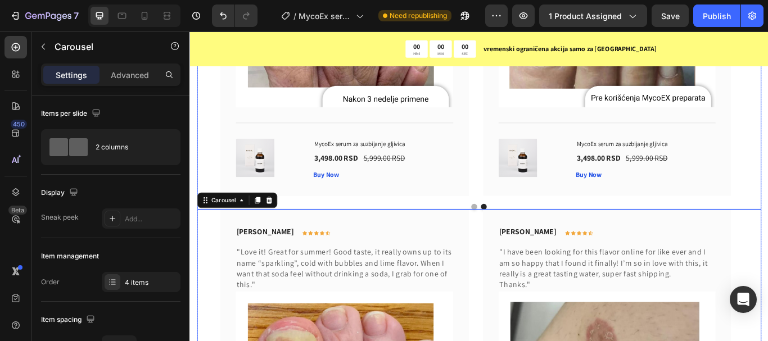
scroll to position [6368, 0]
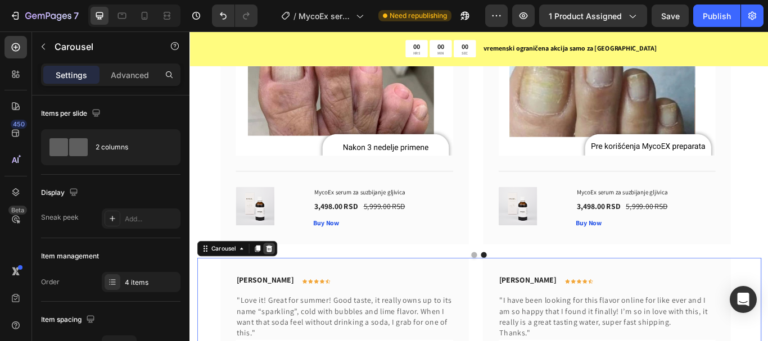
click at [281, 283] on icon at bounding box center [281, 285] width 7 height 8
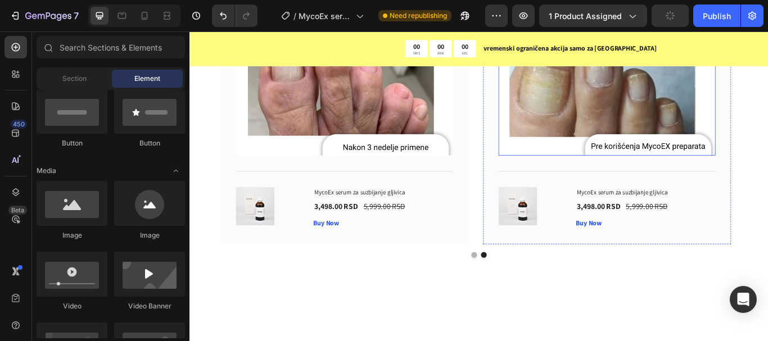
scroll to position [6199, 0]
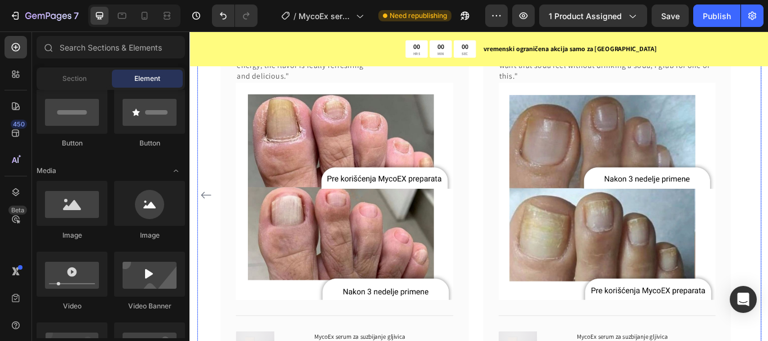
click at [203, 221] on icon "Carousel Back Arrow" at bounding box center [208, 222] width 13 height 13
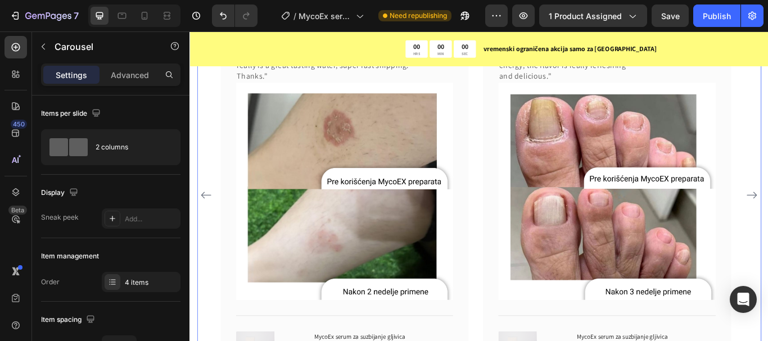
click at [203, 221] on icon "Carousel Back Arrow" at bounding box center [208, 222] width 13 height 13
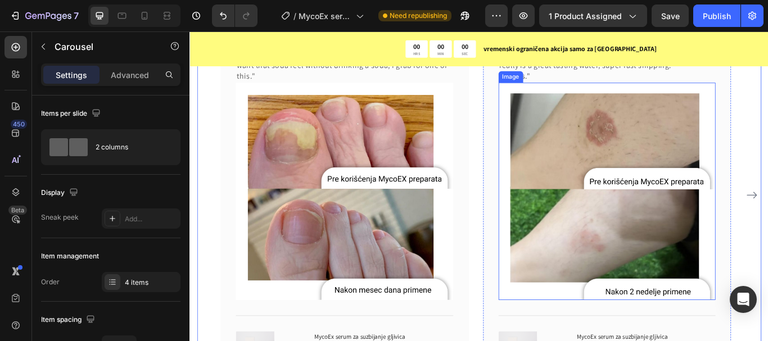
scroll to position [6087, 0]
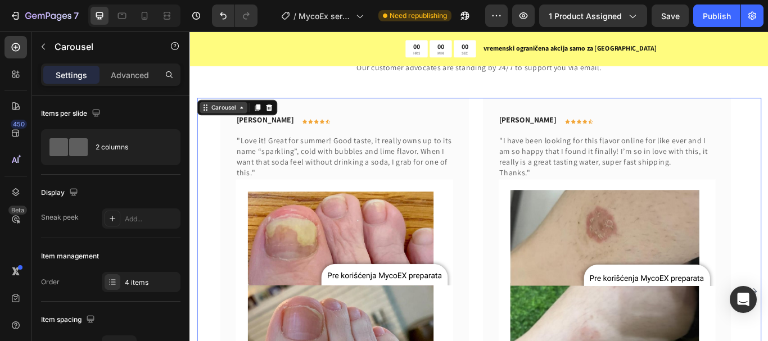
click at [250, 121] on icon at bounding box center [249, 120] width 9 height 9
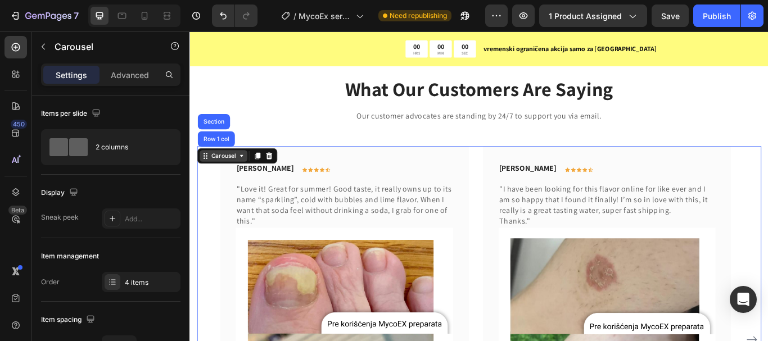
click at [242, 176] on div "Carousel" at bounding box center [228, 176] width 33 height 10
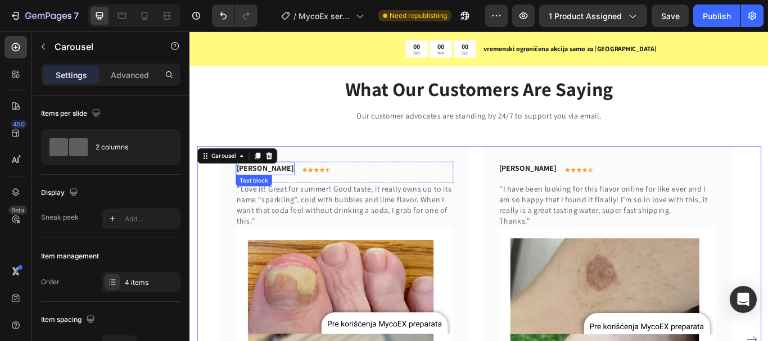
click at [281, 192] on p "Rita Carroll" at bounding box center [277, 190] width 66 height 13
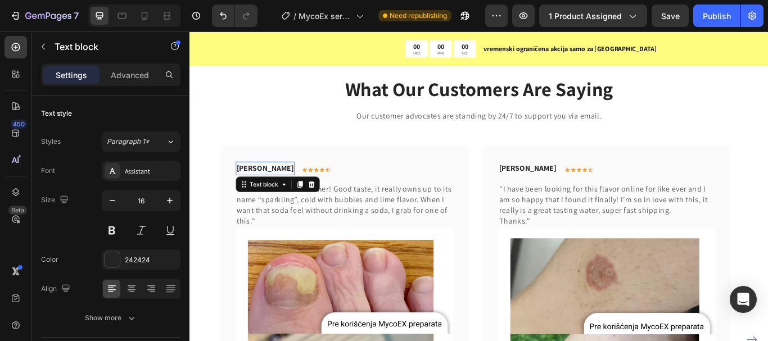
click at [281, 192] on p "Rita Carroll" at bounding box center [277, 190] width 66 height 13
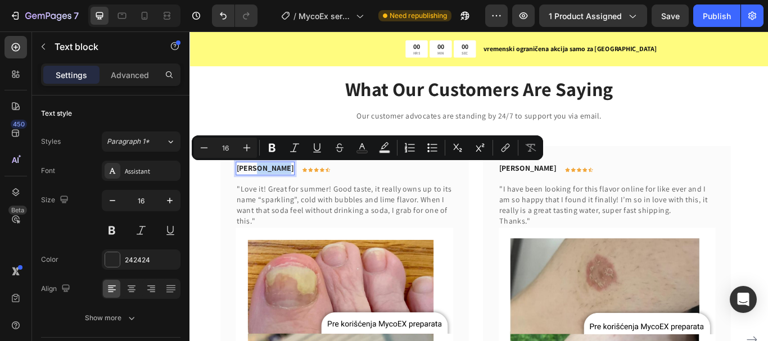
click at [281, 192] on p "Rita Carroll" at bounding box center [277, 190] width 66 height 13
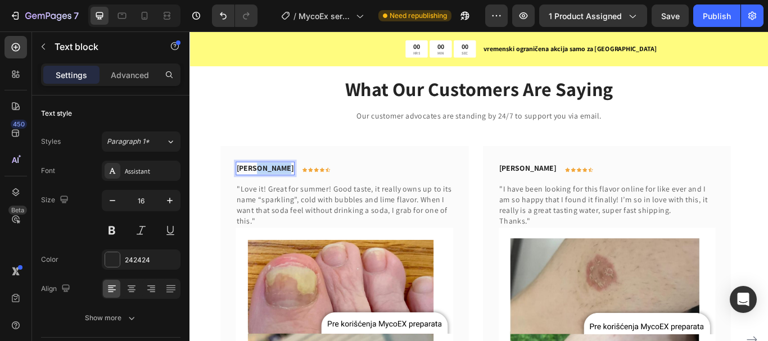
click at [281, 192] on p "Rita Carroll" at bounding box center [277, 190] width 66 height 13
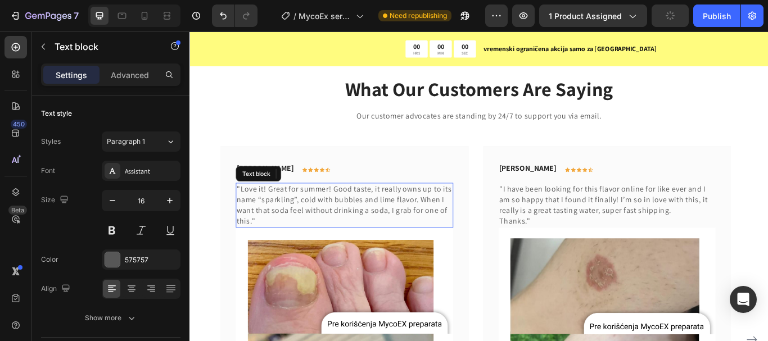
click at [281, 218] on p ""Love it! Great for summer! Good taste, it really owns up to its name “sparklin…" at bounding box center [369, 234] width 251 height 51
click at [257, 215] on p ""Love it! Great for summer! Good taste, it really owns up to its name “sparklin…" at bounding box center [369, 234] width 251 height 51
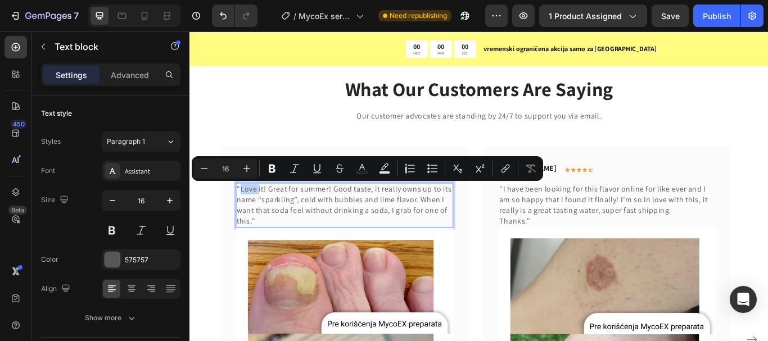
click at [247, 213] on p ""Love it! Great for summer! Good taste, it really owns up to its name “sparklin…" at bounding box center [369, 234] width 251 height 51
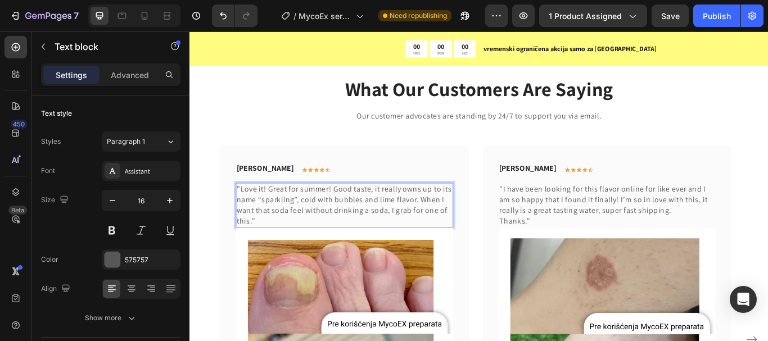
click at [263, 254] on p ""Love it! Great for summer! Good taste, it really owns up to its name “sparklin…" at bounding box center [369, 234] width 251 height 51
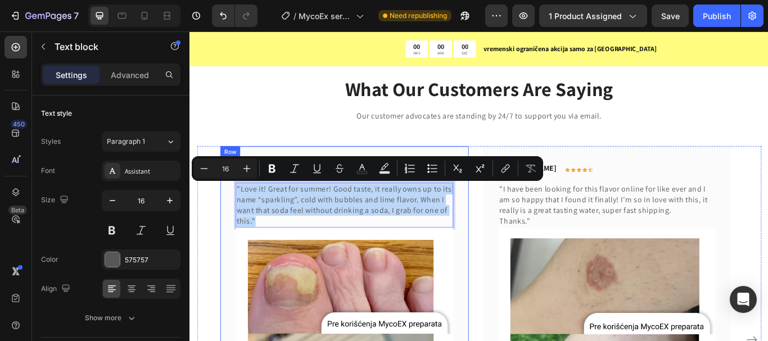
drag, startPoint x: 270, startPoint y: 254, endPoint x: 257, endPoint y: 223, distance: 33.5
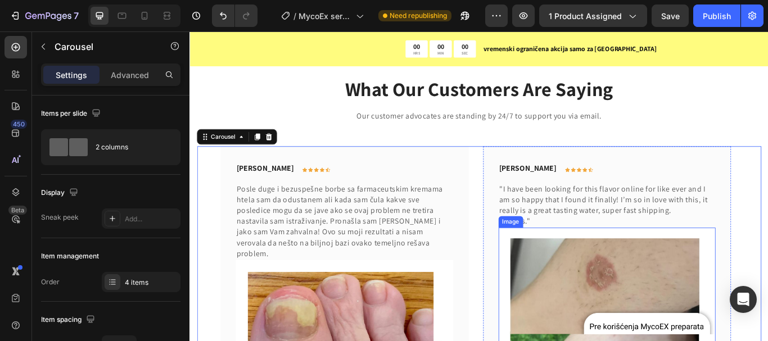
scroll to position [6087, 0]
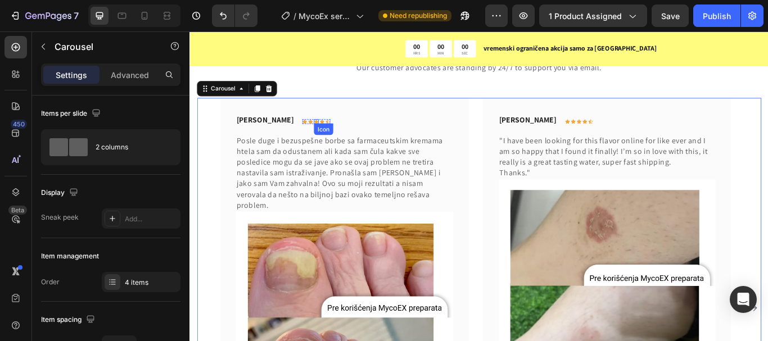
click at [340, 136] on icon at bounding box center [337, 137] width 6 height 6
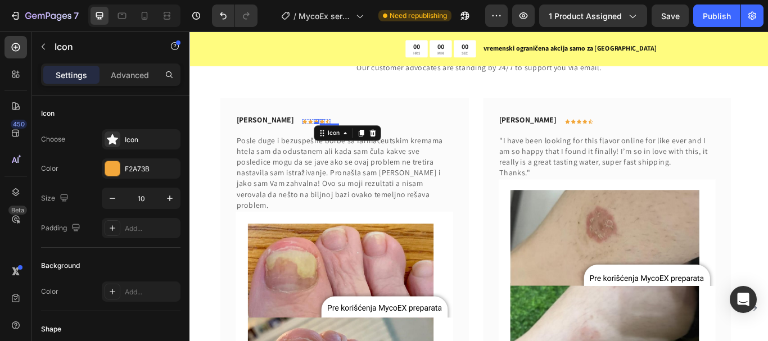
click at [346, 135] on icon at bounding box center [344, 136] width 6 height 5
drag, startPoint x: 405, startPoint y: 152, endPoint x: 322, endPoint y: 224, distance: 110.4
click at [400, 152] on icon at bounding box center [395, 150] width 9 height 9
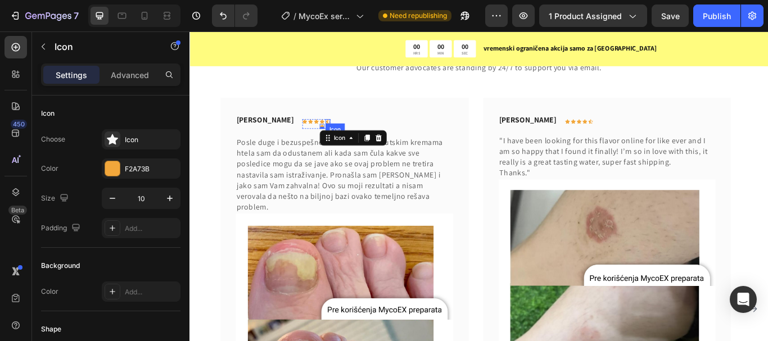
drag, startPoint x: 354, startPoint y: 141, endPoint x: 362, endPoint y: 135, distance: 9.7
click at [353, 135] on div "Icon Icon Icon Icon Icon 0 Icon Row" at bounding box center [336, 139] width 33 height 11
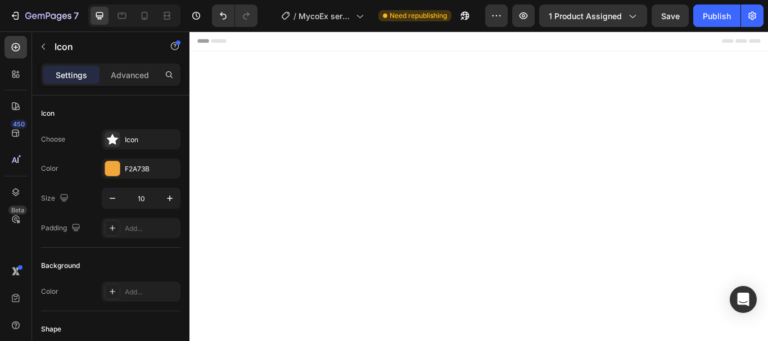
scroll to position [6087, 0]
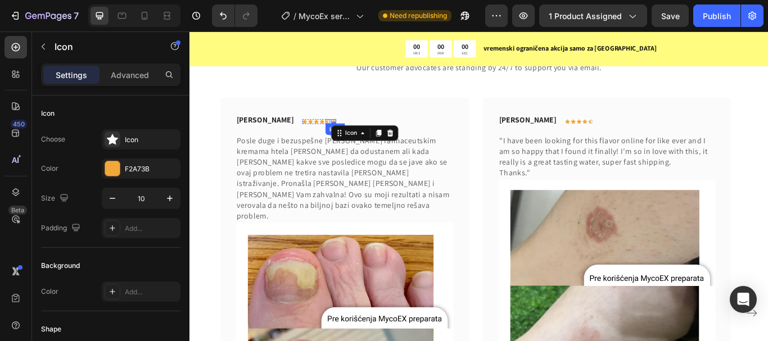
click at [353, 136] on icon at bounding box center [350, 137] width 6 height 6
click at [420, 150] on icon at bounding box center [415, 150] width 9 height 9
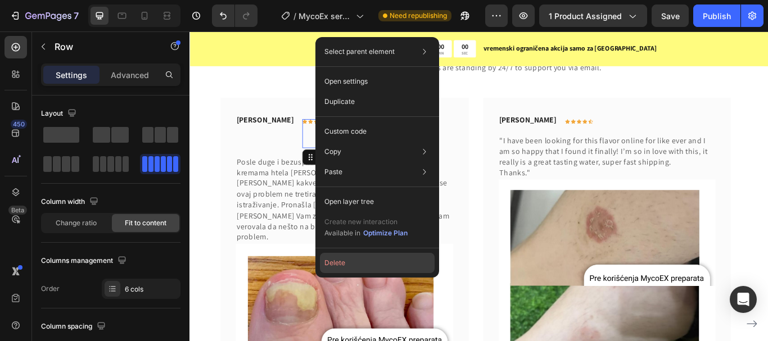
click at [336, 266] on button "Delete" at bounding box center [377, 263] width 115 height 20
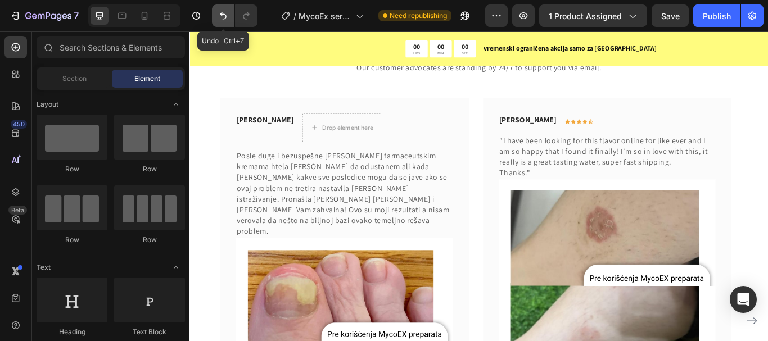
click at [221, 14] on icon "Undo/Redo" at bounding box center [223, 15] width 7 height 7
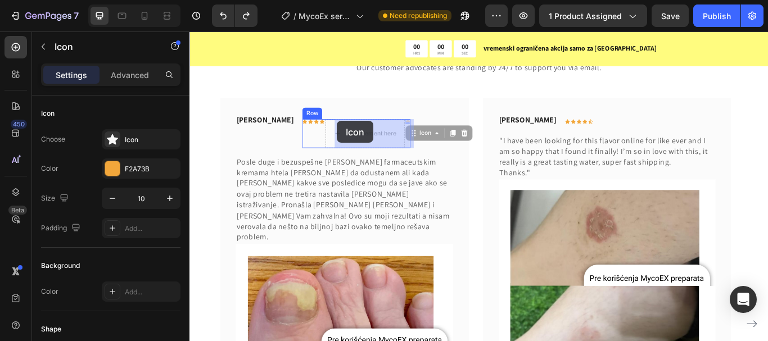
drag, startPoint x: 455, startPoint y: 137, endPoint x: 361, endPoint y: 136, distance: 93.3
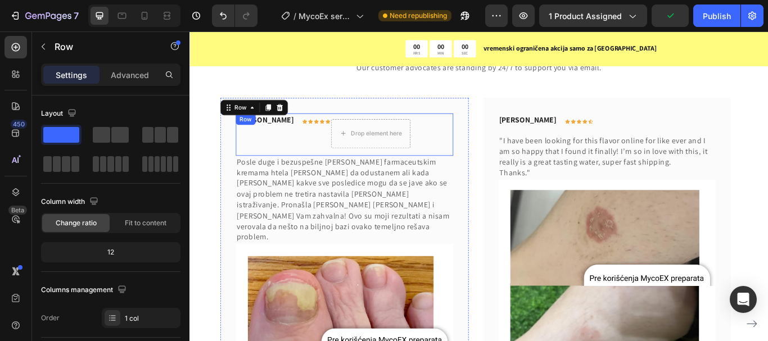
click at [474, 147] on div "Biljana Aksentijević Text block Icon Icon Icon Icon Icon Drop element here Row …" at bounding box center [370, 151] width 254 height 49
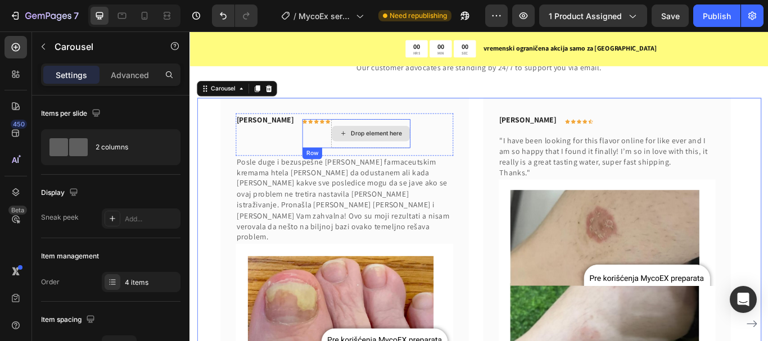
click at [427, 162] on div "Drop element here" at bounding box center [400, 151] width 92 height 34
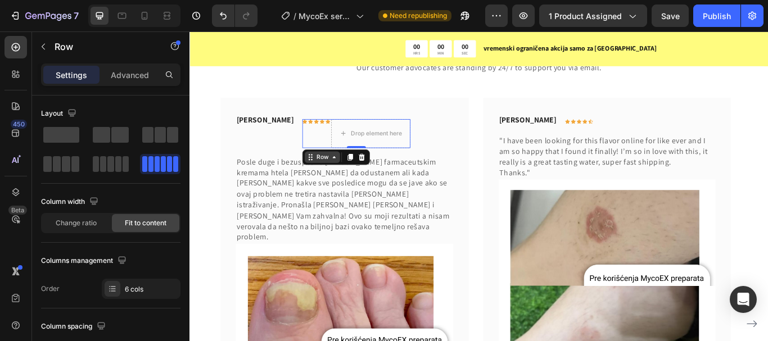
click at [353, 179] on div "Row" at bounding box center [343, 178] width 19 height 10
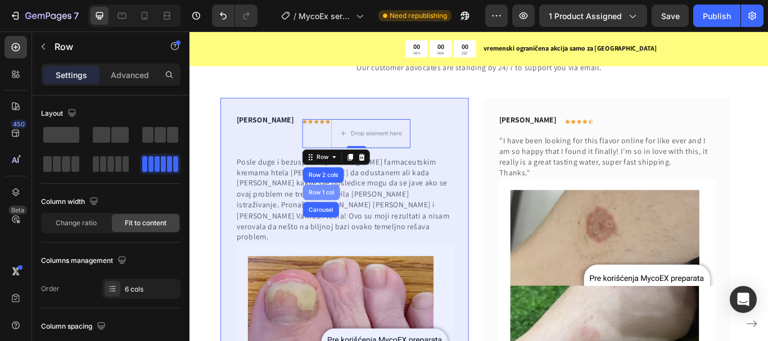
click at [353, 222] on div "Row 1 col" at bounding box center [342, 219] width 34 height 7
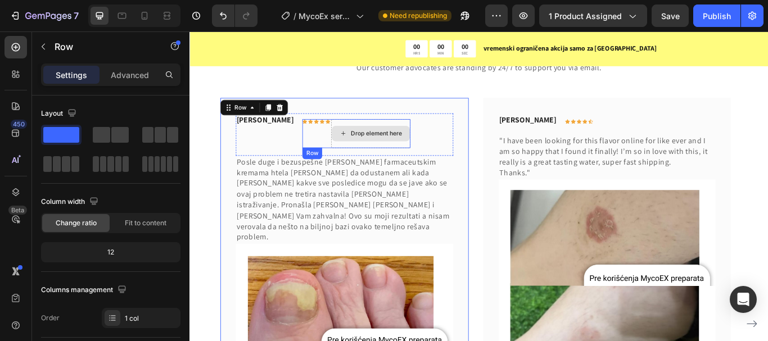
click at [393, 166] on div "Drop element here" at bounding box center [400, 151] width 92 height 34
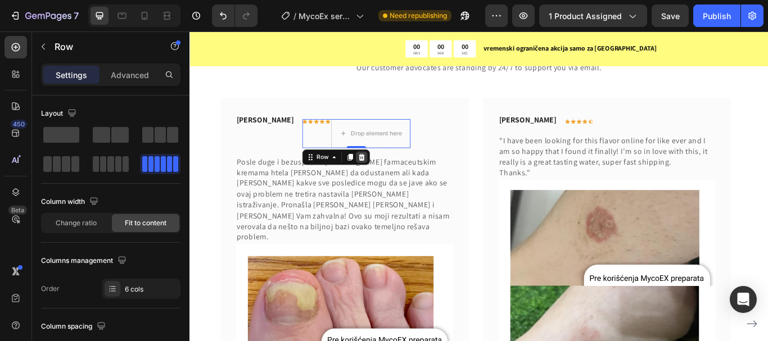
click at [393, 180] on icon at bounding box center [389, 178] width 7 height 8
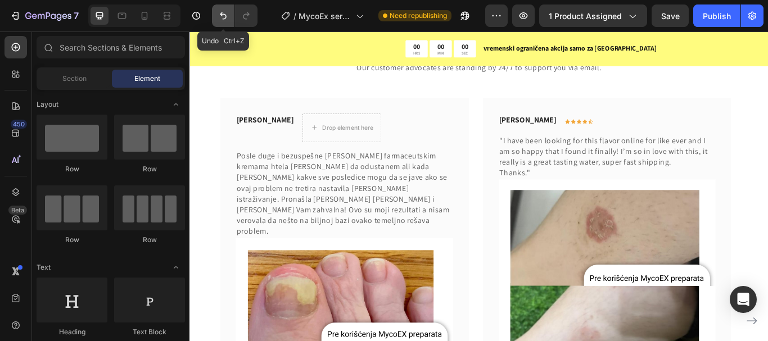
click at [220, 16] on icon "Undo/Redo" at bounding box center [223, 15] width 11 height 11
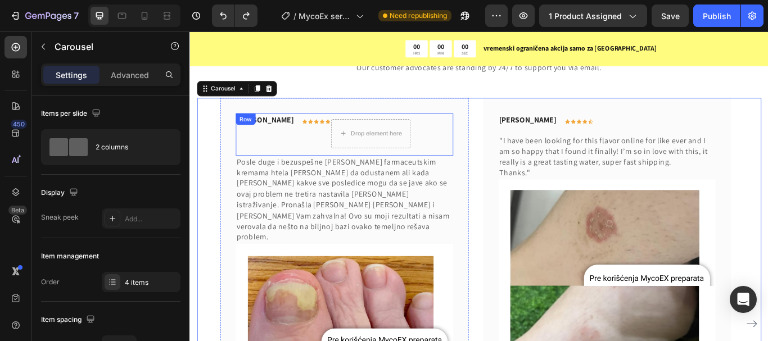
click at [311, 166] on div "Biljana Aksentijević Text block" at bounding box center [277, 147] width 69 height 40
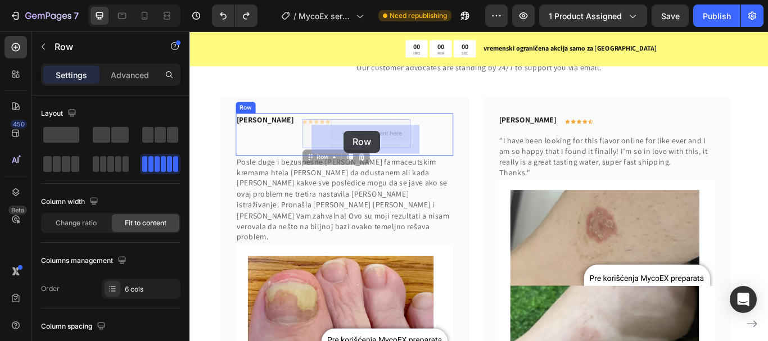
drag, startPoint x: 369, startPoint y: 162, endPoint x: 369, endPoint y: 147, distance: 14.6
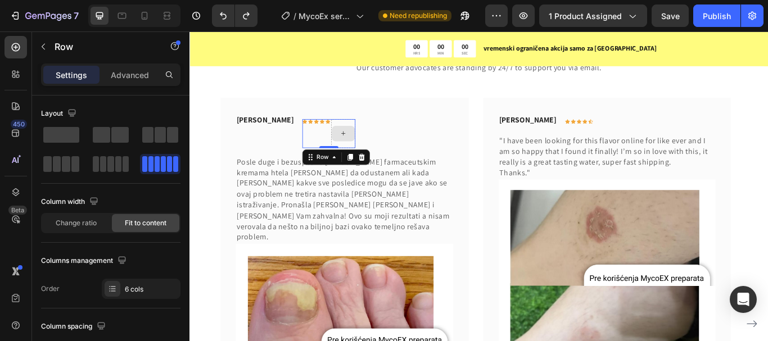
drag, startPoint x: 367, startPoint y: 164, endPoint x: 368, endPoint y: 141, distance: 23.6
click at [368, 141] on div "Icon Icon Icon Icon Icon Row 0" at bounding box center [351, 151] width 62 height 34
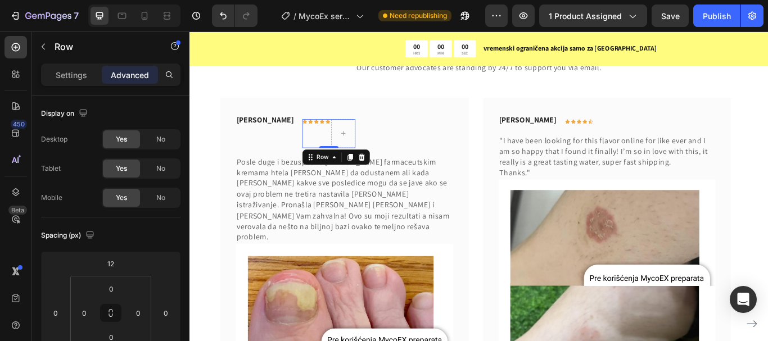
drag, startPoint x: 362, startPoint y: 165, endPoint x: 357, endPoint y: 130, distance: 34.7
click at [357, 130] on div "Icon Icon Icon Icon Icon Row 0" at bounding box center [351, 147] width 62 height 40
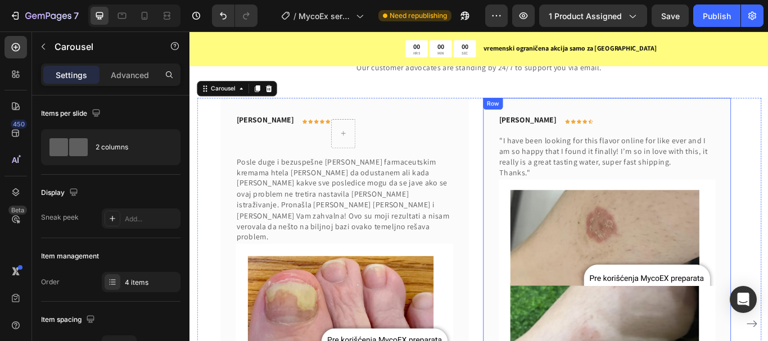
click at [542, 202] on div "Olivia Rowse Text block Icon Icon Icon Icon Icon Row Row "I have been looking f…" at bounding box center [675, 335] width 289 height 453
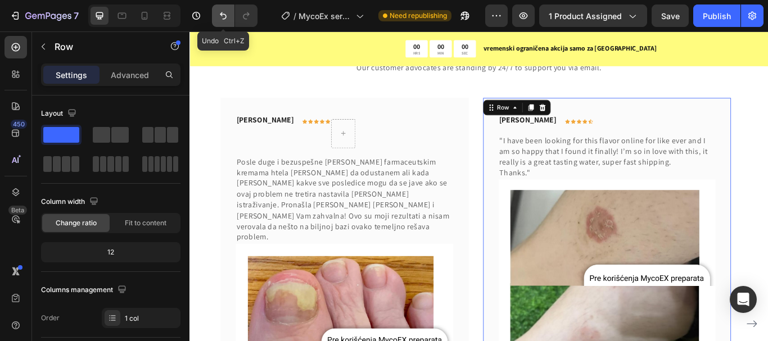
click at [218, 16] on icon "Undo/Redo" at bounding box center [223, 15] width 11 height 11
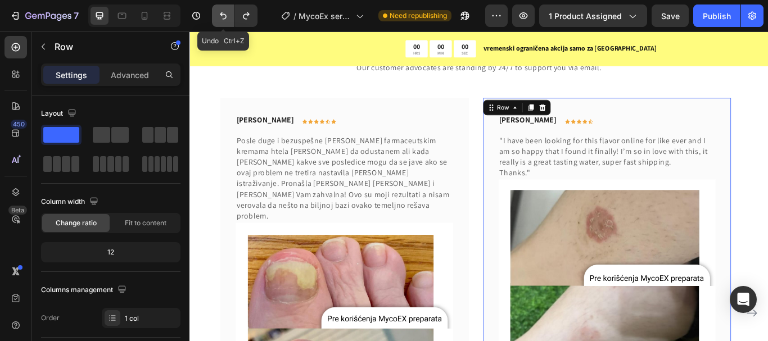
click at [224, 13] on icon "Undo/Redo" at bounding box center [223, 15] width 11 height 11
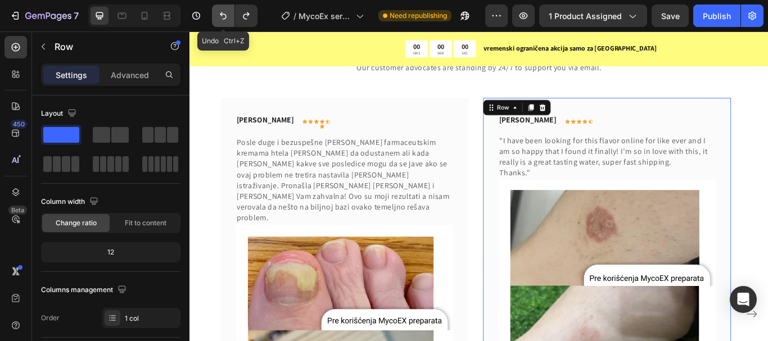
click at [224, 13] on icon "Undo/Redo" at bounding box center [223, 15] width 11 height 11
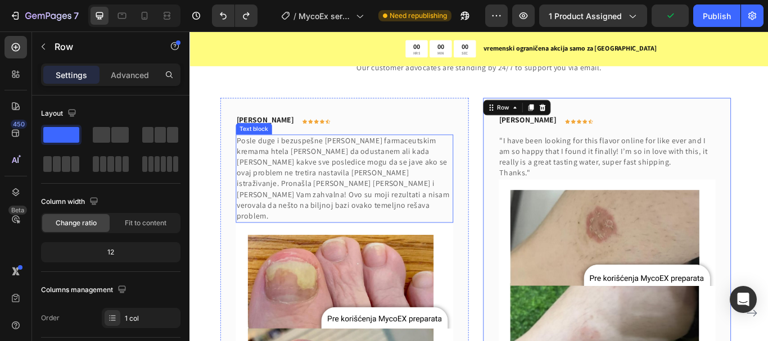
click at [453, 220] on p "Posle duge i bezuspešne borbe sa farmaceutskim kremama htela sam da odustanem a…" at bounding box center [369, 203] width 251 height 101
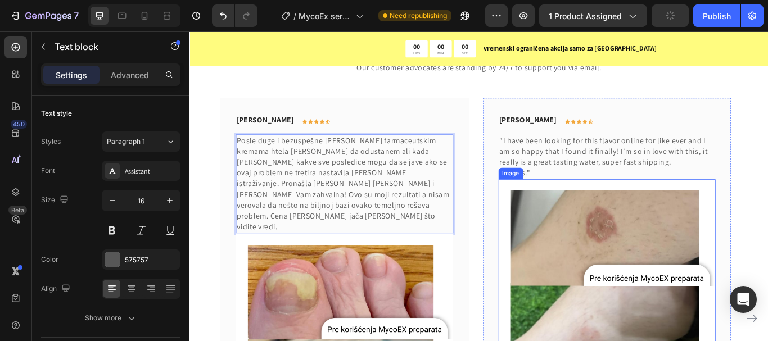
click at [623, 247] on img at bounding box center [676, 331] width 254 height 254
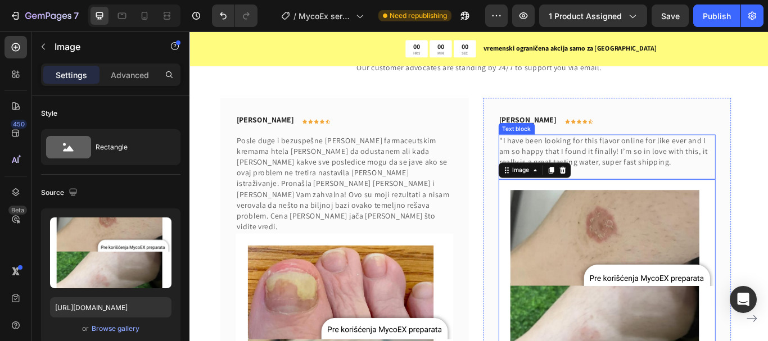
click at [655, 174] on p ""I have been looking for this flavor online for like ever and I am so happy tha…" at bounding box center [675, 172] width 251 height 38
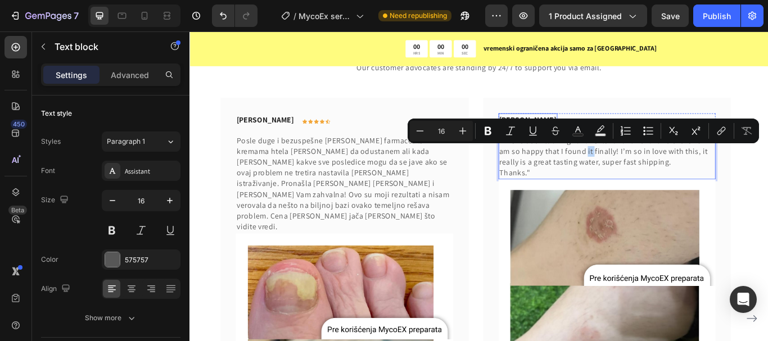
click at [572, 127] on div "Olivia Rowse" at bounding box center [583, 135] width 69 height 16
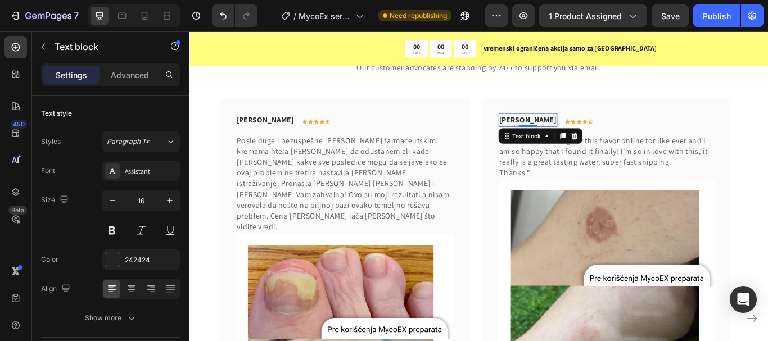
click at [569, 135] on p "Olivia Rowse" at bounding box center [583, 134] width 66 height 13
click at [589, 135] on p "Olivia Rowse" at bounding box center [583, 134] width 66 height 13
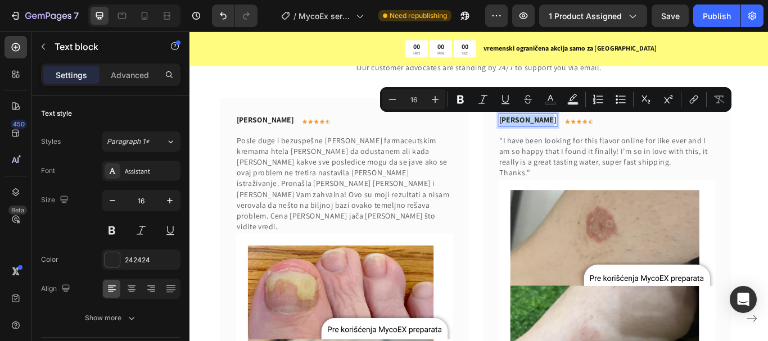
click at [589, 135] on p "Olivia Rowse" at bounding box center [583, 134] width 66 height 13
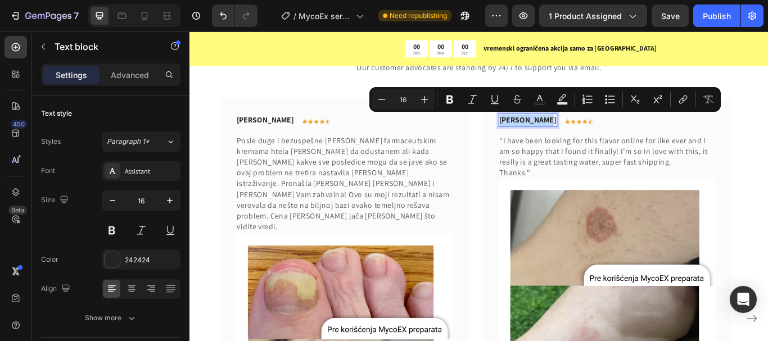
click at [585, 135] on p "Olivia Rowse" at bounding box center [583, 134] width 66 height 13
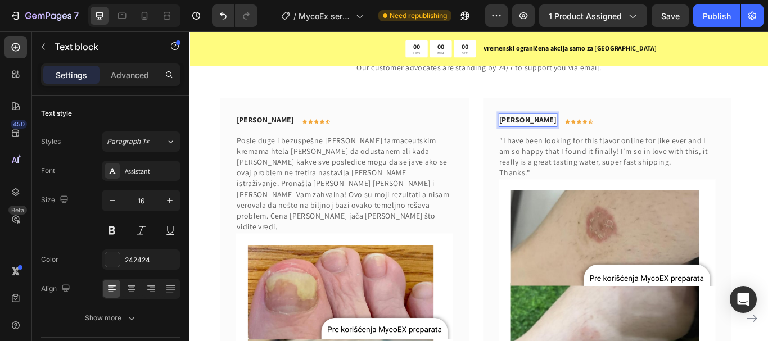
click at [598, 133] on p "Olivia Rowse" at bounding box center [583, 134] width 66 height 13
drag, startPoint x: 598, startPoint y: 133, endPoint x: 592, endPoint y: 133, distance: 6.2
click at [592, 133] on p "Olivia Rowse" at bounding box center [583, 134] width 66 height 13
click at [570, 158] on p ""I have been looking for this flavor online for like ever and I am so happy tha…" at bounding box center [675, 172] width 251 height 38
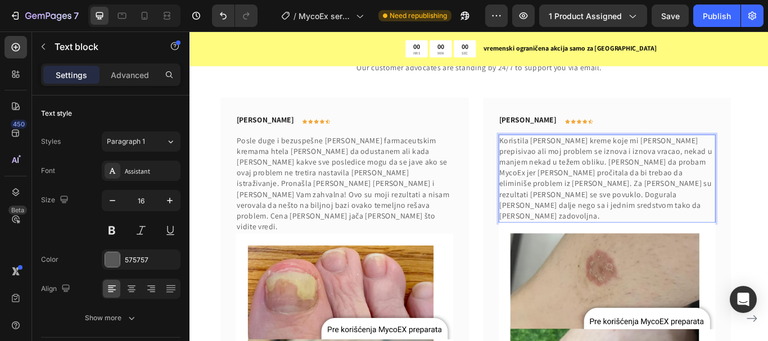
click at [755, 174] on p "Koristila sam kreme koje mi je lekar prepisivao ali moj problem se iznova i izn…" at bounding box center [675, 203] width 251 height 101
click at [603, 187] on p "Koristila sam kreme koje mi je lekar prepisivao ali moj problem se iznova i izn…" at bounding box center [675, 203] width 251 height 101
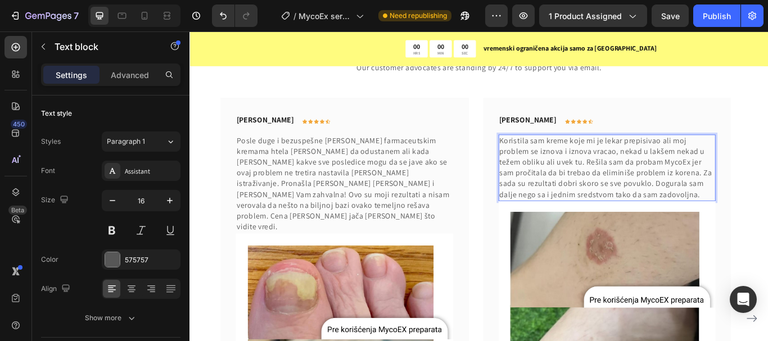
click at [767, 227] on p "Koristila sam kreme koje mi je lekar prepisivao ali moj problem se iznova i izn…" at bounding box center [675, 190] width 251 height 75
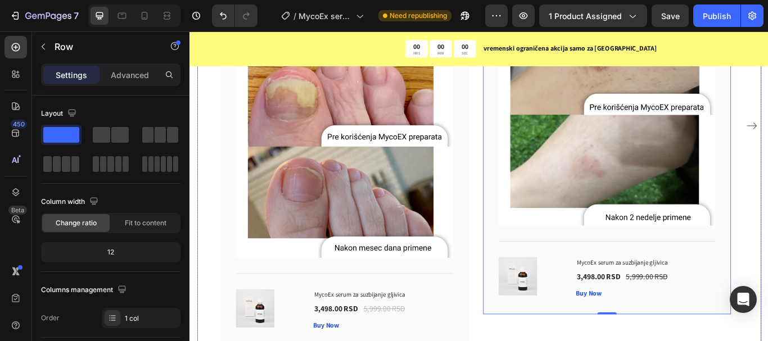
scroll to position [6255, 0]
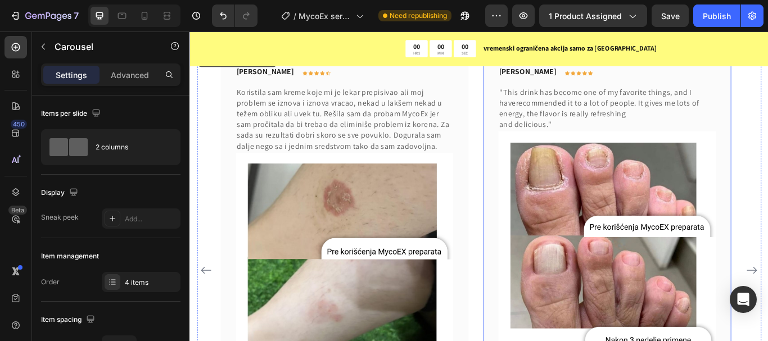
scroll to position [6087, 0]
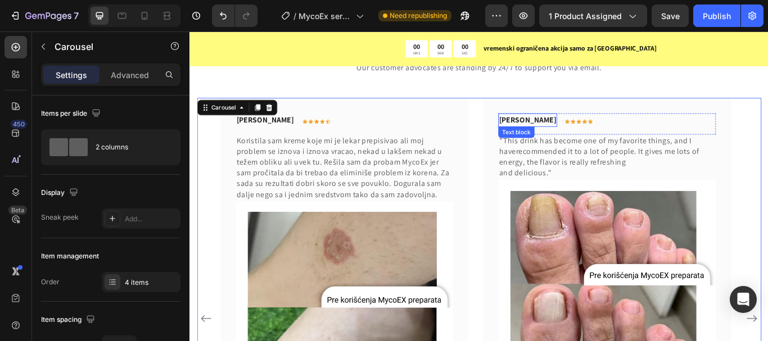
click at [585, 136] on p "Timothy Joseph" at bounding box center [583, 134] width 66 height 13
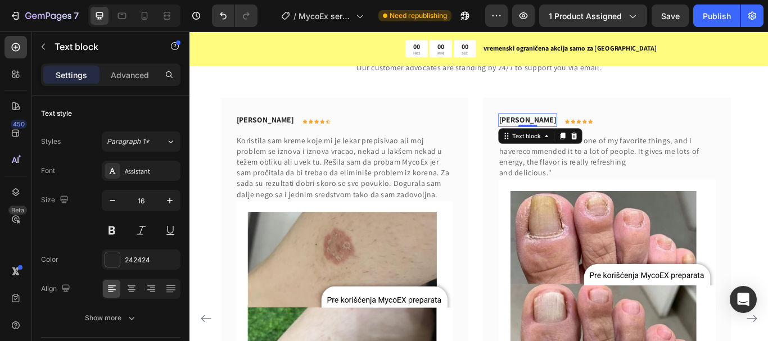
click at [594, 136] on p "Timothy Joseph" at bounding box center [583, 134] width 66 height 13
click at [594, 178] on p ""This drink has become one of my favorite things, and I haverecommended it to a…" at bounding box center [675, 178] width 251 height 51
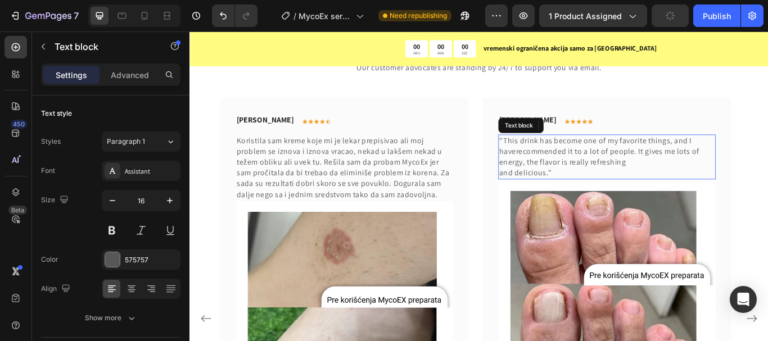
click at [575, 164] on p ""This drink has become one of my favorite things, and I haverecommended it to a…" at bounding box center [675, 178] width 251 height 51
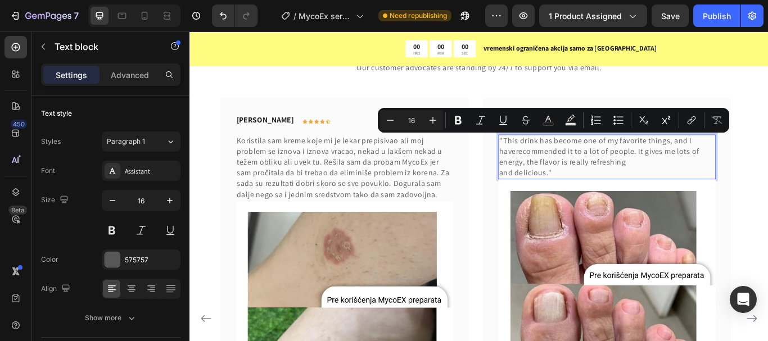
click at [620, 200] on p ""This drink has become one of my favorite things, and I haverecommended it to a…" at bounding box center [675, 178] width 251 height 51
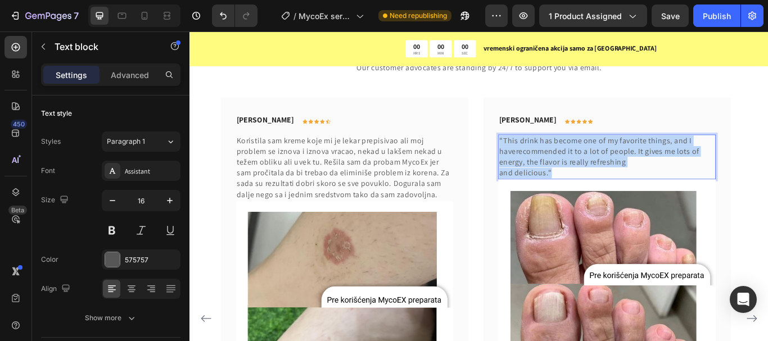
drag, startPoint x: 619, startPoint y: 198, endPoint x: 548, endPoint y: 157, distance: 83.1
click at [548, 157] on div "Miloš Stamenković Text block Icon Icon Icon Icon Icon Row Row "This drink has b…" at bounding box center [675, 335] width 289 height 453
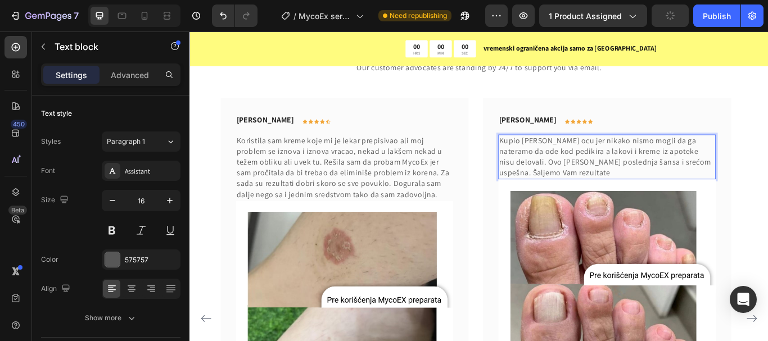
click at [761, 184] on p "Kupio sam ocu jer nikako nismo mogli da ga nateramo da ode kod pedikira a lakov…" at bounding box center [675, 178] width 251 height 51
click at [756, 191] on p "Kupio sam ocu jer nikako nismo mogli da ga nateramo da ode kod pedikira a lakov…" at bounding box center [675, 178] width 251 height 51
click at [767, 160] on div "What Our Customers Are Saying Heading Our customer advocates are standing by 24…" at bounding box center [526, 332] width 675 height 703
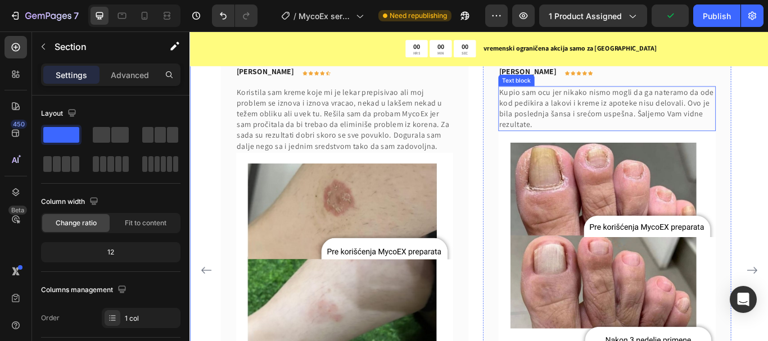
scroll to position [6199, 0]
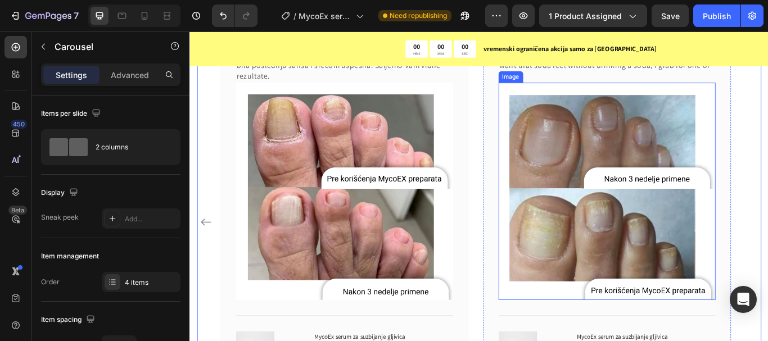
scroll to position [6087, 0]
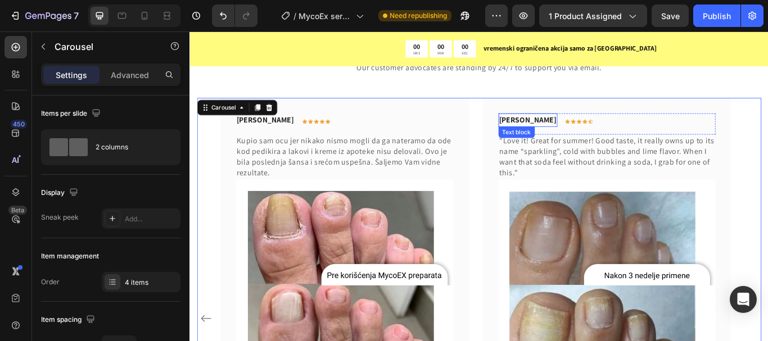
click at [583, 131] on p "Rita Carroll" at bounding box center [583, 134] width 66 height 13
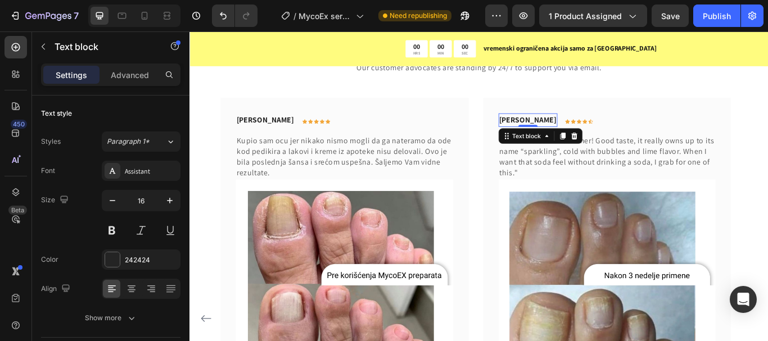
click at [582, 134] on p "Rita Carroll" at bounding box center [583, 134] width 66 height 13
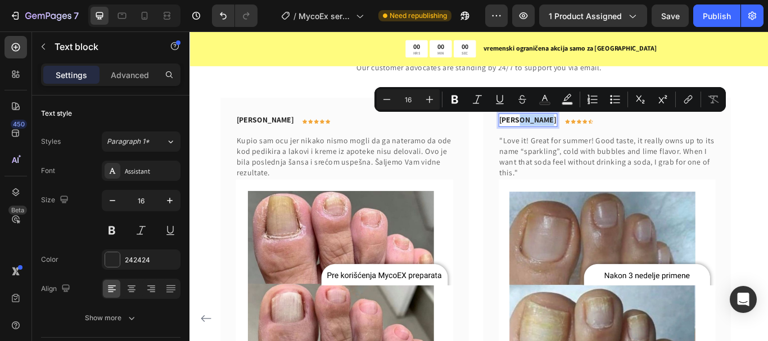
click at [571, 135] on p "Rita Carroll" at bounding box center [583, 134] width 66 height 13
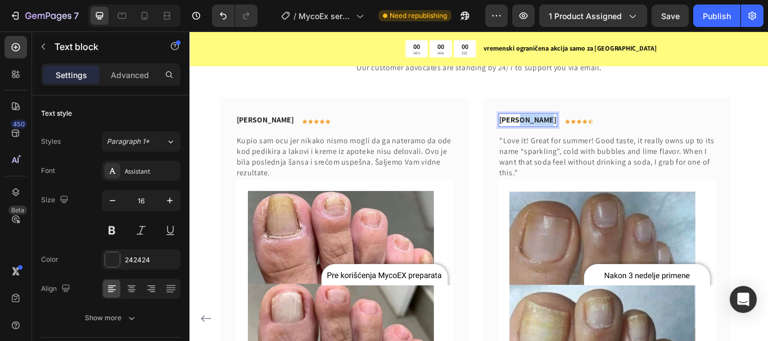
click at [571, 135] on p "Rita Carroll" at bounding box center [583, 134] width 66 height 13
click at [573, 135] on p "Rita Carroll" at bounding box center [583, 134] width 66 height 13
drag, startPoint x: 609, startPoint y: 166, endPoint x: 600, endPoint y: 179, distance: 15.7
click at [609, 166] on p ""Love it! Great for summer! Good taste, it really owns up to its name “sparklin…" at bounding box center [675, 178] width 251 height 51
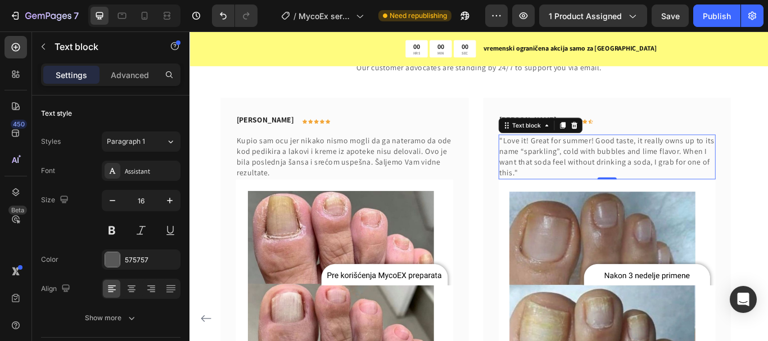
click at [575, 196] on p ""Love it! Great for summer! Good taste, it really owns up to its name “sparklin…" at bounding box center [675, 178] width 251 height 51
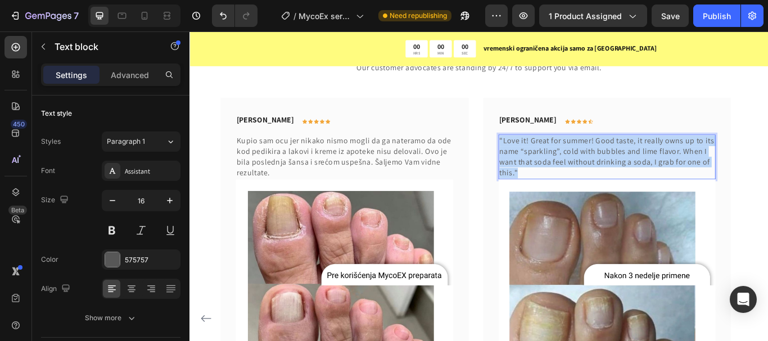
drag, startPoint x: 574, startPoint y: 195, endPoint x: 550, endPoint y: 164, distance: 39.2
click at [550, 164] on p ""Love it! Great for summer! Good taste, it really owns up to its name “sparklin…" at bounding box center [675, 178] width 251 height 51
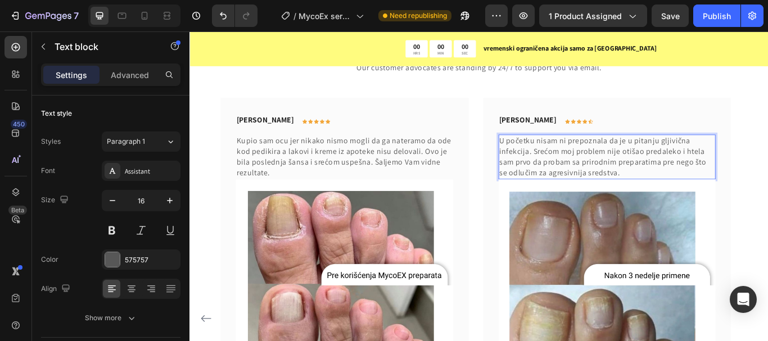
click at [745, 198] on p "U početku nisam ni prepoznala da je u pitanju gljivična infekcija. Srećom moj p…" at bounding box center [675, 178] width 251 height 51
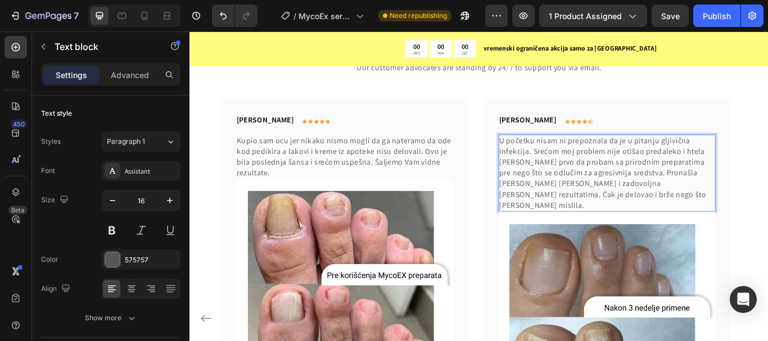
click at [621, 227] on p "U početku nisam ni prepoznala da je u pitanju gljivična infekcija. Srećom moj p…" at bounding box center [675, 197] width 251 height 88
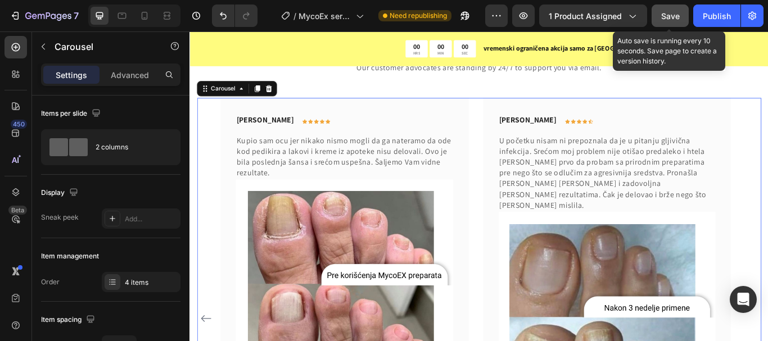
click at [665, 15] on span "Save" at bounding box center [670, 16] width 19 height 10
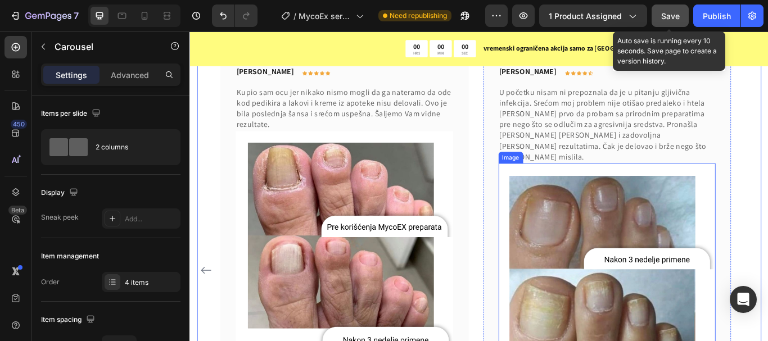
scroll to position [6031, 0]
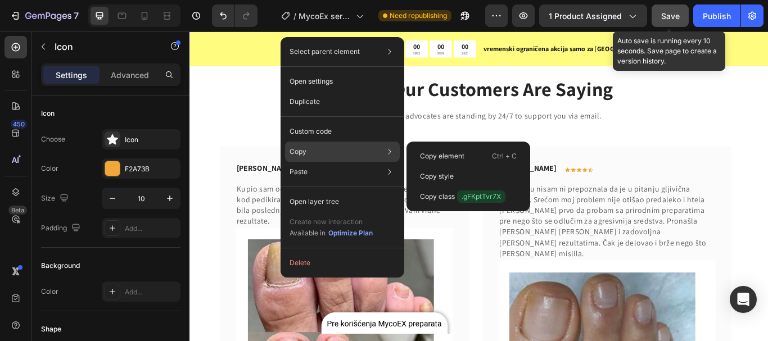
click at [318, 154] on div "Copy Copy element Ctrl + C Copy style Copy class .gFKptTvr7X" at bounding box center [342, 152] width 115 height 20
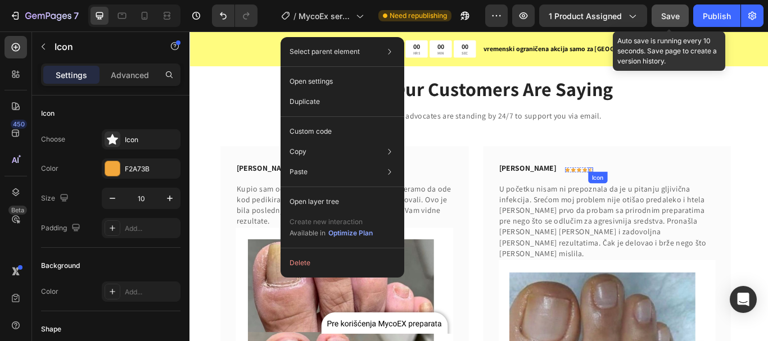
click at [664, 196] on div "[PERSON_NAME] Text block Icon Icon Icon Icon Icon Row Row" at bounding box center [676, 195] width 254 height 25
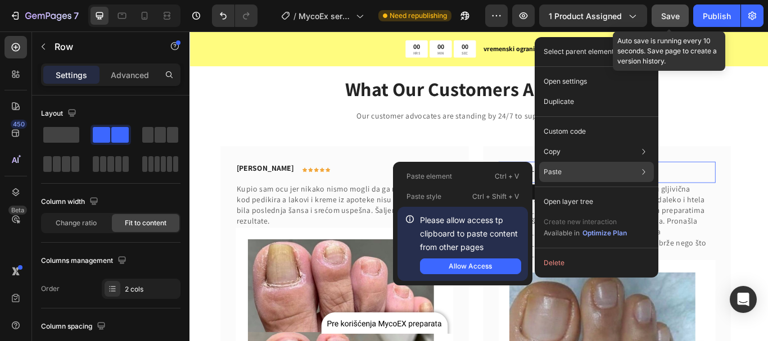
click at [572, 192] on div "Paste Paste element Ctrl + V Paste style Ctrl + Shift + V Please allow access t…" at bounding box center [596, 202] width 115 height 20
click at [479, 265] on div "Allow Access" at bounding box center [470, 266] width 43 height 10
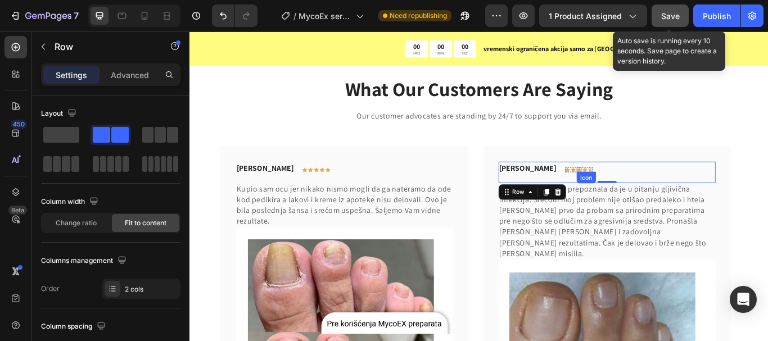
click at [643, 202] on div "Icon" at bounding box center [652, 202] width 18 height 0
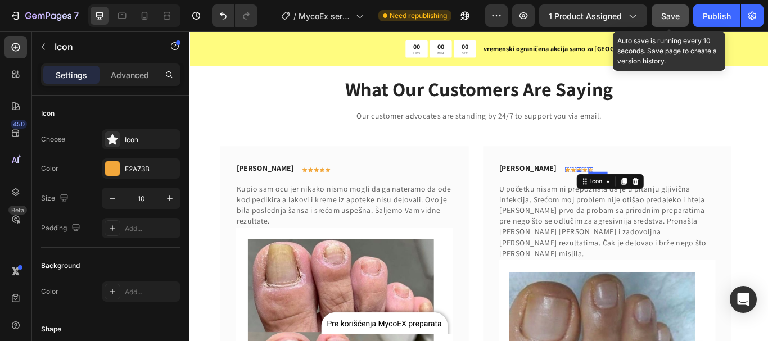
click at [654, 192] on icon at bounding box center [657, 192] width 6 height 5
click at [659, 210] on icon at bounding box center [663, 206] width 9 height 9
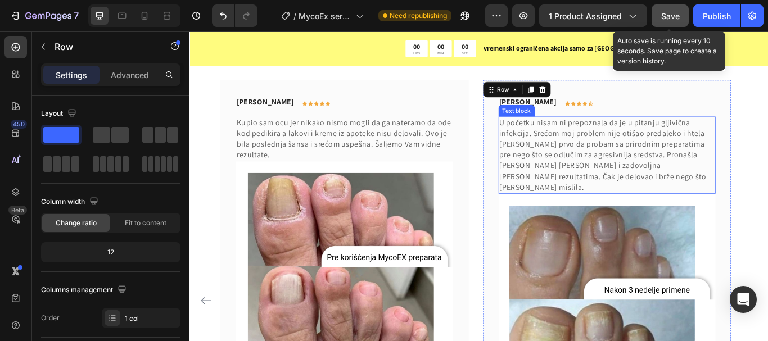
scroll to position [6143, 0]
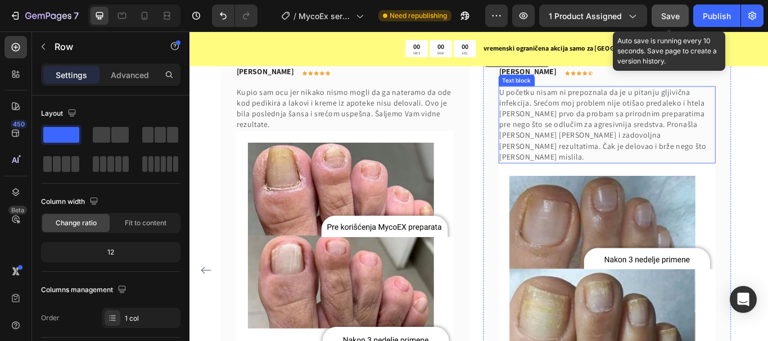
click at [604, 165] on p "U početku nisam ni prepoznala da je u pitanju gljivična infekcija. Srećom moj p…" at bounding box center [675, 141] width 251 height 88
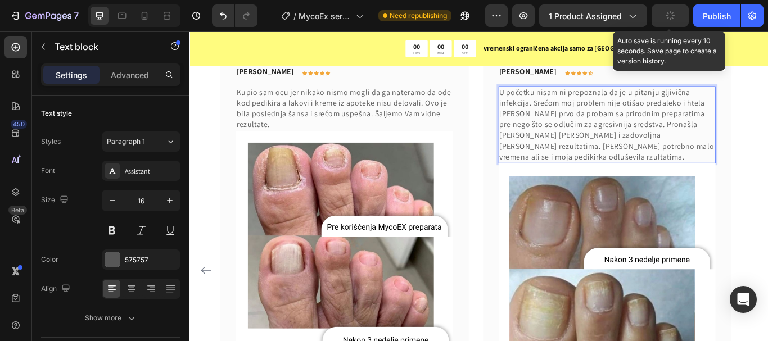
click at [767, 199] on div "Marina Stošić Text block Icon Icon Icon Icon Icon Row Row U početku nisam ni pr…" at bounding box center [675, 298] width 289 height 490
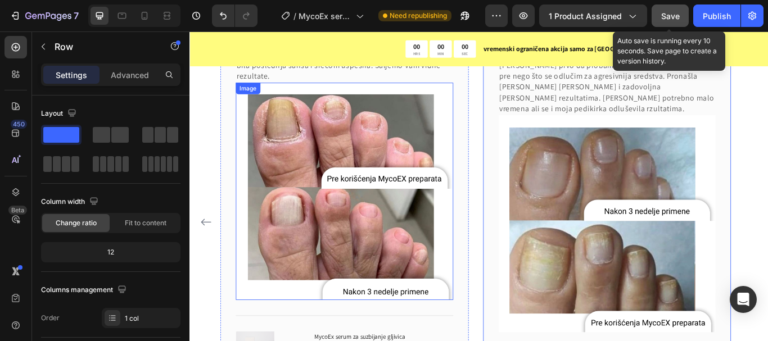
scroll to position [6087, 0]
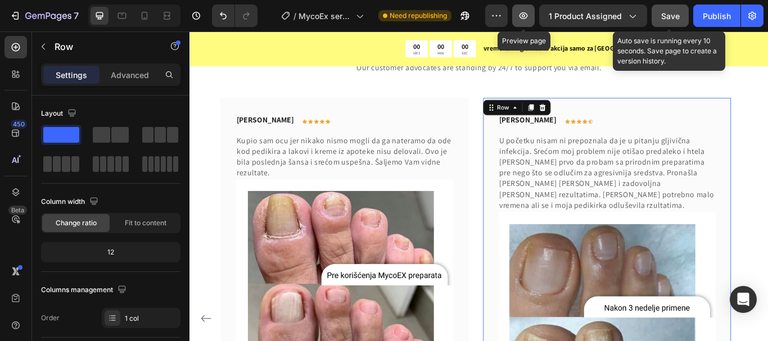
click at [526, 19] on icon "button" at bounding box center [523, 15] width 11 height 11
click at [526, 17] on icon "button" at bounding box center [523, 15] width 8 height 7
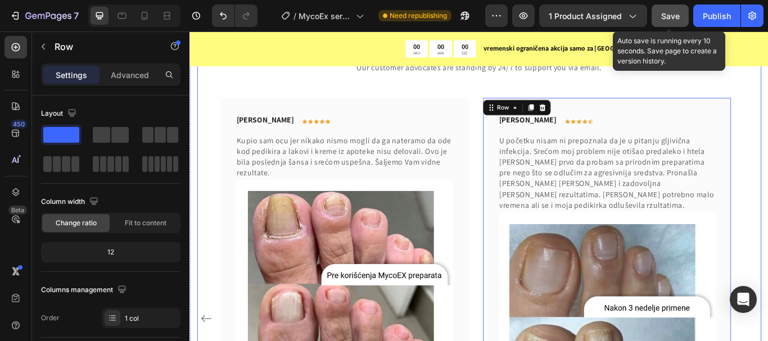
click at [767, 100] on div "What Our Customers Are Saying Heading Our customer advocates are standing by 24…" at bounding box center [527, 332] width 658 height 613
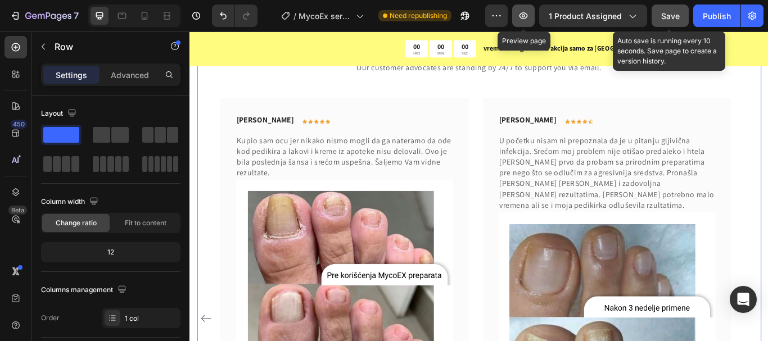
click at [520, 26] on button "button" at bounding box center [523, 15] width 22 height 22
click at [526, 14] on icon "button" at bounding box center [523, 15] width 11 height 11
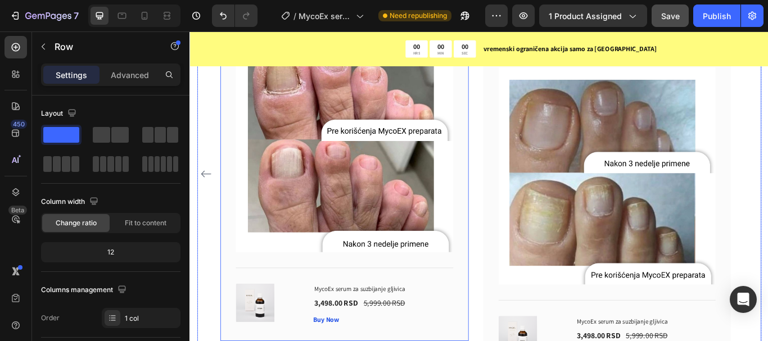
scroll to position [6199, 0]
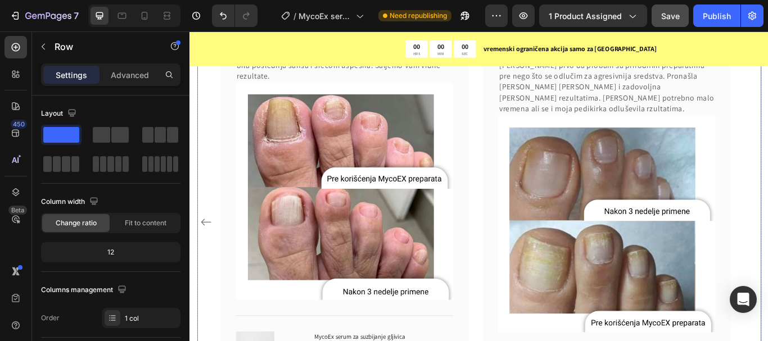
click at [208, 247] on icon "Carousel Back Arrow" at bounding box center [208, 253] width 13 height 13
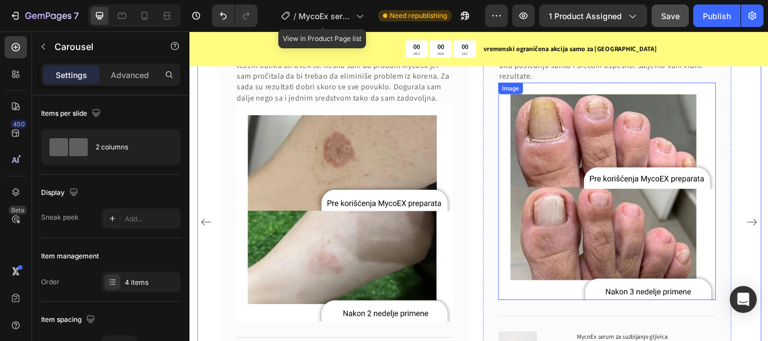
scroll to position [6031, 0]
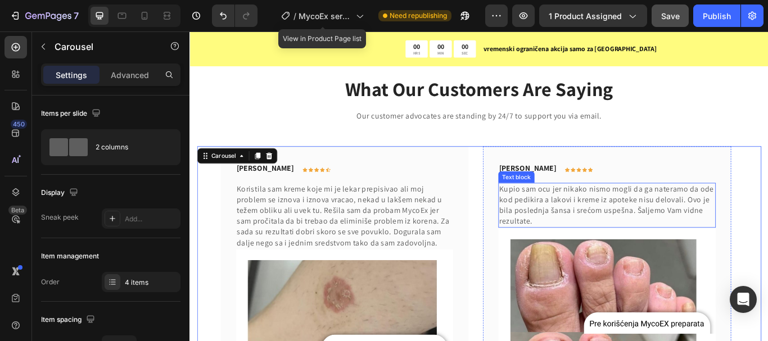
click at [598, 248] on p "Kupio sam ocu jer nikako nismo mogli da ga nateramo da ode kod pedikira a lakov…" at bounding box center [675, 234] width 251 height 51
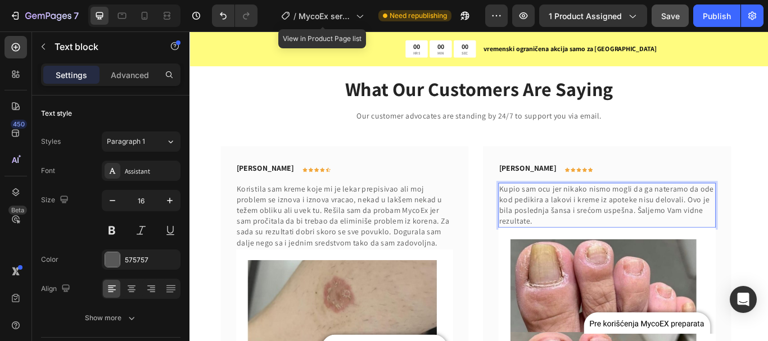
click at [598, 242] on p "Kupio sam ocu jer nikako nismo mogli da ga nateramo da ode kod pedikira a lakov…" at bounding box center [675, 234] width 251 height 51
click at [597, 250] on p "Kupio sam ocu jer nikako nismo mogli da ga nateramo da ode kod pedikira a lakov…" at bounding box center [675, 234] width 251 height 51
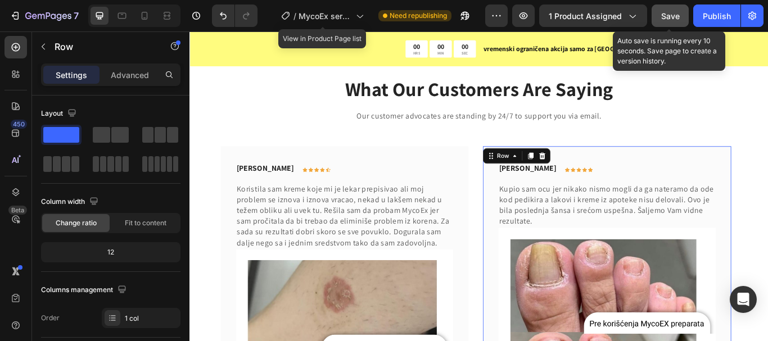
click at [664, 16] on span "Save" at bounding box center [670, 16] width 19 height 10
click at [578, 20] on span "1 product assigned" at bounding box center [585, 16] width 73 height 12
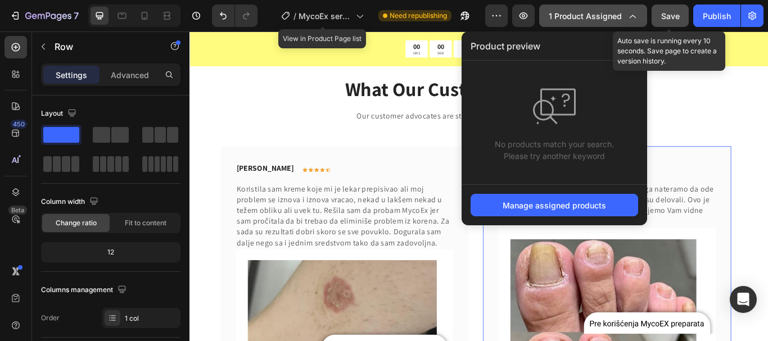
click at [633, 18] on icon "button" at bounding box center [631, 15] width 11 height 11
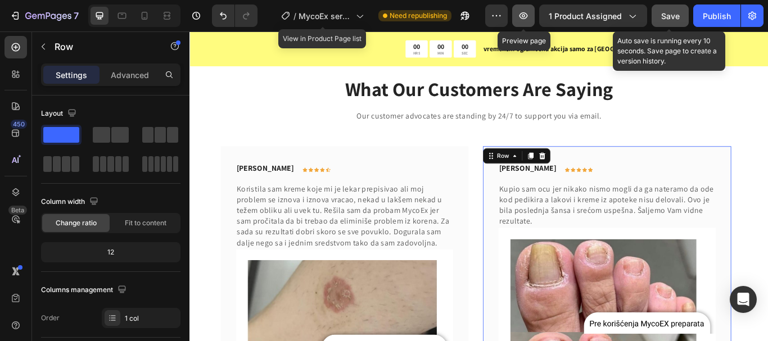
click at [520, 16] on icon "button" at bounding box center [523, 15] width 11 height 11
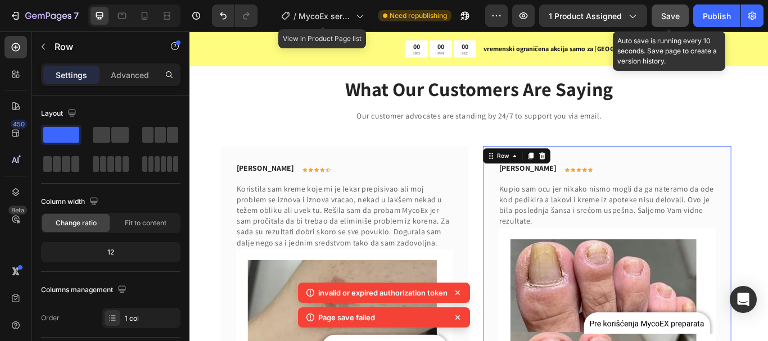
click at [353, 294] on p "invalid or expired authorization token" at bounding box center [382, 292] width 129 height 11
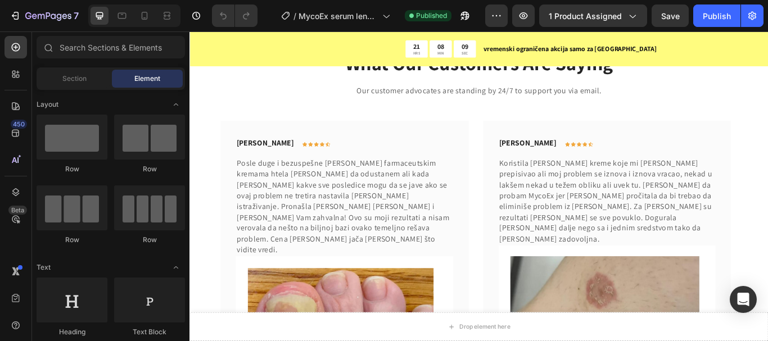
scroll to position [6305, 0]
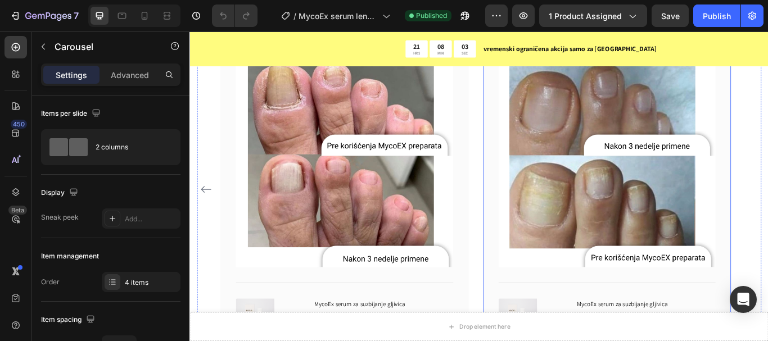
scroll to position [6417, 0]
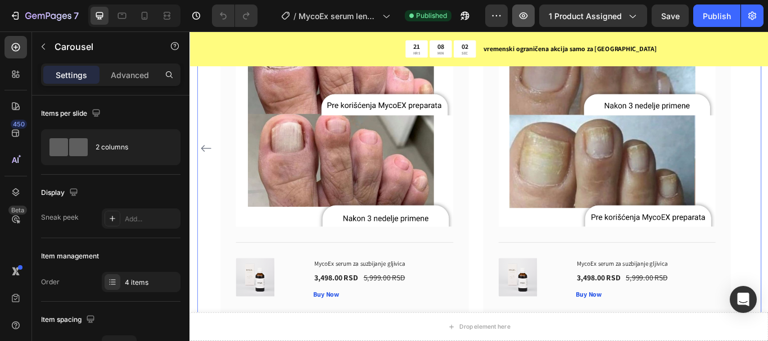
click at [523, 17] on icon "button" at bounding box center [523, 15] width 11 height 11
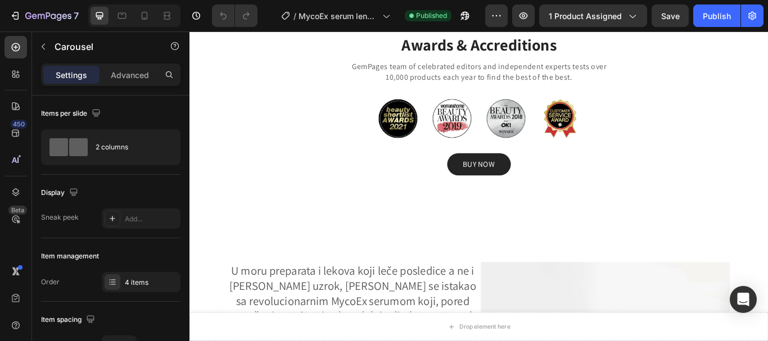
scroll to position [3825, 0]
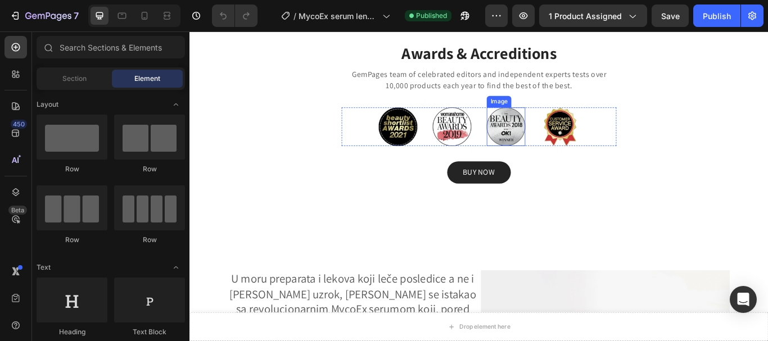
scroll to position [3879, 0]
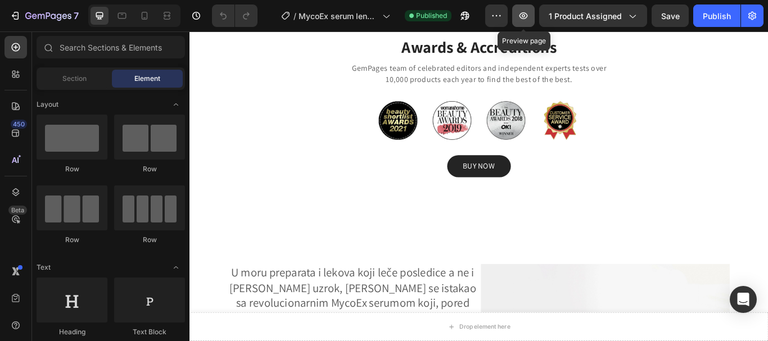
click at [524, 11] on icon "button" at bounding box center [523, 15] width 11 height 11
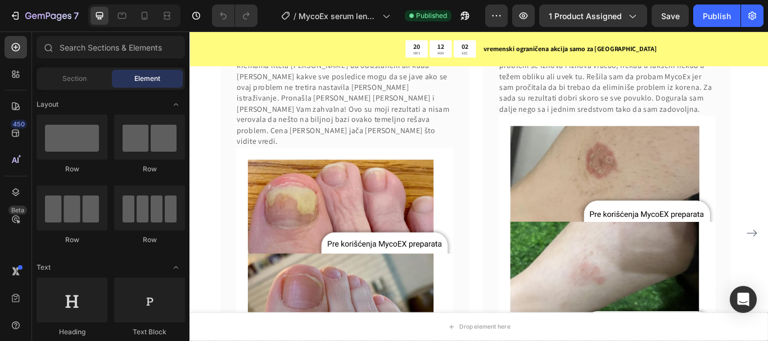
scroll to position [6352, 0]
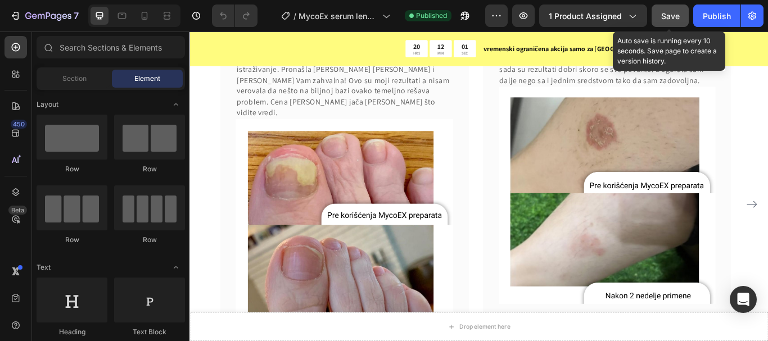
click at [664, 17] on span "Save" at bounding box center [670, 16] width 19 height 10
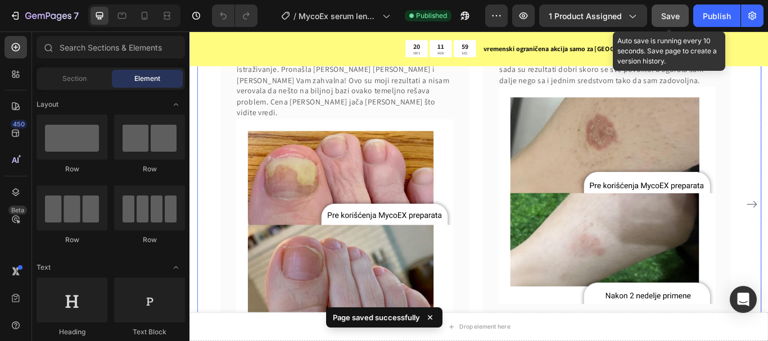
scroll to position [6408, 0]
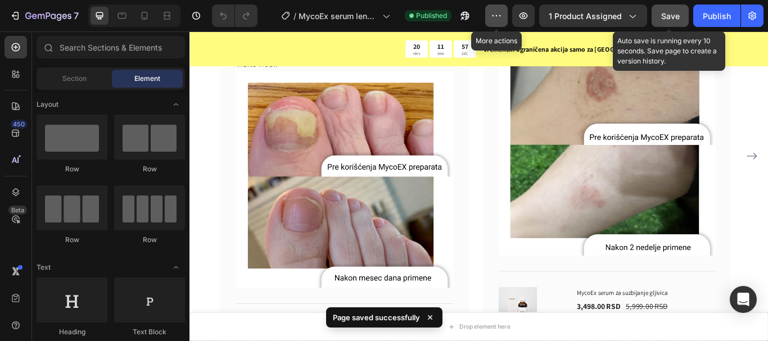
click at [492, 14] on icon "button" at bounding box center [496, 15] width 11 height 11
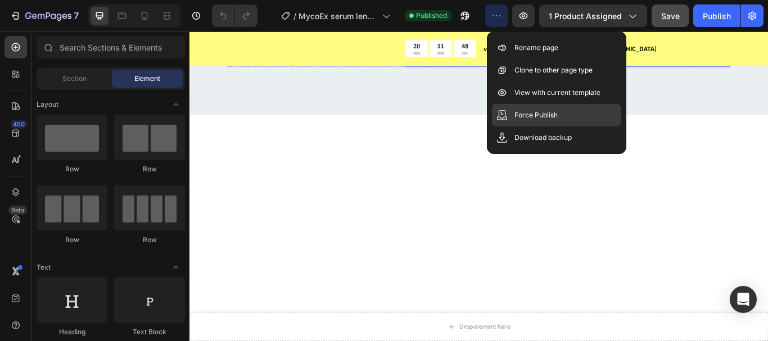
scroll to position [5776, 0]
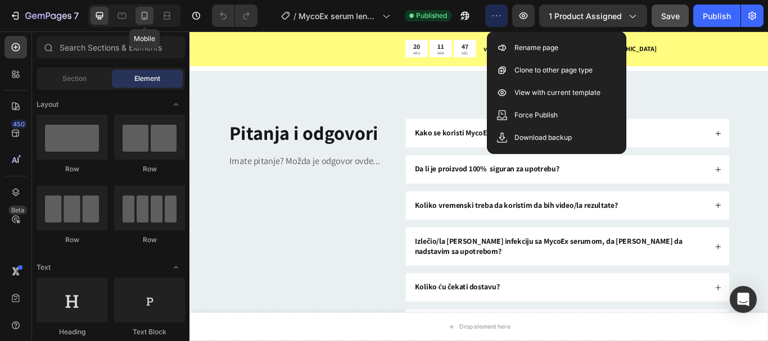
click at [150, 21] on div at bounding box center [144, 16] width 18 height 18
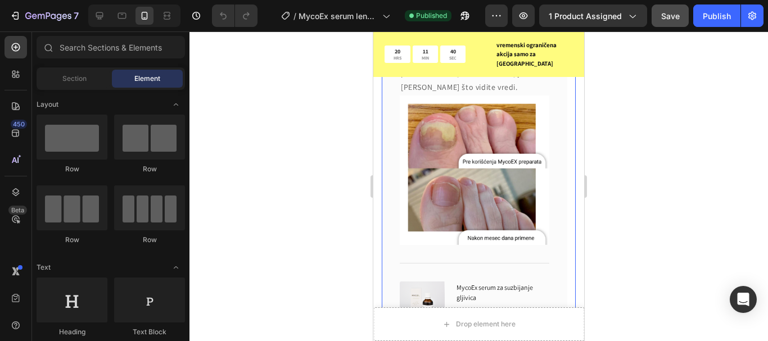
scroll to position [6114, 0]
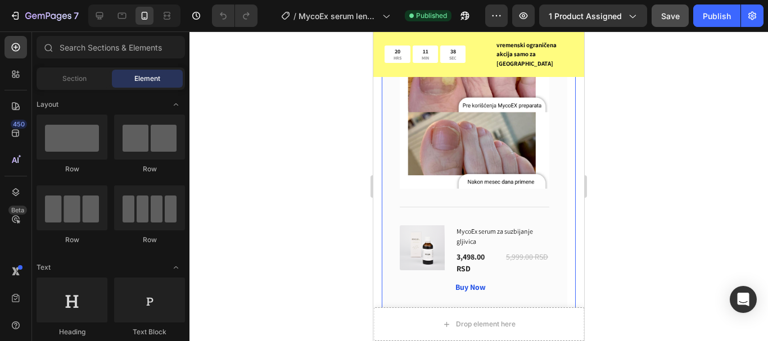
click at [470, 321] on button "Dot" at bounding box center [473, 324] width 7 height 7
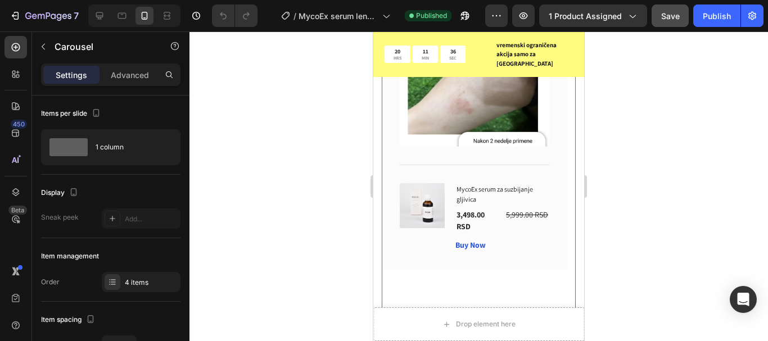
click at [481, 321] on button "Dot" at bounding box center [484, 324] width 7 height 7
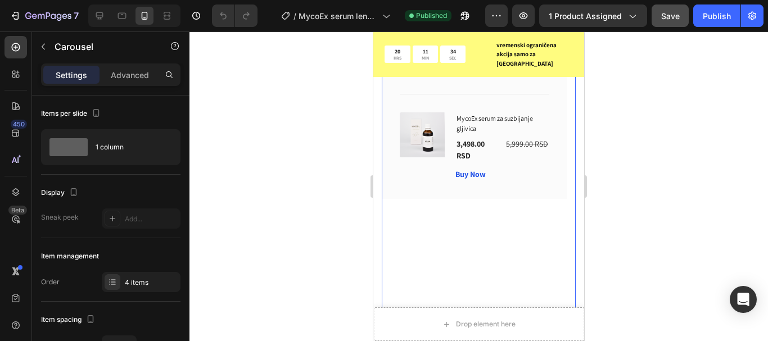
click at [492, 321] on button "Dot" at bounding box center [495, 324] width 7 height 7
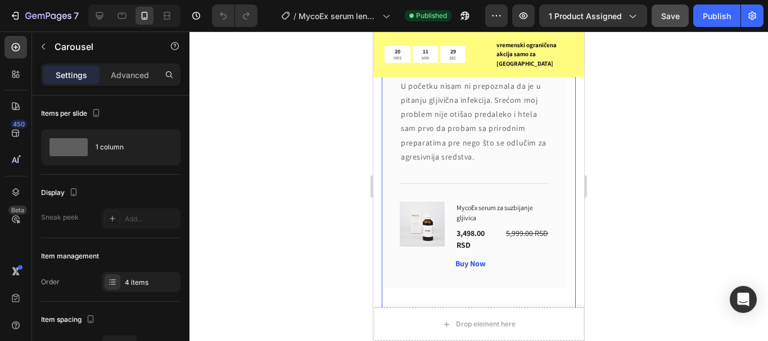
scroll to position [6001, 0]
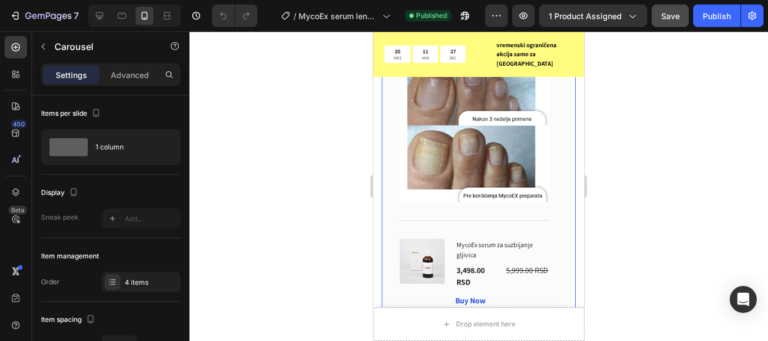
click at [684, 96] on div at bounding box center [478, 186] width 578 height 310
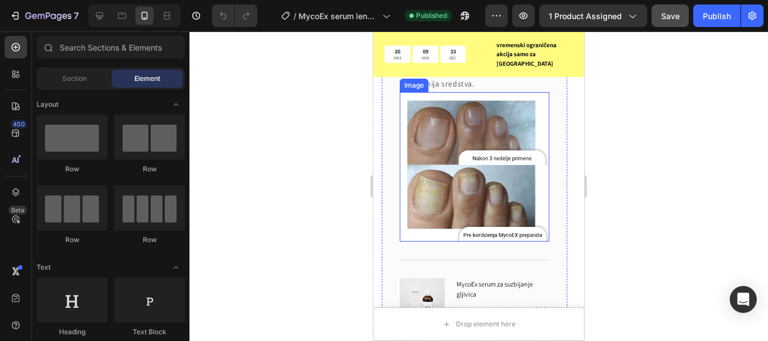
scroll to position [5945, 0]
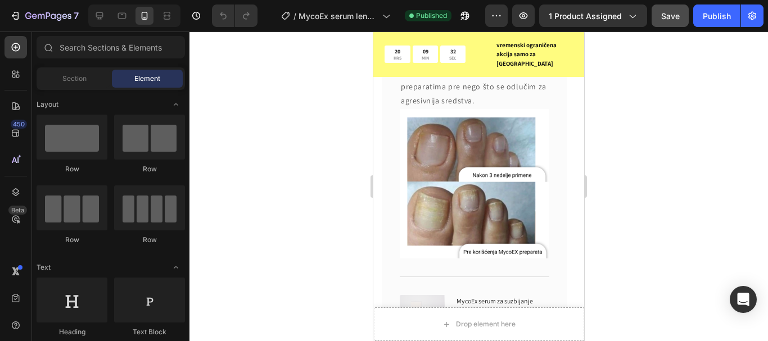
click at [164, 151] on div at bounding box center [149, 137] width 71 height 45
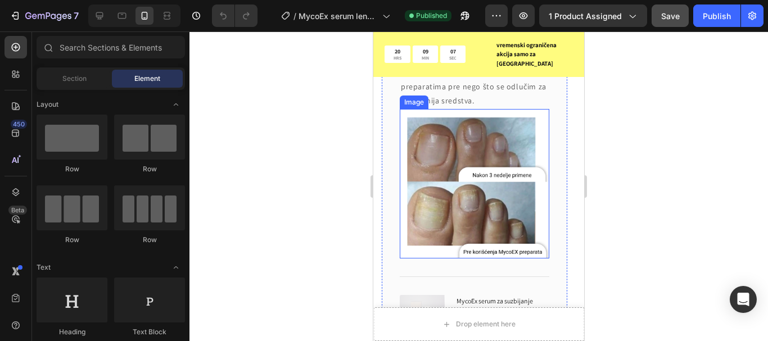
scroll to position [5889, 0]
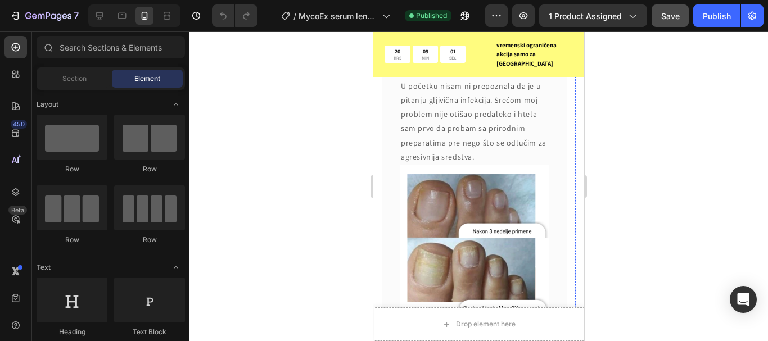
click at [391, 226] on div "Marina Stošić Text block Icon Icon Icon Icon Icon Row Row U početku nisam ni pr…" at bounding box center [475, 237] width 186 height 401
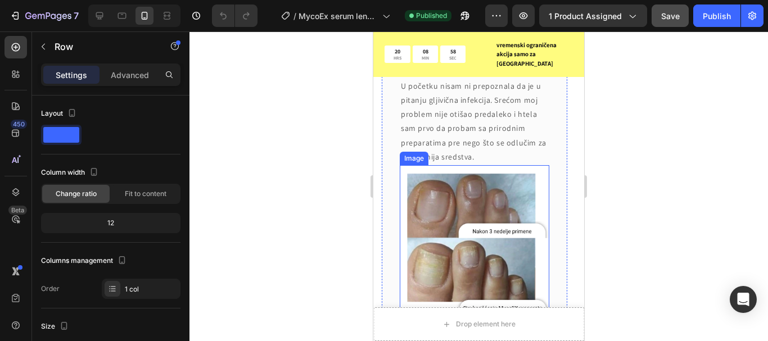
scroll to position [5776, 0]
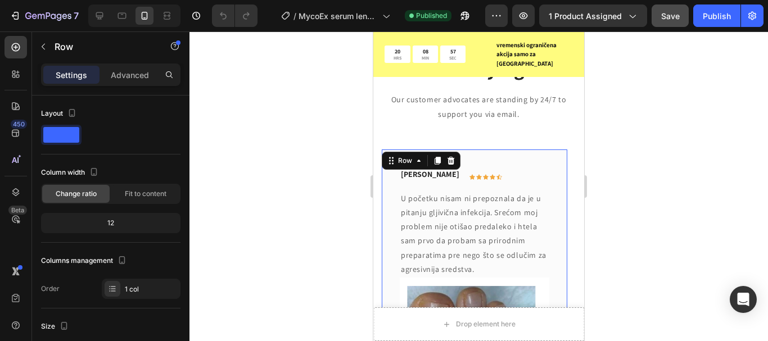
click at [435, 156] on icon at bounding box center [437, 160] width 9 height 9
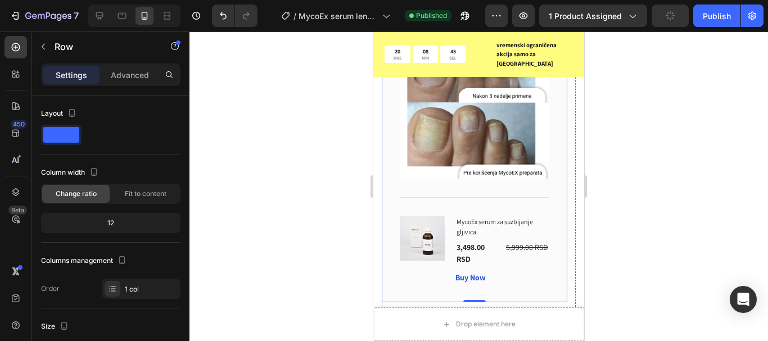
scroll to position [6455, 0]
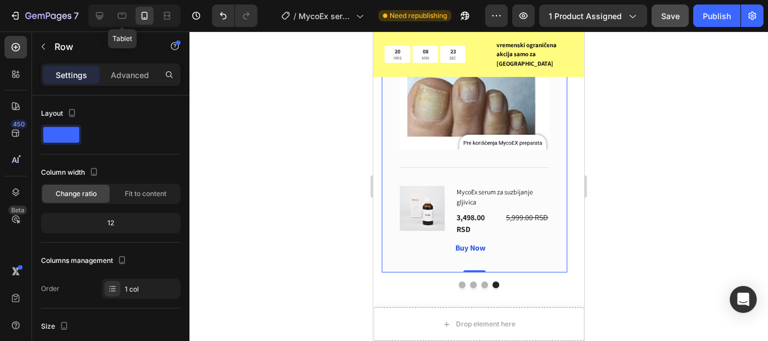
click at [116, 16] on icon at bounding box center [121, 15] width 11 height 11
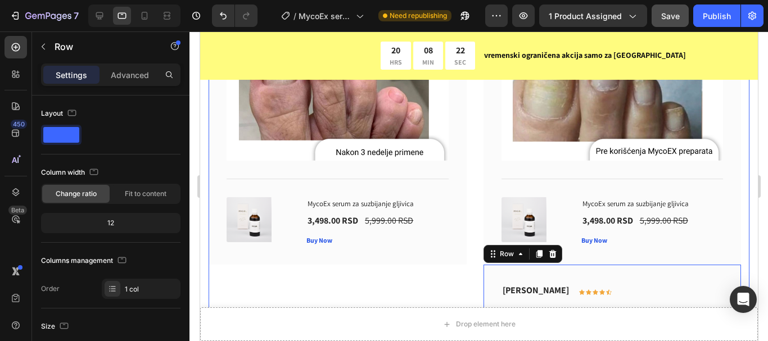
scroll to position [6606, 0]
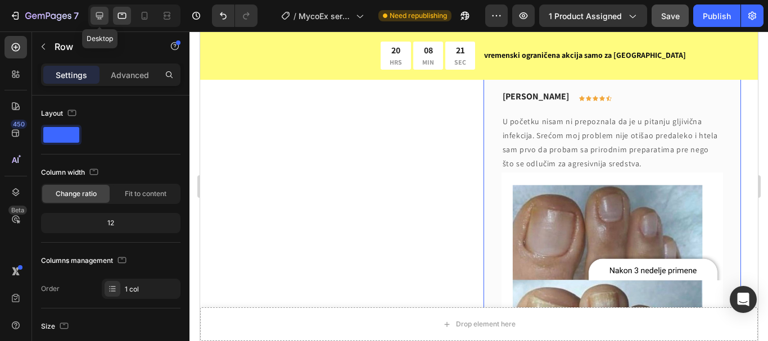
click at [107, 18] on div at bounding box center [100, 16] width 18 height 18
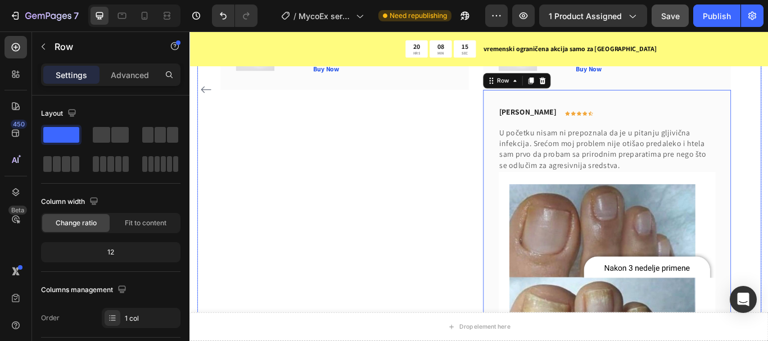
scroll to position [6793, 0]
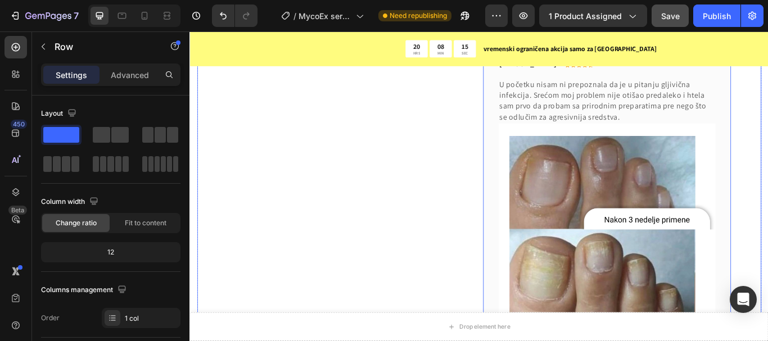
click at [456, 255] on div "Miloš Stamenković Text block Icon Icon Icon Icon Icon Row Row Kupio sam ocu jer…" at bounding box center [369, 43] width 289 height 904
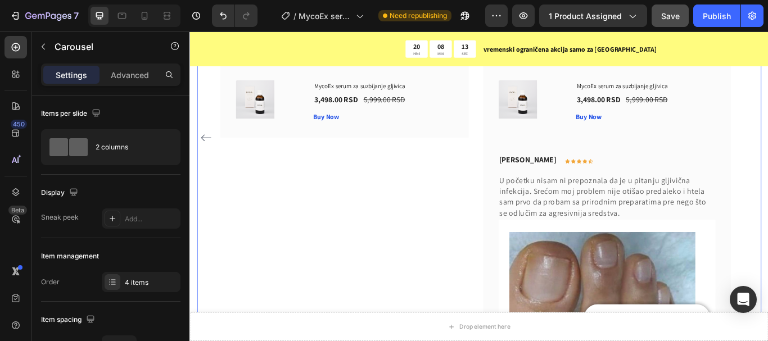
scroll to position [6624, 0]
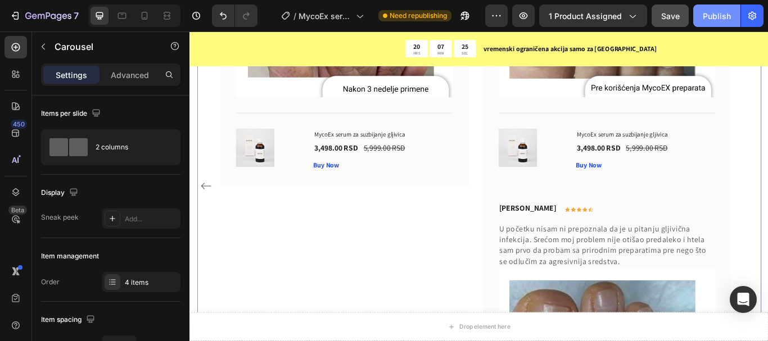
click at [711, 18] on div "Publish" at bounding box center [717, 16] width 28 height 12
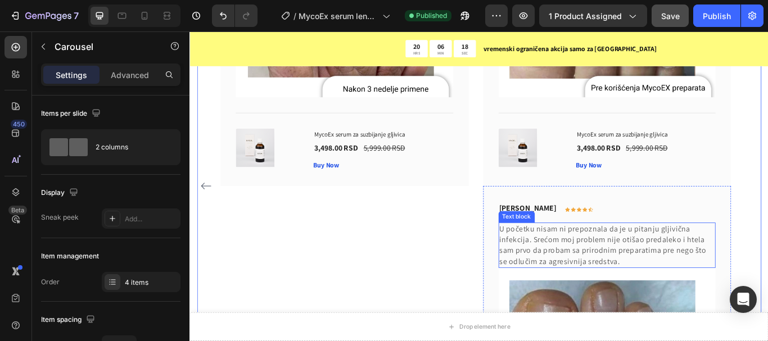
scroll to position [6680, 0]
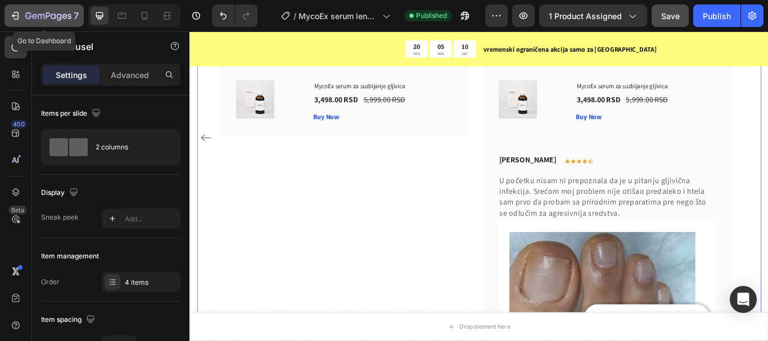
click at [12, 17] on icon "button" at bounding box center [15, 15] width 11 height 11
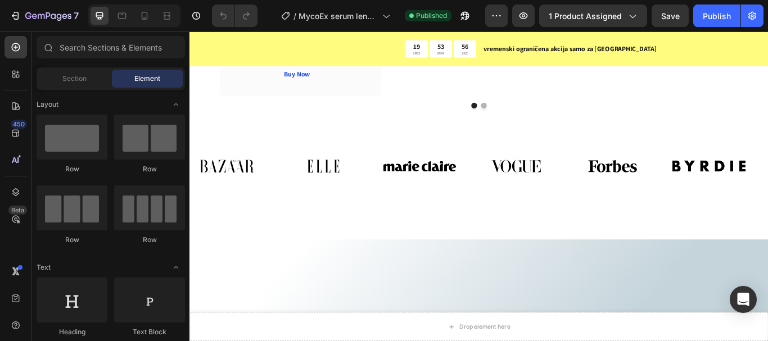
scroll to position [7027, 0]
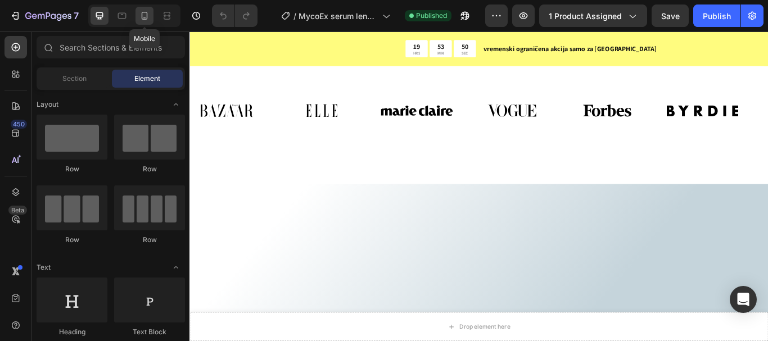
click at [151, 17] on div at bounding box center [144, 16] width 18 height 18
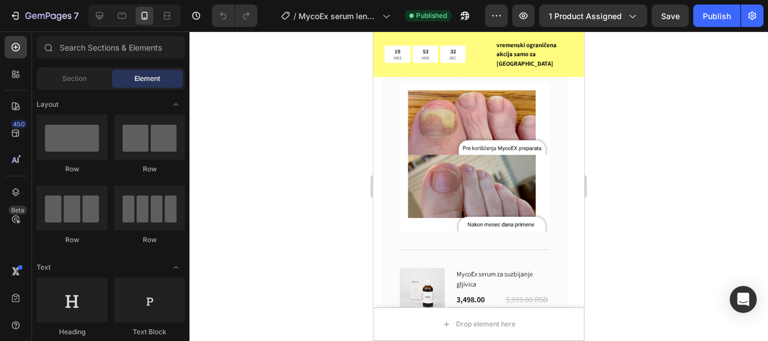
scroll to position [5968, 0]
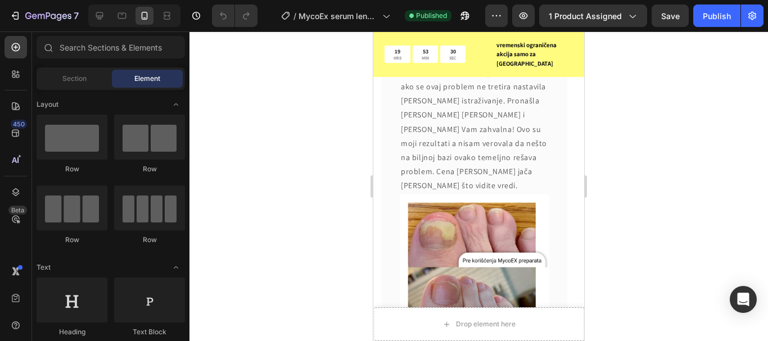
click at [312, 120] on div at bounding box center [478, 186] width 578 height 310
click at [94, 15] on icon at bounding box center [99, 15] width 11 height 11
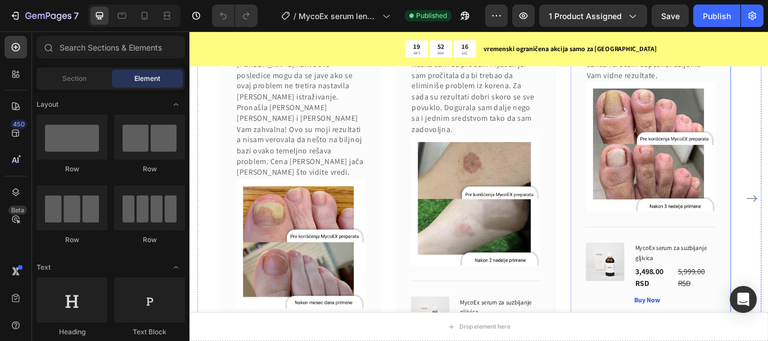
scroll to position [6305, 0]
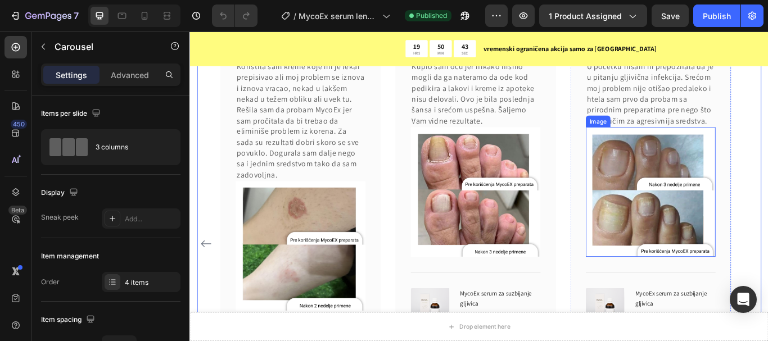
click at [730, 179] on img at bounding box center [726, 218] width 151 height 151
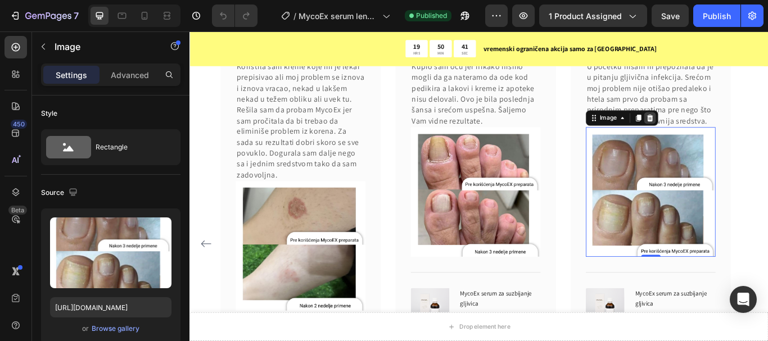
click at [726, 135] on icon at bounding box center [725, 133] width 7 height 8
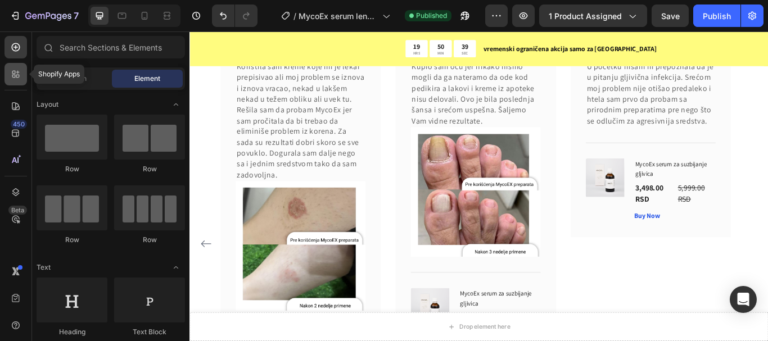
click at [5, 72] on div at bounding box center [15, 74] width 22 height 22
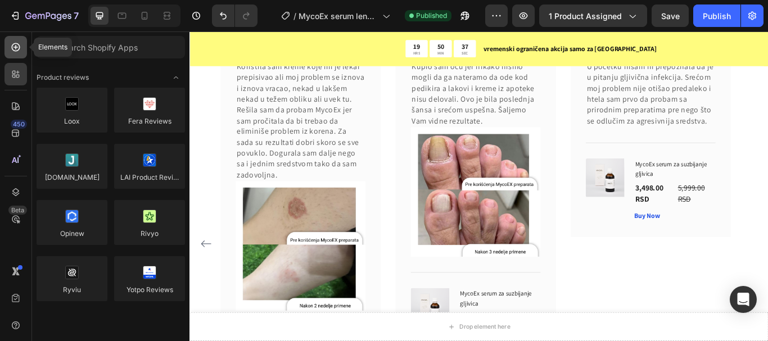
click at [19, 55] on div at bounding box center [15, 47] width 22 height 22
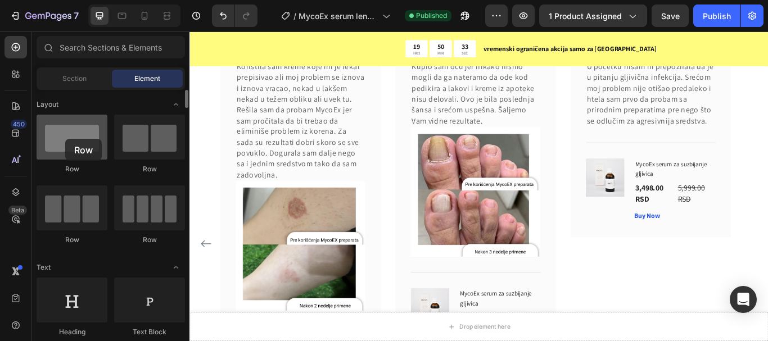
drag, startPoint x: 447, startPoint y: 187, endPoint x: 65, endPoint y: 139, distance: 385.2
click at [65, 139] on div at bounding box center [72, 137] width 71 height 45
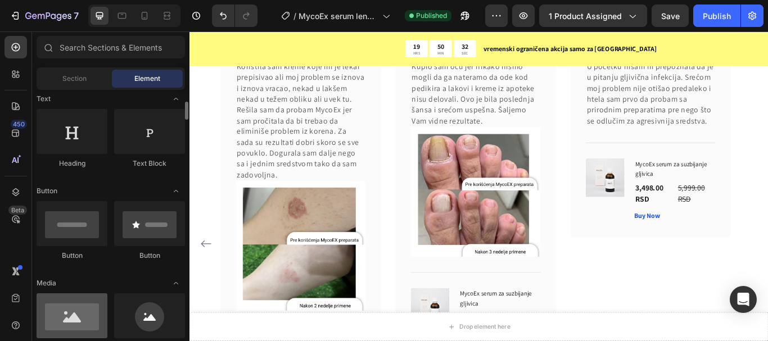
scroll to position [281, 0]
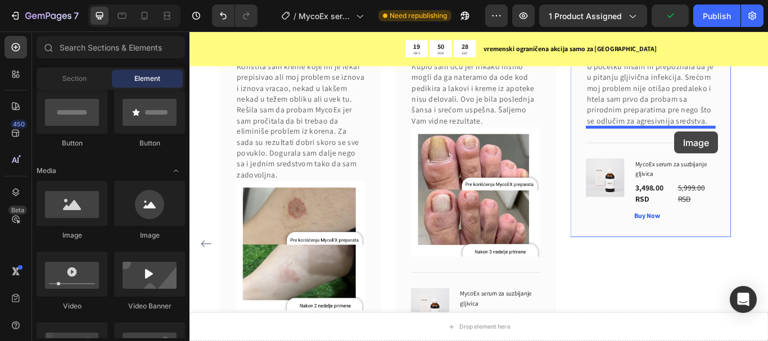
drag, startPoint x: 244, startPoint y: 237, endPoint x: 754, endPoint y: 148, distance: 518.0
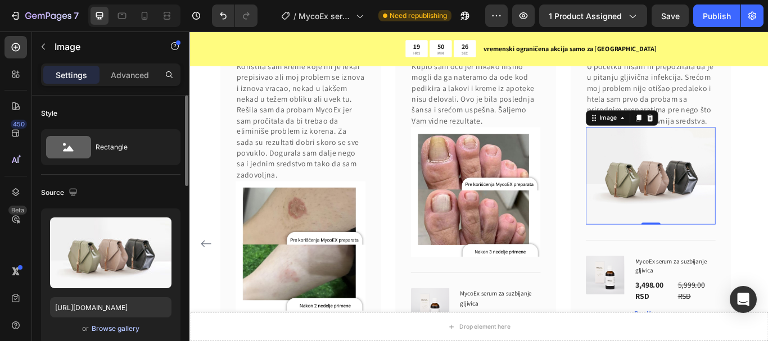
click at [99, 324] on div "Browse gallery" at bounding box center [116, 329] width 48 height 10
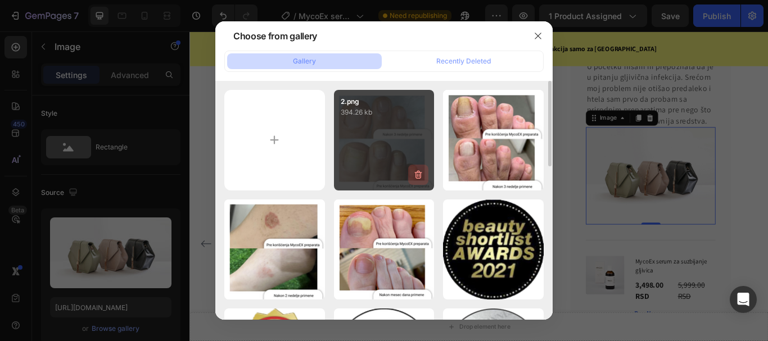
click at [411, 168] on button "button" at bounding box center [418, 175] width 20 height 20
click at [274, 130] on input "file" at bounding box center [274, 140] width 101 height 101
click at [263, 106] on input "file" at bounding box center [274, 140] width 101 height 101
type input "C:\fakepath\Pre korišćenja MycoEX preparata (5).png"
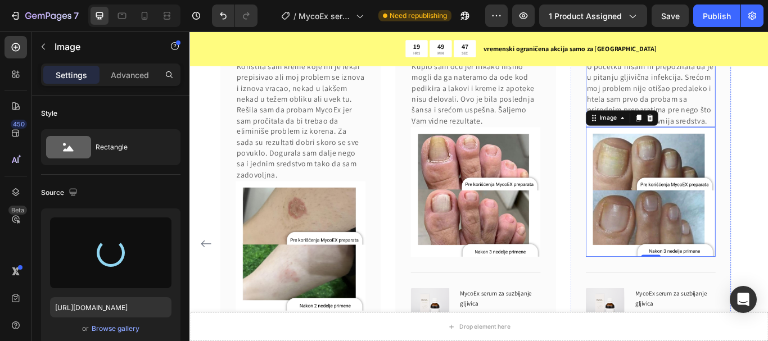
type input "[URL][DOMAIN_NAME]"
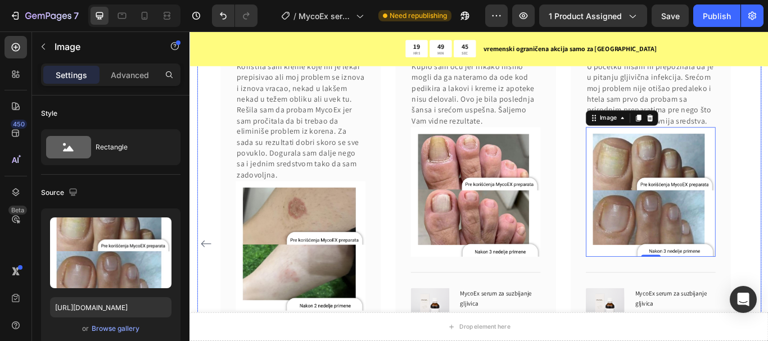
click at [767, 132] on div "[PERSON_NAME] Text block Icon Icon Icon Icon Icon Row Row Posle duge i bezuspeš…" at bounding box center [527, 279] width 658 height 513
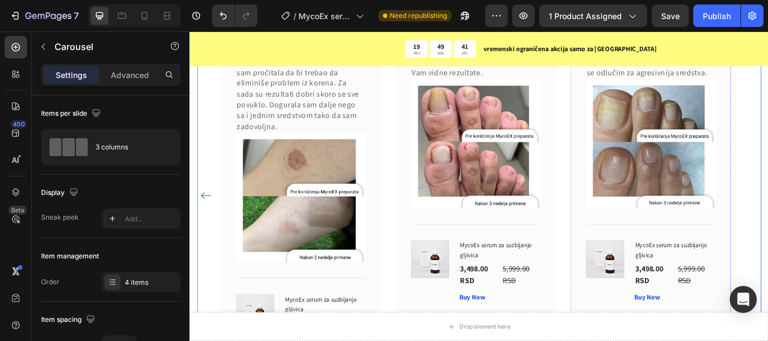
scroll to position [6192, 0]
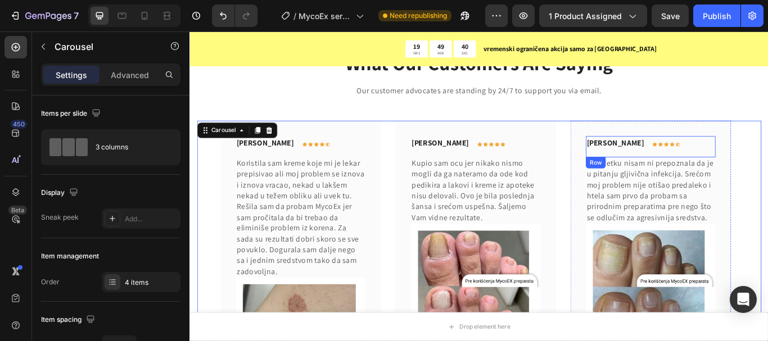
click at [767, 155] on div "[PERSON_NAME] Text block Icon Icon Icon Icon Icon Row Row" at bounding box center [726, 165] width 151 height 25
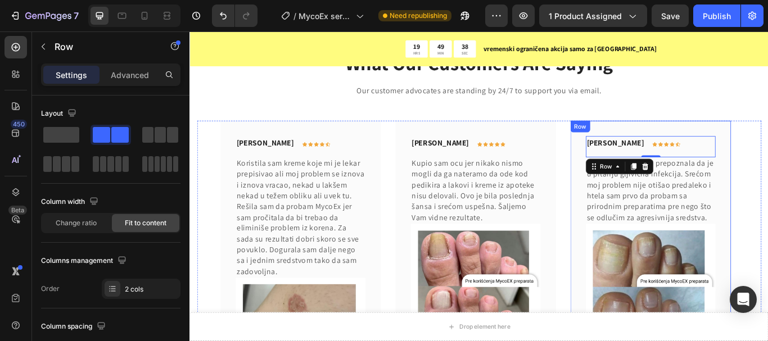
click at [767, 148] on div "[PERSON_NAME] Text block Icon Icon Icon Icon Icon Row Row 0 U početku nisam ni …" at bounding box center [726, 335] width 187 height 400
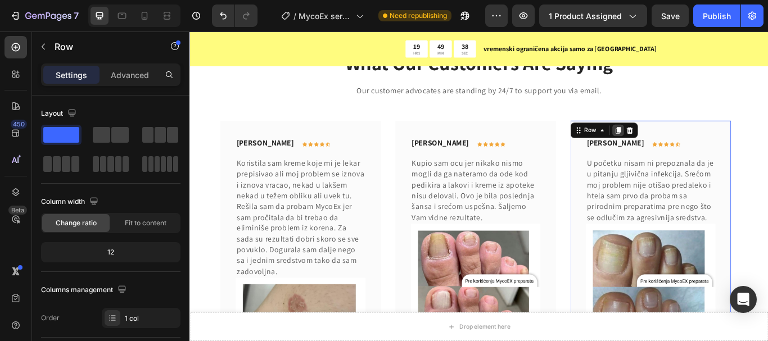
click at [691, 147] on icon at bounding box center [689, 147] width 6 height 8
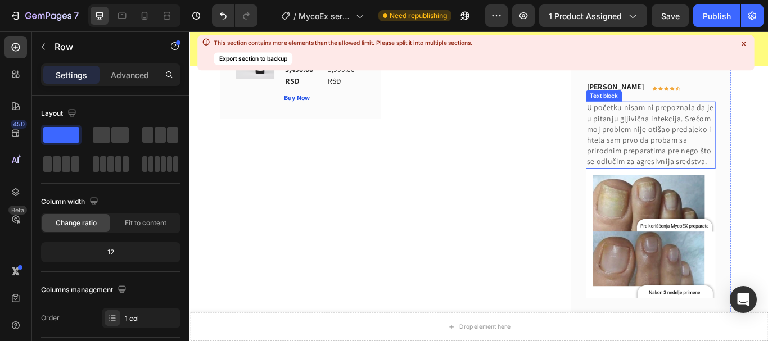
scroll to position [6656, 0]
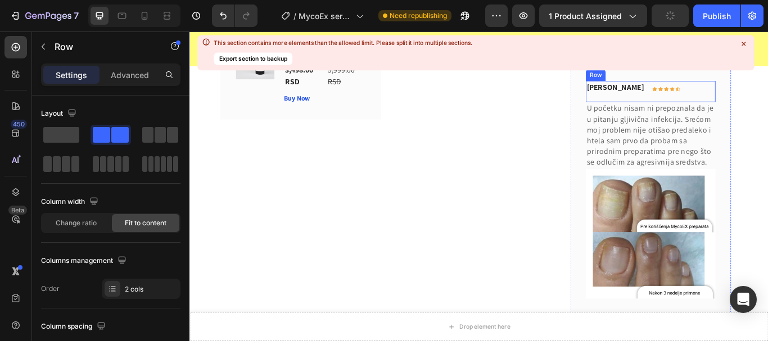
click at [767, 114] on div "[PERSON_NAME] Text block Icon Icon Icon Icon Icon Row Row" at bounding box center [726, 101] width 151 height 25
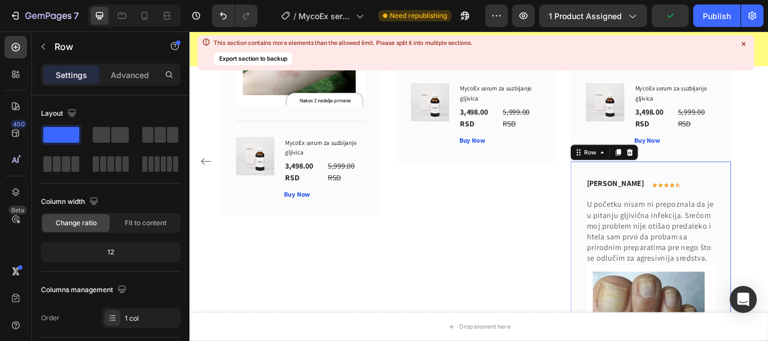
click at [700, 174] on icon at bounding box center [702, 172] width 9 height 9
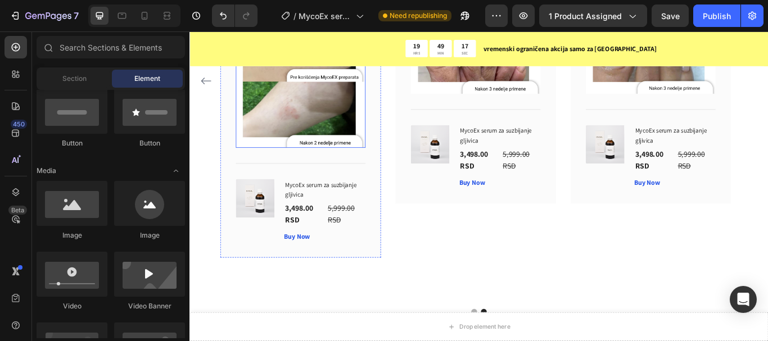
scroll to position [6326, 0]
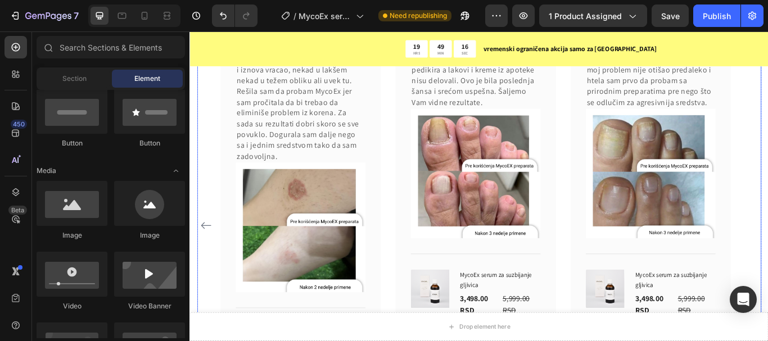
click at [209, 251] on icon "Carousel Back Arrow" at bounding box center [208, 257] width 13 height 13
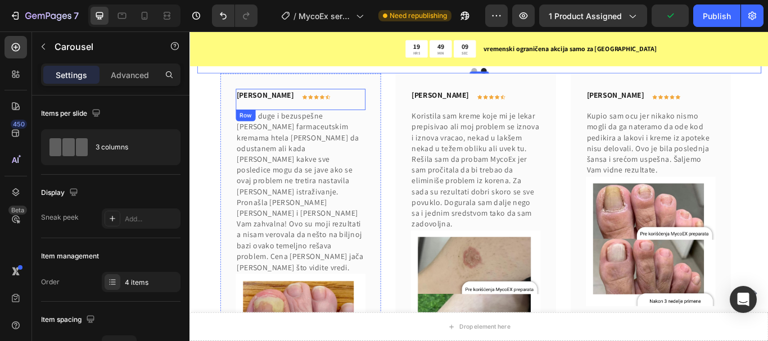
scroll to position [6832, 0]
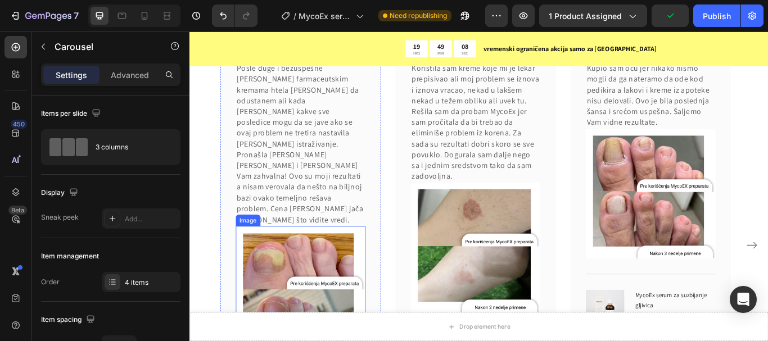
click at [293, 264] on img at bounding box center [318, 334] width 151 height 151
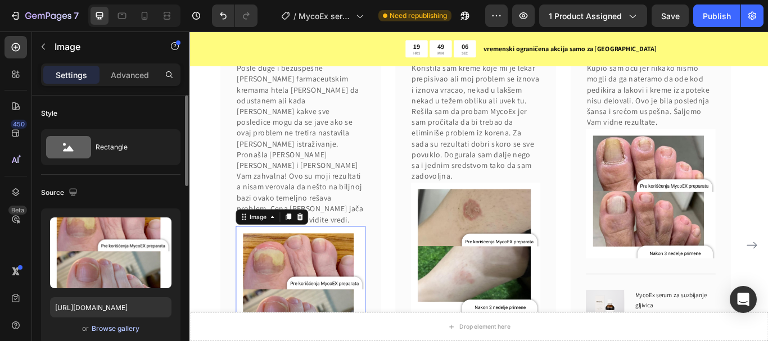
click at [121, 325] on div "Browse gallery" at bounding box center [116, 329] width 48 height 10
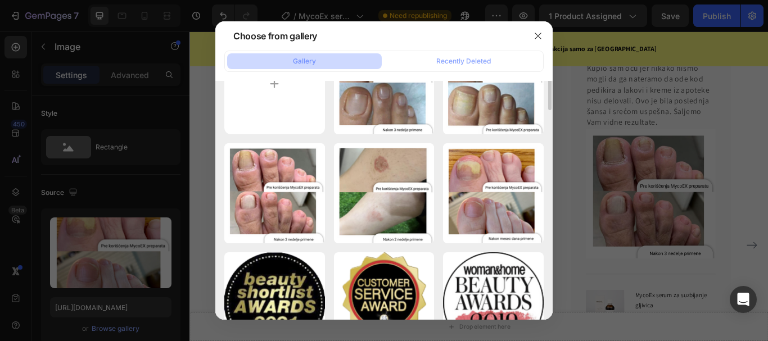
scroll to position [0, 0]
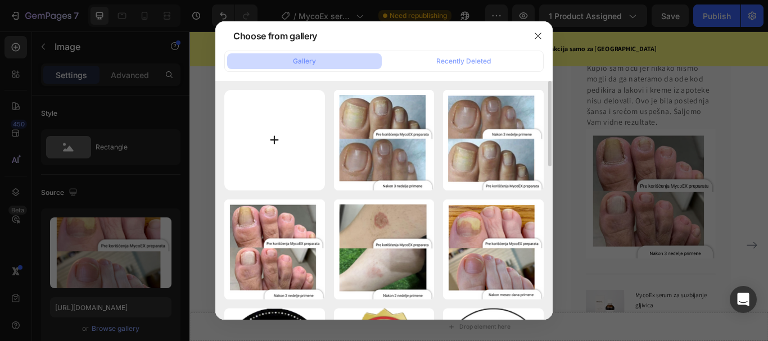
click at [245, 145] on input "file" at bounding box center [274, 140] width 101 height 101
type input "C:\fakepath\Pre korišćenja MycoEX preparata (3).png"
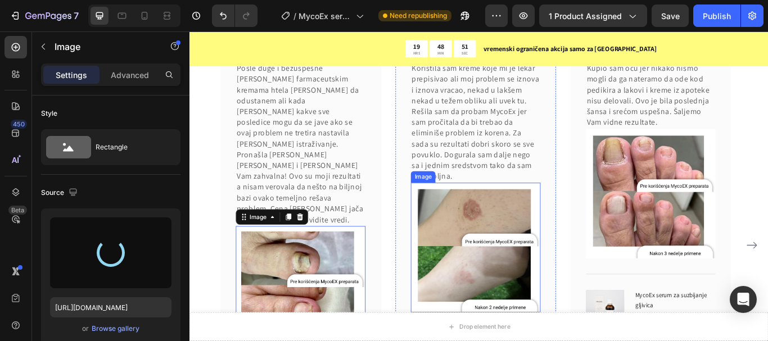
type input "[URL][DOMAIN_NAME]"
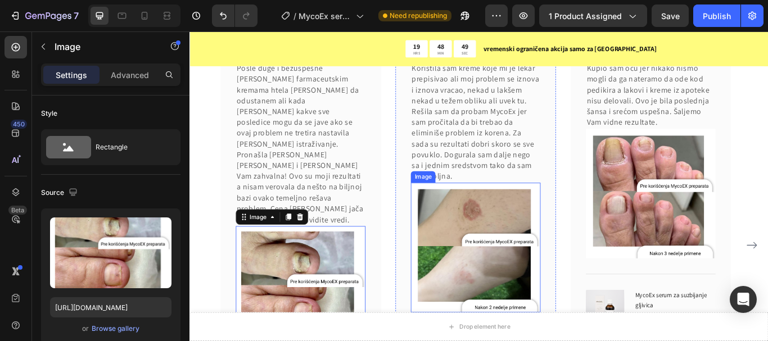
click at [541, 222] on img at bounding box center [522, 283] width 151 height 151
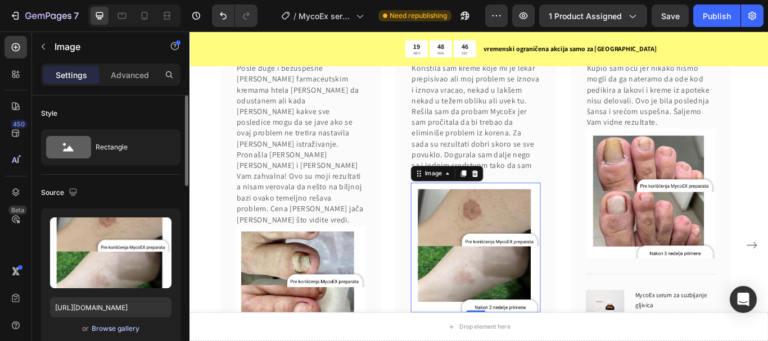
click at [112, 325] on div "Browse gallery" at bounding box center [116, 329] width 48 height 10
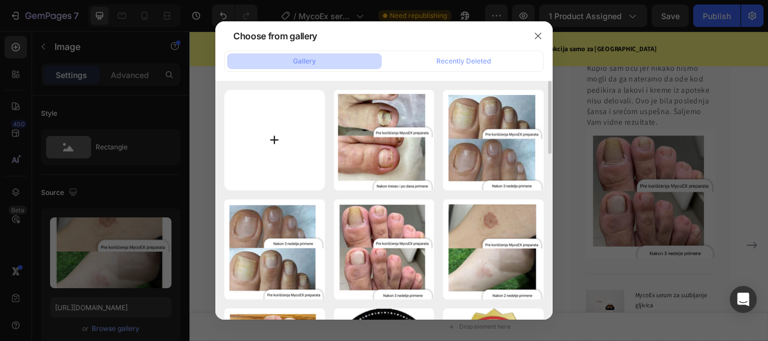
click at [251, 114] on input "file" at bounding box center [274, 140] width 101 height 101
type input "C:\fakepath\Pre korišćenja MycoEX preparata (2).png"
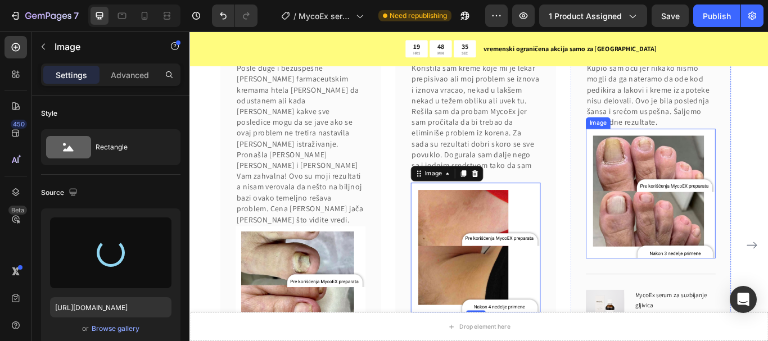
type input "[URL][DOMAIN_NAME]"
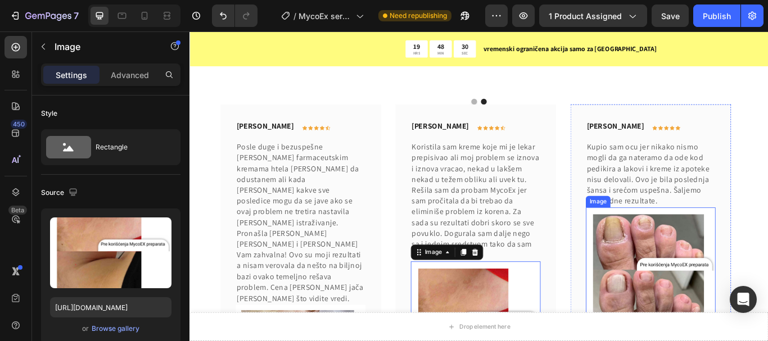
scroll to position [6776, 0]
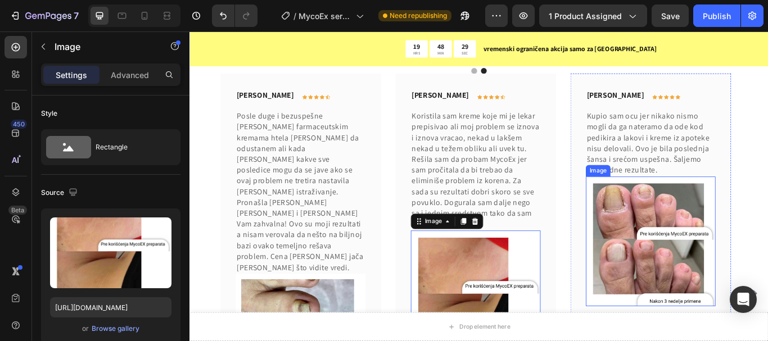
click at [735, 238] on img at bounding box center [726, 276] width 151 height 151
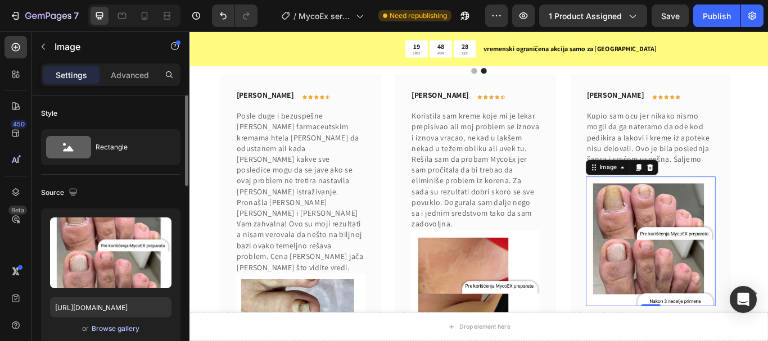
click at [108, 332] on div "Browse gallery" at bounding box center [116, 329] width 48 height 10
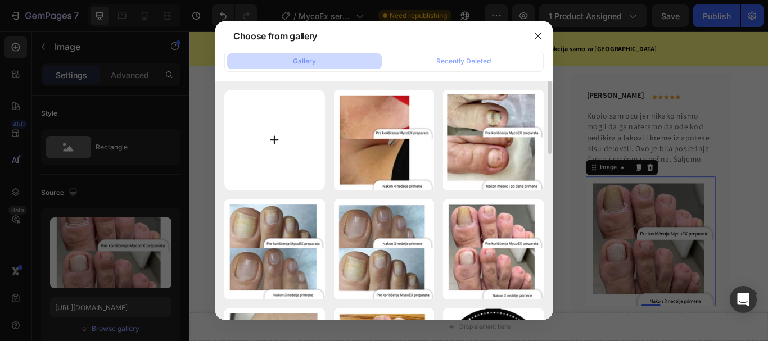
click at [298, 159] on input "file" at bounding box center [274, 140] width 101 height 101
type input "C:\fakepath\Pre korišćenja MycoEX preparata (1).png"
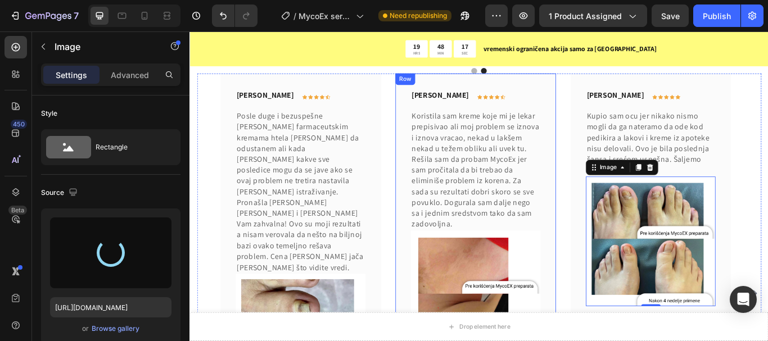
type input "[URL][DOMAIN_NAME]"
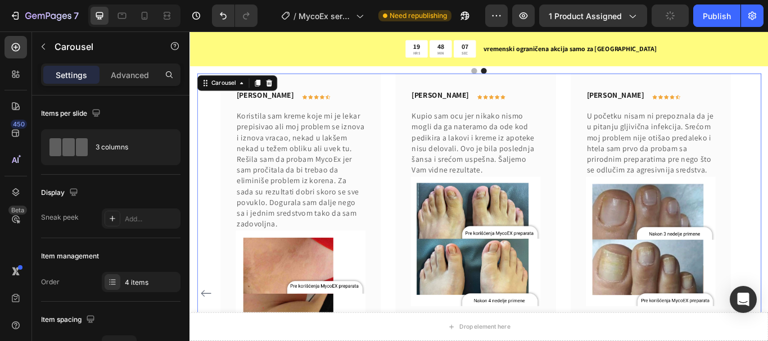
scroll to position [6832, 0]
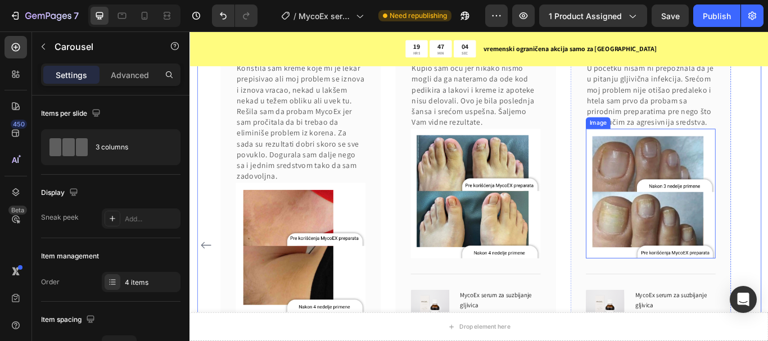
click at [685, 202] on img at bounding box center [726, 220] width 151 height 151
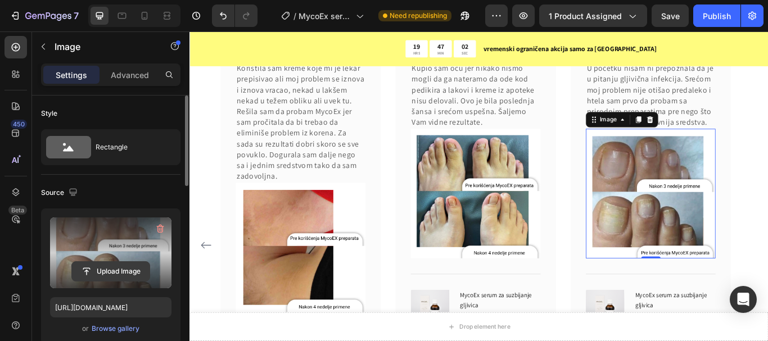
click at [89, 275] on input "file" at bounding box center [111, 271] width 78 height 19
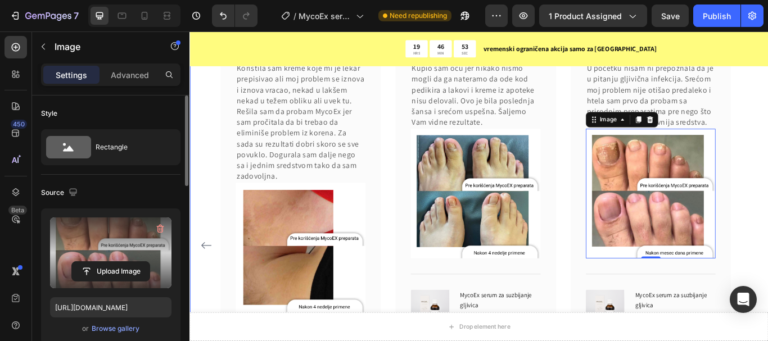
type input "[URL][DOMAIN_NAME]"
click at [767, 187] on div "[PERSON_NAME] Text block Icon Icon Icon Icon Icon Row Row Posle duge i bezuspeš…" at bounding box center [527, 281] width 658 height 513
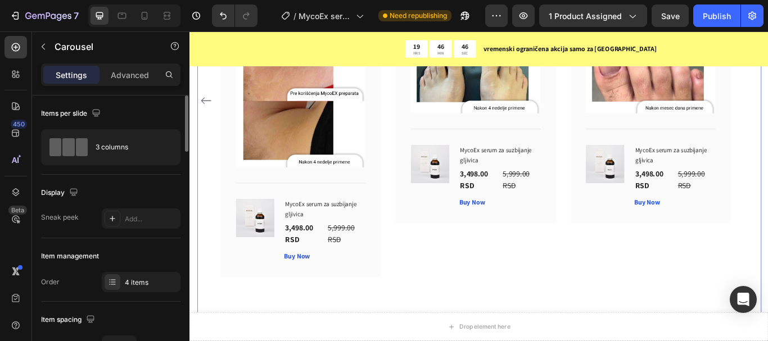
scroll to position [6888, 0]
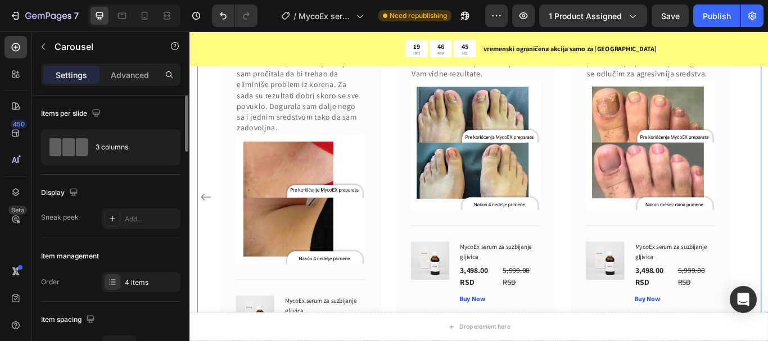
click at [211, 218] on icon "Carousel Back Arrow" at bounding box center [208, 224] width 13 height 13
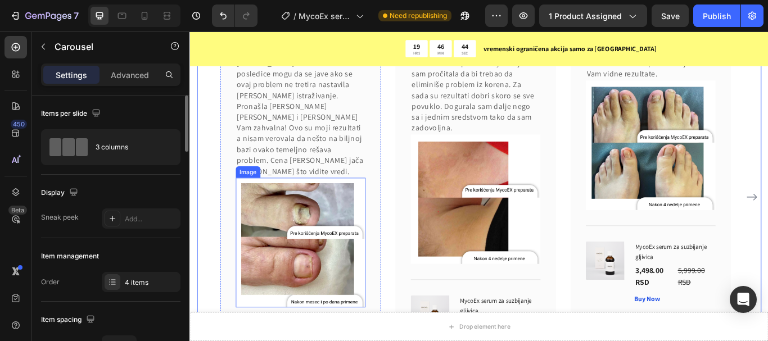
scroll to position [6776, 0]
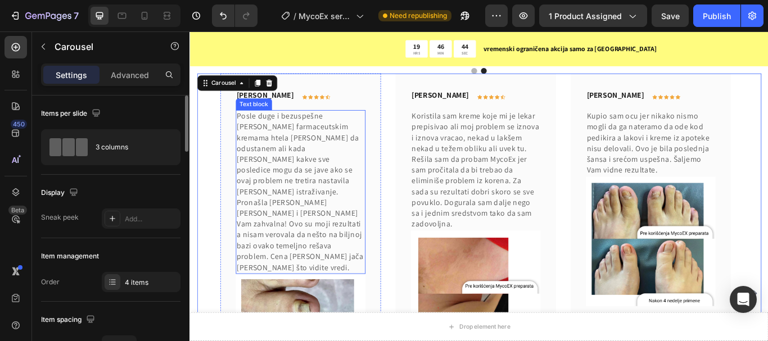
click at [350, 218] on p "Posle duge i bezuspešne [PERSON_NAME] farmaceutskim kremama htela [PERSON_NAME]…" at bounding box center [318, 219] width 149 height 189
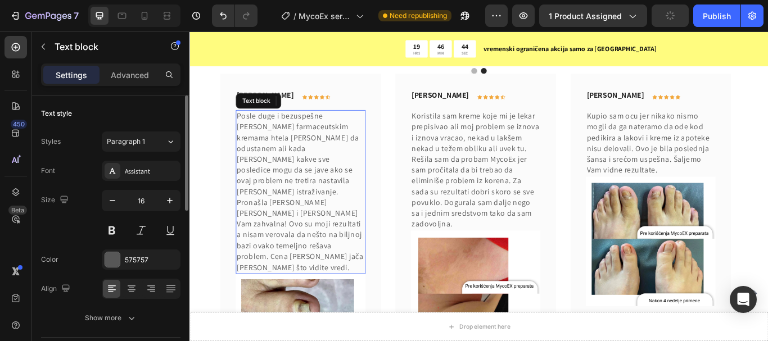
click at [267, 229] on p "Posle duge i bezuspešne [PERSON_NAME] farmaceutskim kremama htela [PERSON_NAME]…" at bounding box center [318, 219] width 149 height 189
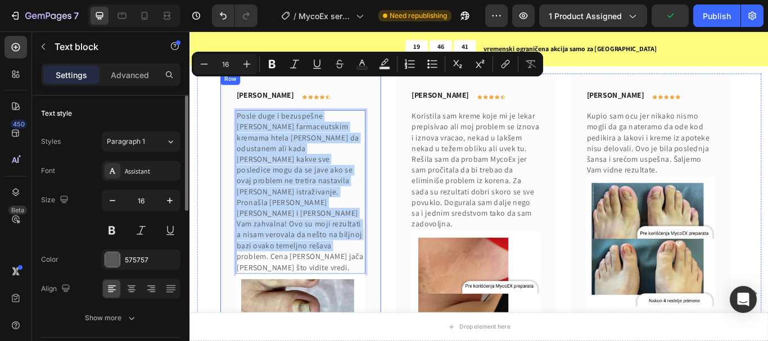
drag, startPoint x: 270, startPoint y: 231, endPoint x: 230, endPoint y: 89, distance: 147.0
click at [230, 89] on div "[PERSON_NAME] Text block Icon Icon Icon Icon Icon Row Row Posle duge i bezuspeš…" at bounding box center [318, 337] width 187 height 513
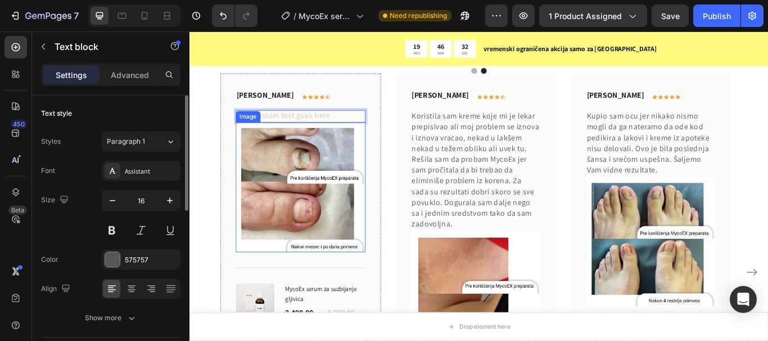
scroll to position [6720, 0]
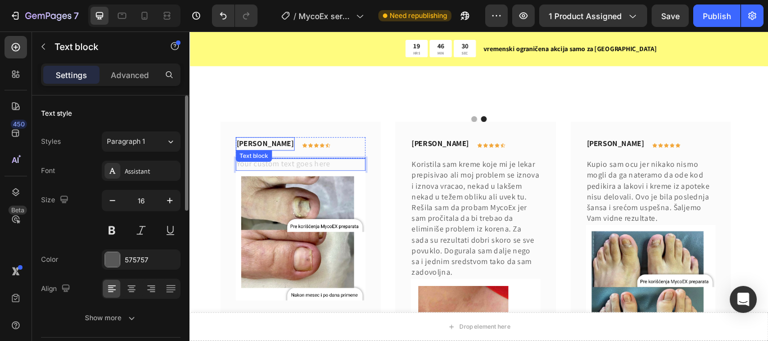
click at [293, 156] on p "[PERSON_NAME]" at bounding box center [277, 162] width 66 height 13
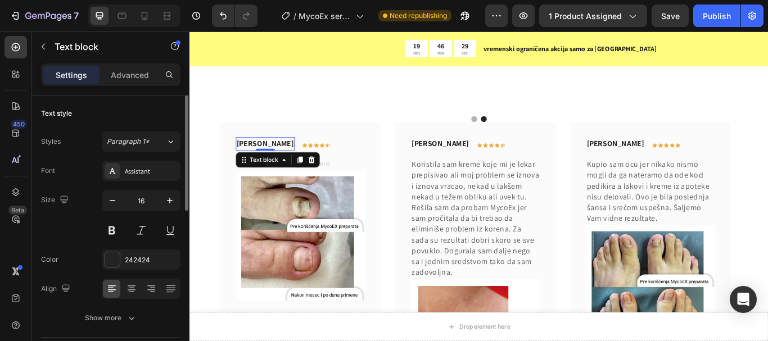
click at [291, 156] on p "[PERSON_NAME]" at bounding box center [277, 162] width 66 height 13
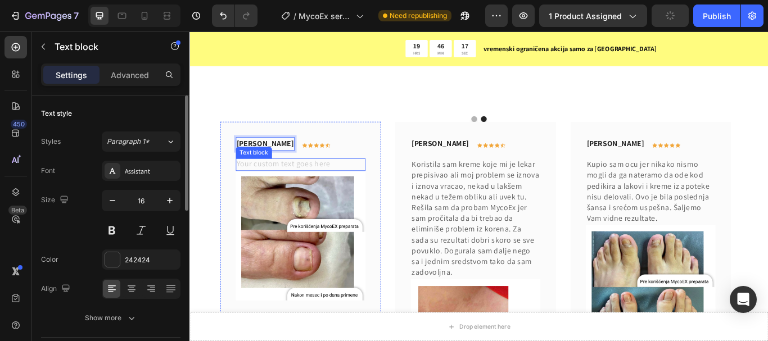
click at [291, 180] on div "Rich Text Editor. Editing area: main" at bounding box center [318, 187] width 151 height 15
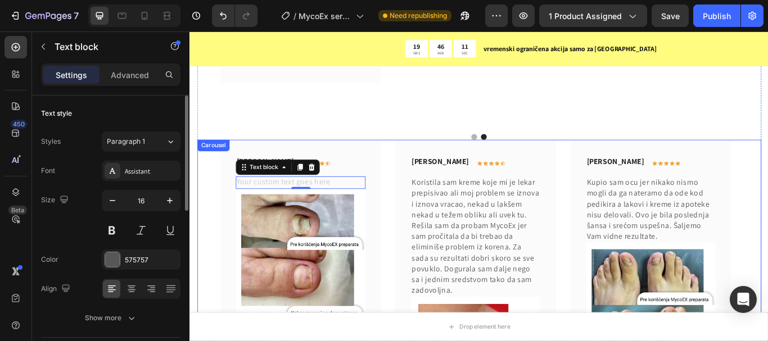
scroll to position [6698, 0]
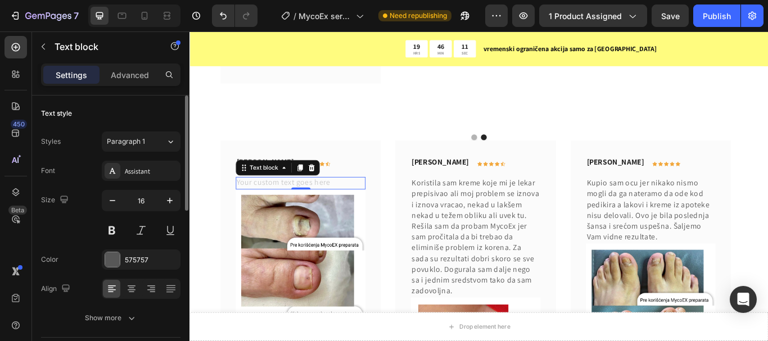
click at [309, 201] on div "Rich Text Editor. Editing area: main" at bounding box center [318, 208] width 151 height 15
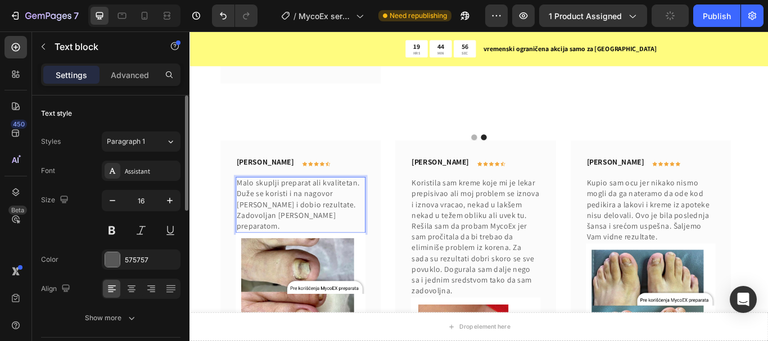
click at [309, 202] on p "Malo skuplji preparat ali kvalitetan. Duže se koristi i na nagovor žene sam ist…" at bounding box center [318, 233] width 149 height 63
click at [306, 202] on p "Malo skuplji preparat ali kvalitetan. Duže se koristi i na nagovor žene sam ist…" at bounding box center [318, 233] width 149 height 63
click at [381, 210] on p "Malo skuplji preparat ali kvalitetan. Duže se koristi ali na nagovor [PERSON_NA…" at bounding box center [318, 233] width 149 height 63
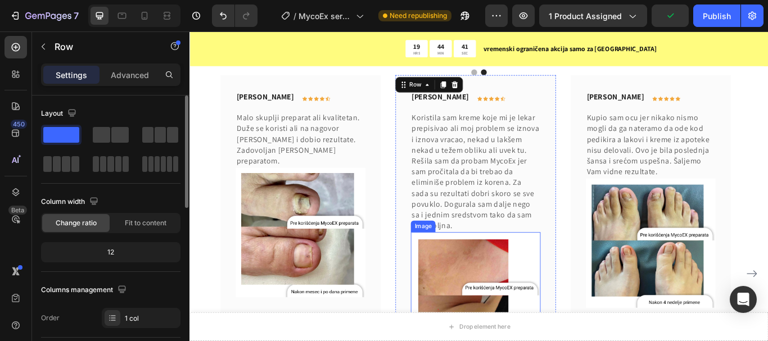
scroll to position [6755, 0]
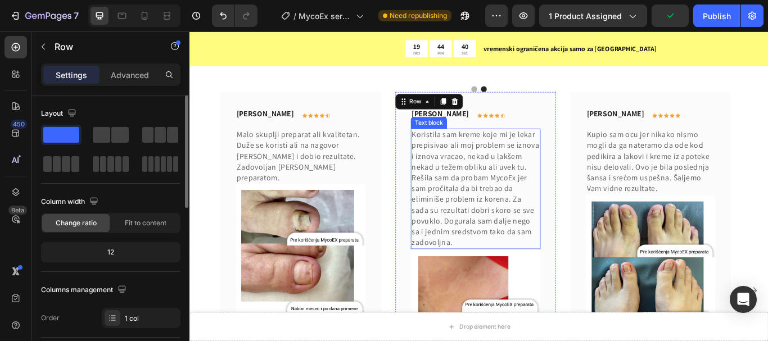
click at [486, 167] on p "Koristila sam kreme koje mi je lekar prepisivao ali moj problem se iznova i izn…" at bounding box center [522, 215] width 149 height 138
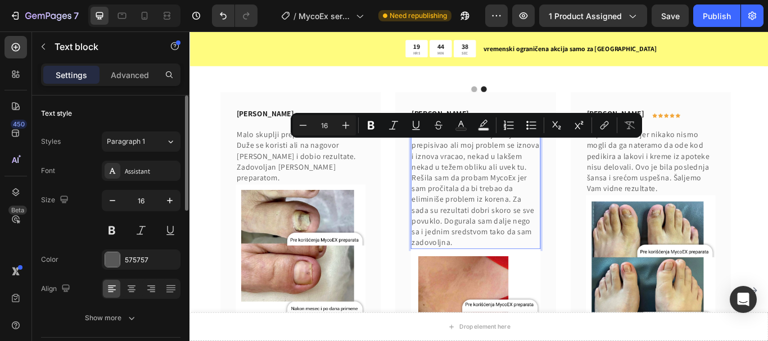
click at [495, 238] on p "Koristila sam kreme koje mi je lekar prepisivao ali moj problem se iznova i izn…" at bounding box center [522, 215] width 149 height 138
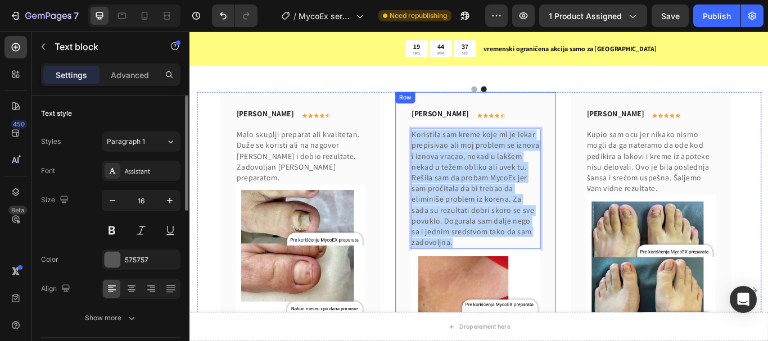
drag, startPoint x: 499, startPoint y: 243, endPoint x: 445, endPoint y: 120, distance: 134.1
click at [445, 120] on div "[PERSON_NAME] Text block Icon Icon Icon Icon Icon Row Row Koristila [PERSON_NAM…" at bounding box center [522, 333] width 187 height 463
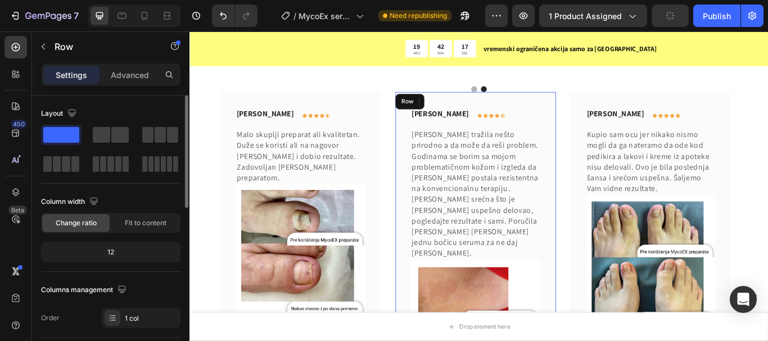
click at [614, 164] on div "[PERSON_NAME] Text block Icon Icon Icon Icon Icon Row Row [PERSON_NAME] tražila…" at bounding box center [522, 340] width 187 height 476
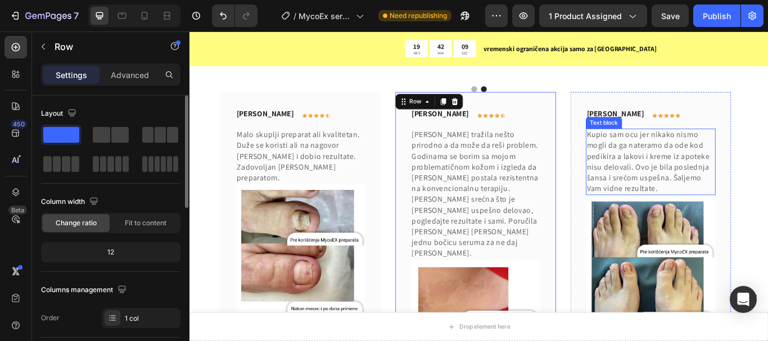
click at [707, 160] on p "Kupio sam ocu jer nikako nismo mogli da ga nateramo da ode kod pedikira a lakov…" at bounding box center [726, 183] width 149 height 75
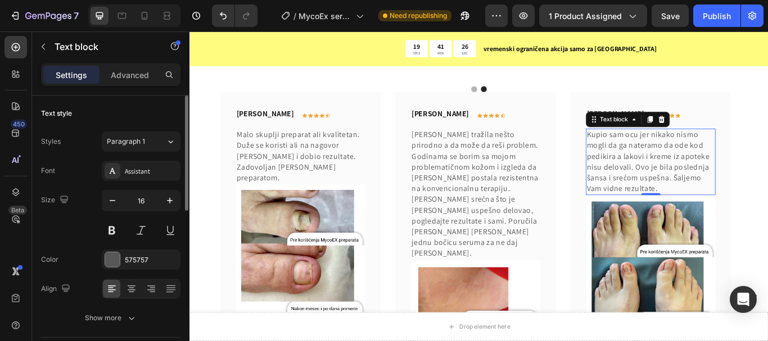
click at [731, 165] on p "Kupio sam ocu jer nikako nismo mogli da ga nateramo da ode kod pedikira a lakov…" at bounding box center [726, 183] width 149 height 75
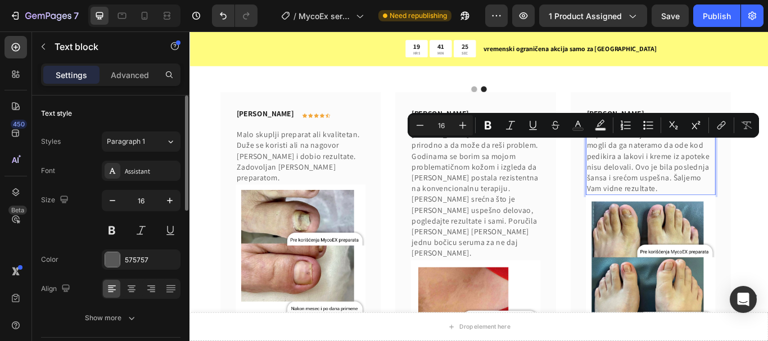
click at [729, 177] on p "Kupio sam ocu jer nikako nismo mogli da ga nateramo da ode kod pedikira a lakov…" at bounding box center [726, 183] width 149 height 75
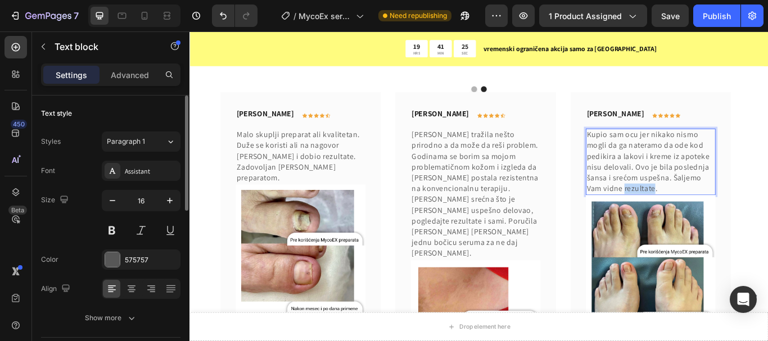
click at [729, 178] on p "Kupio sam ocu jer nikako nismo mogli da ga nateramo da ode kod pedikira a lakov…" at bounding box center [726, 183] width 149 height 75
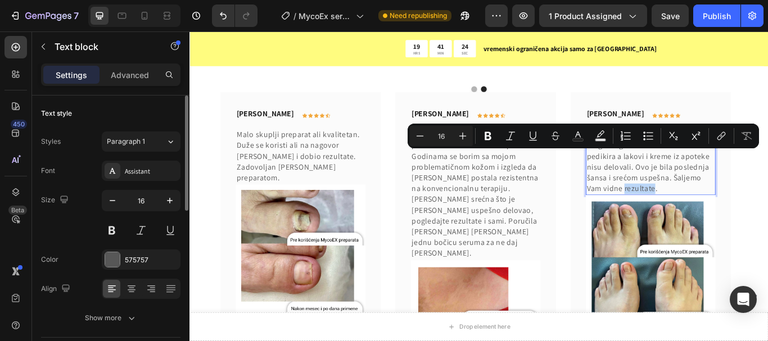
click at [729, 178] on p "Kupio sam ocu jer nikako nismo mogli da ga nateramo da ode kod pedikira a lakov…" at bounding box center [726, 183] width 149 height 75
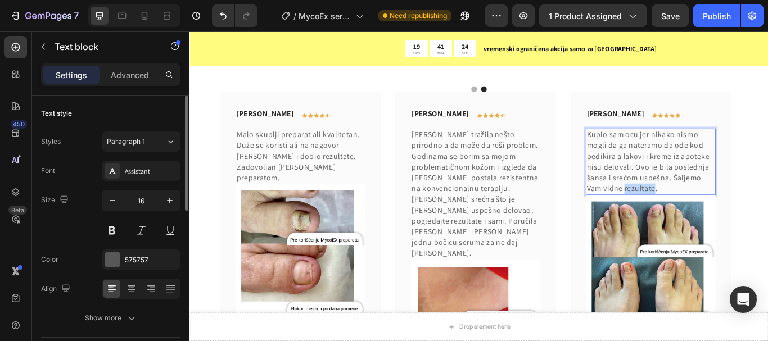
click at [729, 178] on p "Kupio sam ocu jer nikako nismo mogli da ga nateramo da ode kod pedikira a lakov…" at bounding box center [726, 183] width 149 height 75
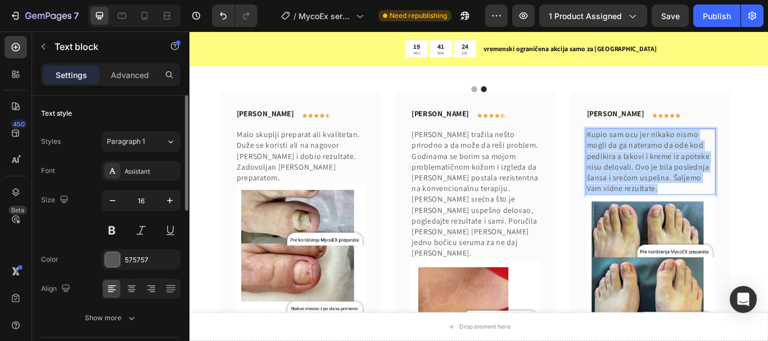
click at [729, 178] on p "Kupio sam ocu jer nikako nismo mogli da ga nateramo da ode kod pedikira a lakov…" at bounding box center [726, 183] width 149 height 75
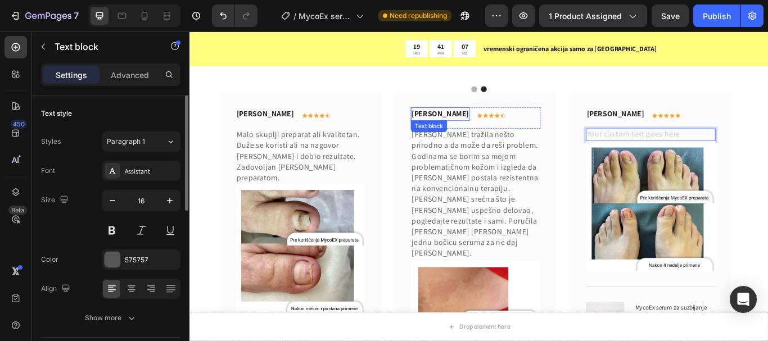
click at [473, 121] on p "[PERSON_NAME]" at bounding box center [481, 127] width 66 height 13
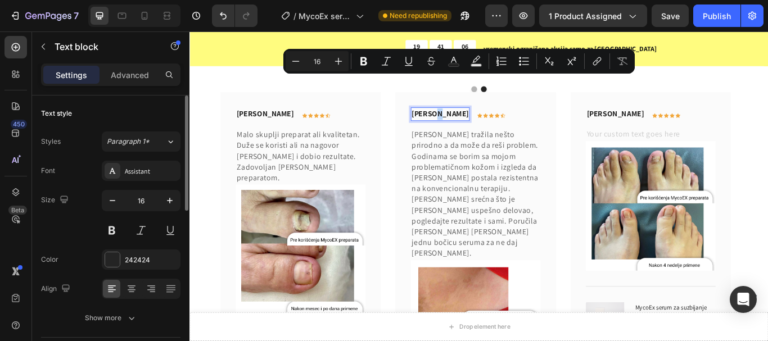
click at [476, 121] on p "[PERSON_NAME]" at bounding box center [481, 127] width 66 height 13
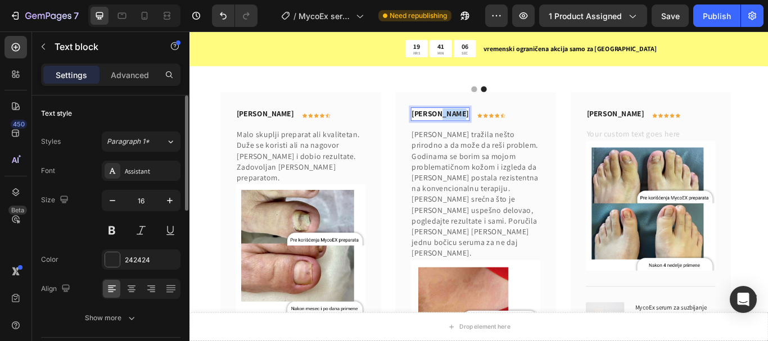
click at [476, 121] on p "[PERSON_NAME]" at bounding box center [481, 127] width 66 height 13
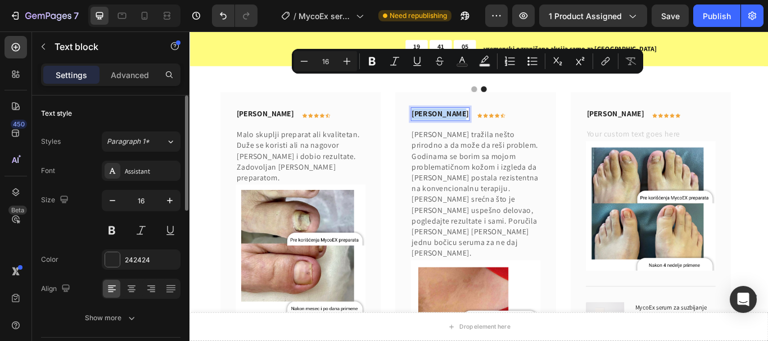
click at [478, 121] on p "[PERSON_NAME]" at bounding box center [481, 127] width 66 height 13
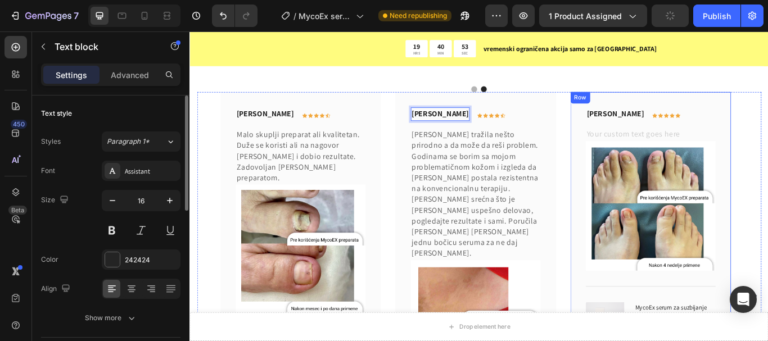
click at [693, 121] on p "[PERSON_NAME]" at bounding box center [685, 127] width 66 height 13
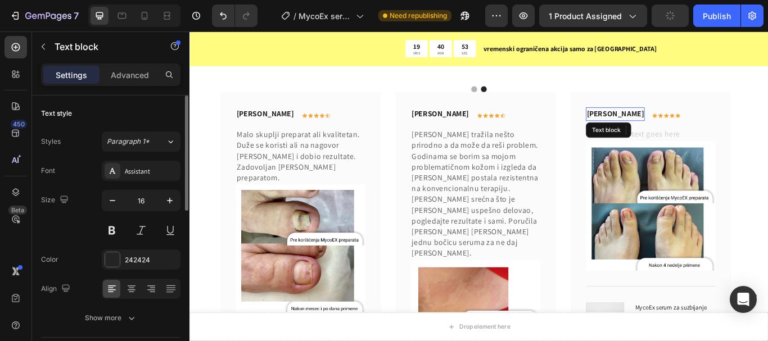
click at [693, 121] on p "[PERSON_NAME]" at bounding box center [685, 127] width 66 height 13
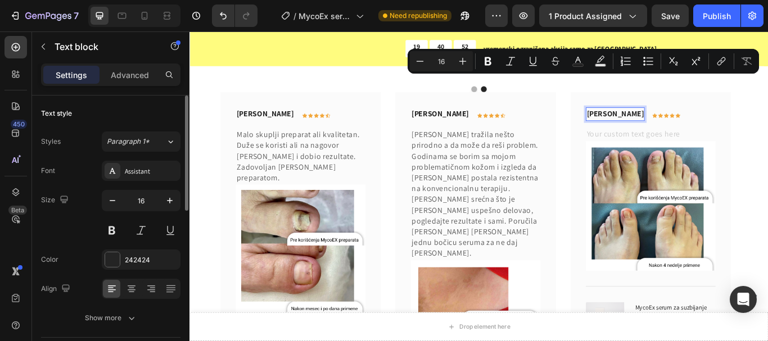
click at [693, 121] on p "[PERSON_NAME]" at bounding box center [685, 127] width 66 height 13
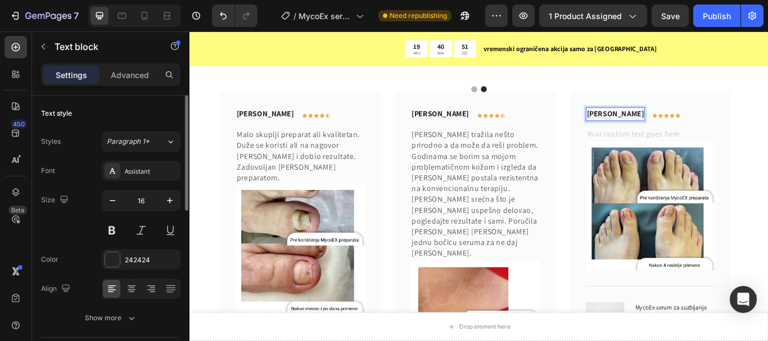
click at [693, 121] on p "[PERSON_NAME]" at bounding box center [685, 127] width 66 height 13
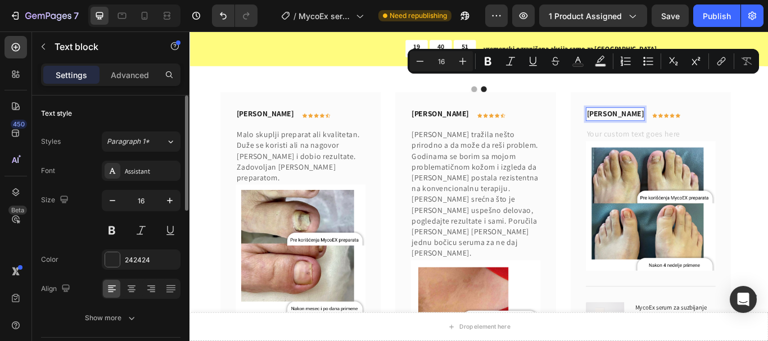
click at [693, 121] on p "[PERSON_NAME]" at bounding box center [685, 127] width 66 height 13
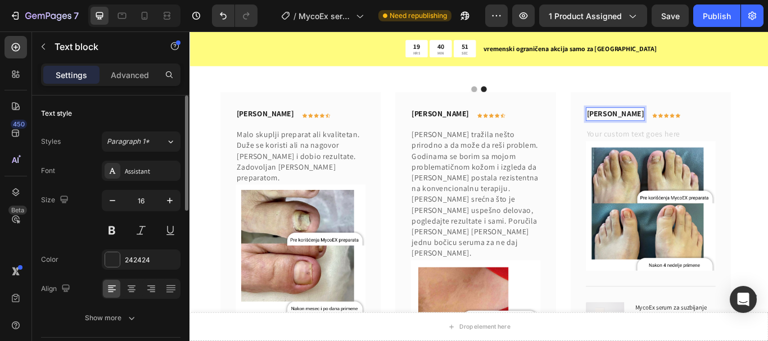
click at [693, 121] on p "[PERSON_NAME]" at bounding box center [685, 127] width 66 height 13
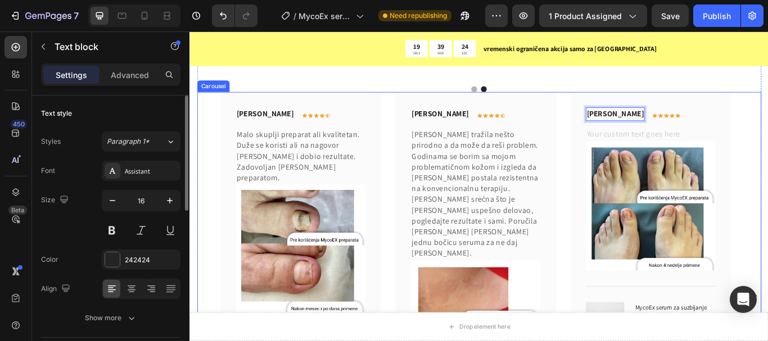
click at [767, 133] on div "[PERSON_NAME] Text block Icon Icon Icon Icon Icon Row Row Malo skuplji preparat…" at bounding box center [527, 340] width 658 height 476
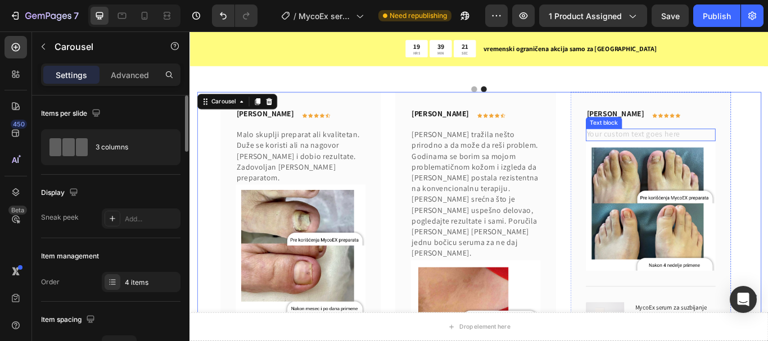
click at [704, 145] on div "Rich Text Editor. Editing area: main" at bounding box center [726, 152] width 151 height 15
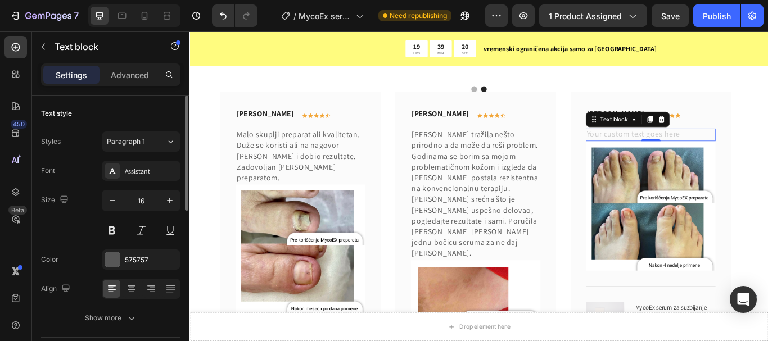
click at [676, 145] on div "Rich Text Editor. Editing area: main" at bounding box center [726, 152] width 151 height 15
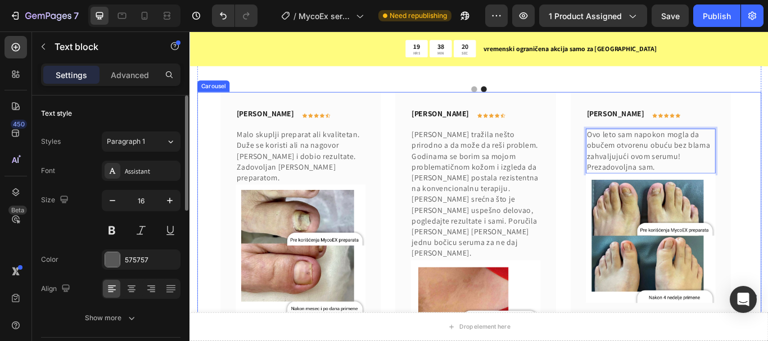
click at [767, 151] on div "[PERSON_NAME] Text block Icon Icon Icon Icon Icon Row Row Malo skuplji preparat…" at bounding box center [527, 340] width 658 height 476
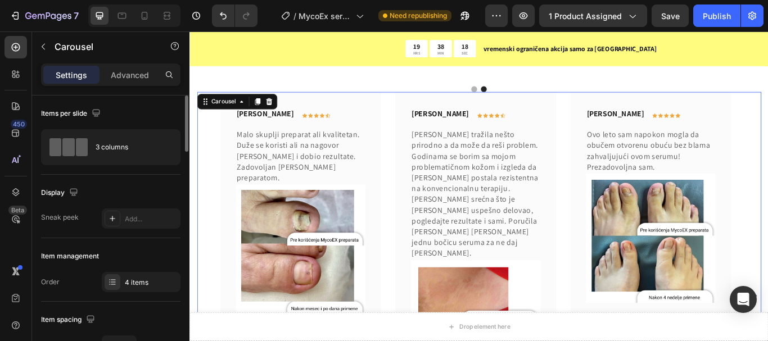
scroll to position [6867, 0]
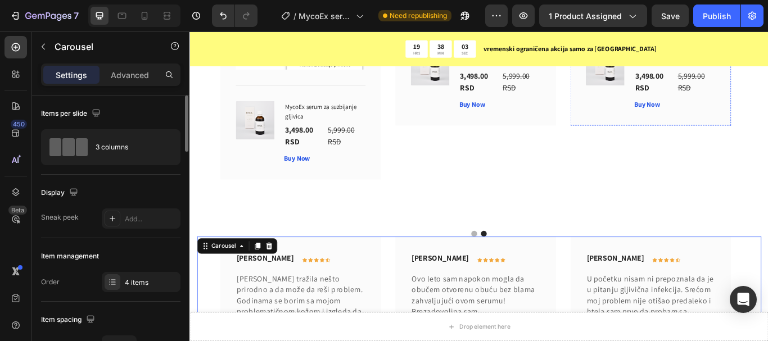
scroll to position [6755, 0]
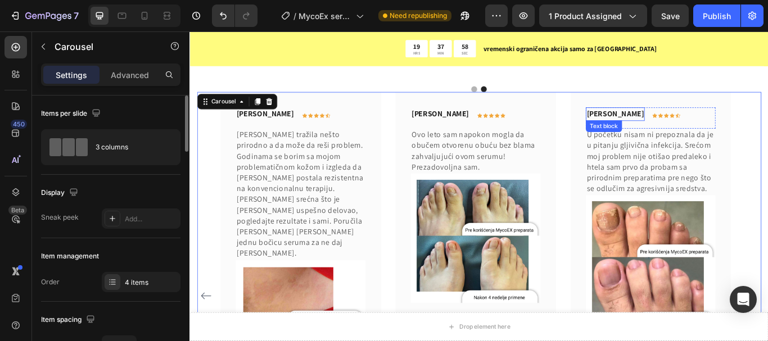
click at [684, 121] on p "[PERSON_NAME]" at bounding box center [685, 127] width 66 height 13
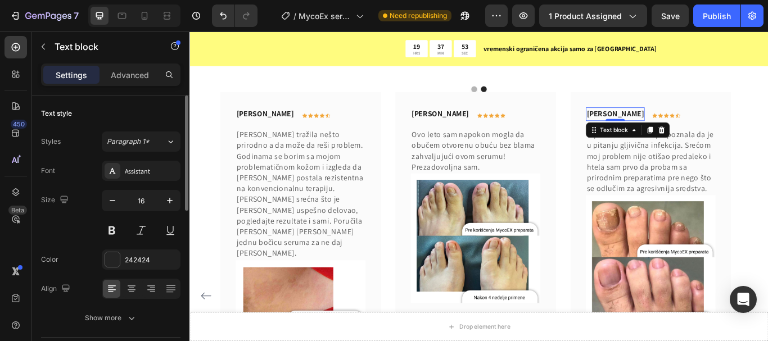
click at [685, 121] on p "[PERSON_NAME]" at bounding box center [685, 127] width 66 height 13
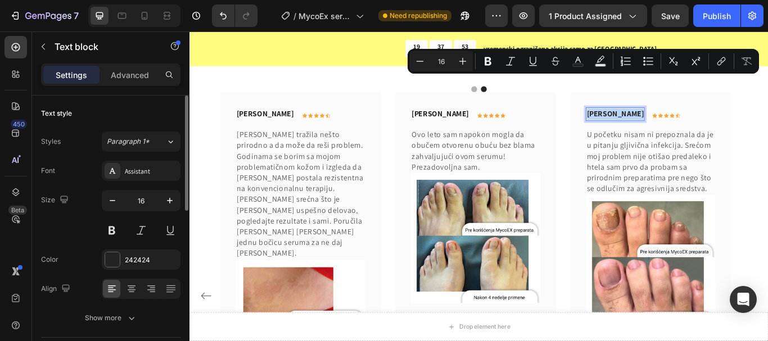
click at [685, 121] on p "[PERSON_NAME]" at bounding box center [685, 127] width 66 height 13
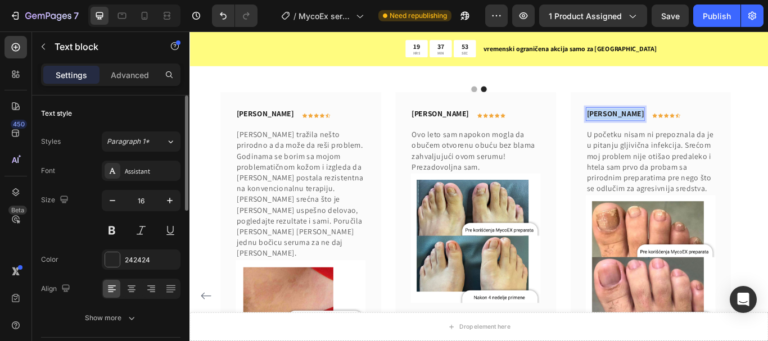
click at [685, 121] on p "[PERSON_NAME]" at bounding box center [685, 127] width 66 height 13
click at [703, 149] on p "U početku nisam ni prepoznala da je u pitanju gljivična infekcija. Srećom moj p…" at bounding box center [726, 183] width 149 height 75
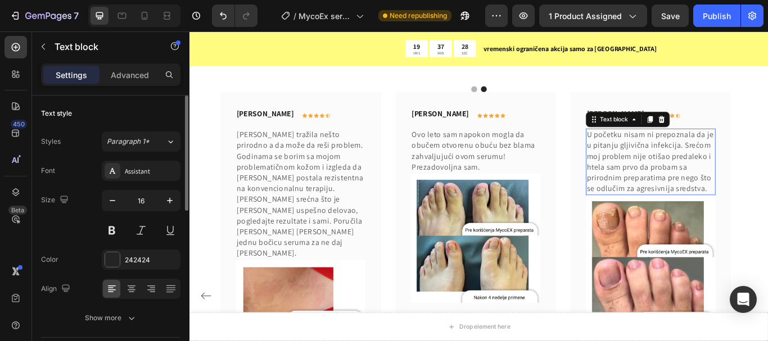
click at [703, 149] on p "U početku nisam ni prepoznala da je u pitanju gljivična infekcija. Srećom moj p…" at bounding box center [726, 183] width 149 height 75
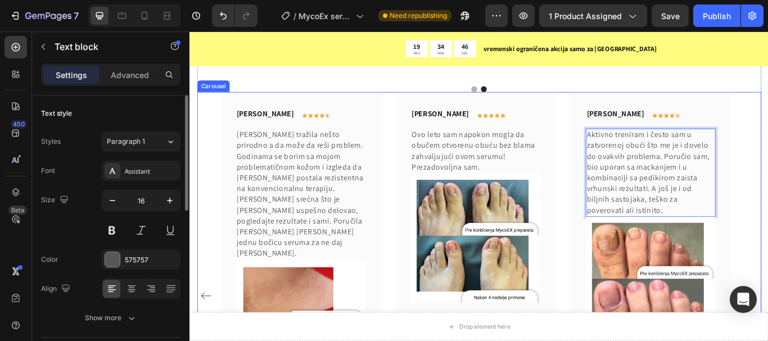
click at [767, 127] on div "[PERSON_NAME] Text block Icon Icon Icon Icon Icon Row Row Malo skuplji preparat…" at bounding box center [527, 340] width 658 height 476
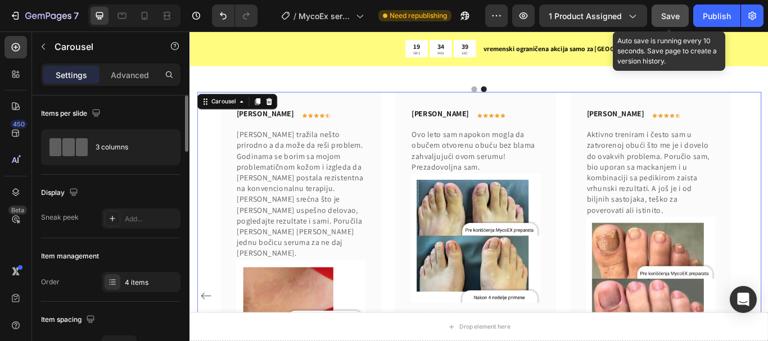
click at [664, 19] on span "Save" at bounding box center [670, 16] width 19 height 10
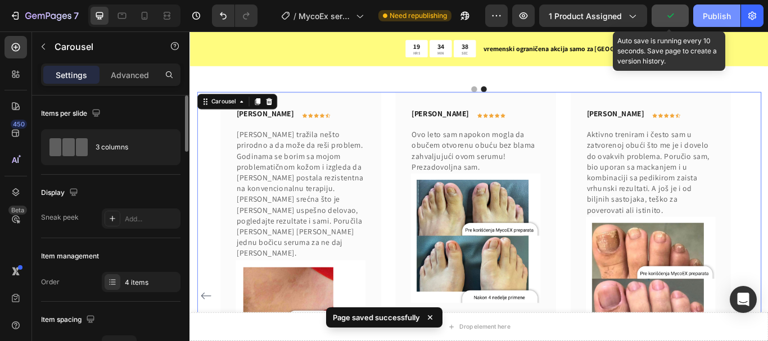
click at [720, 17] on div "Publish" at bounding box center [717, 16] width 28 height 12
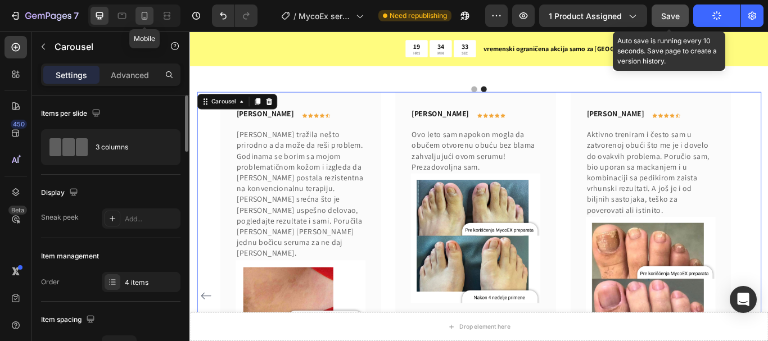
click at [143, 15] on icon at bounding box center [144, 15] width 11 height 11
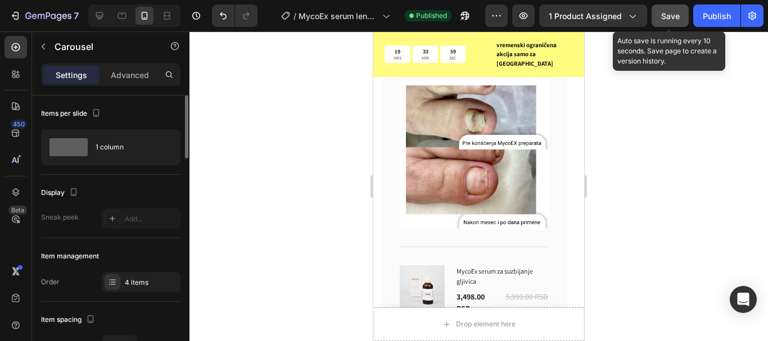
scroll to position [6533, 0]
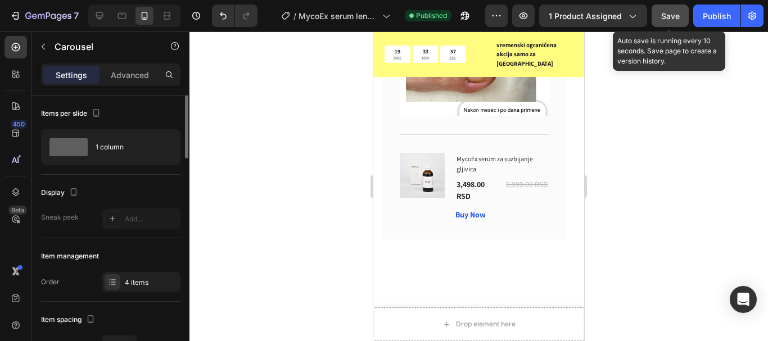
click at [470, 333] on button "Dot" at bounding box center [473, 336] width 7 height 7
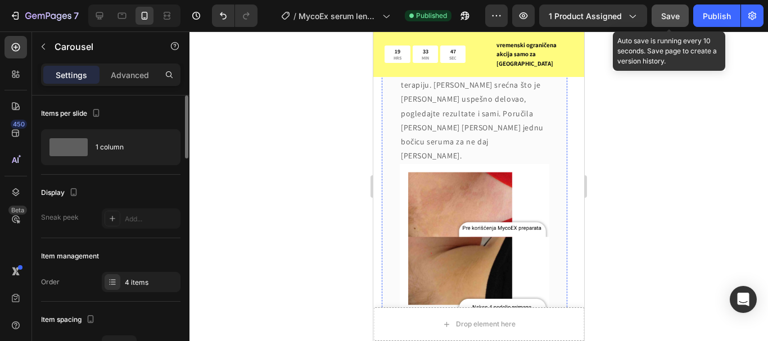
scroll to position [6476, 0]
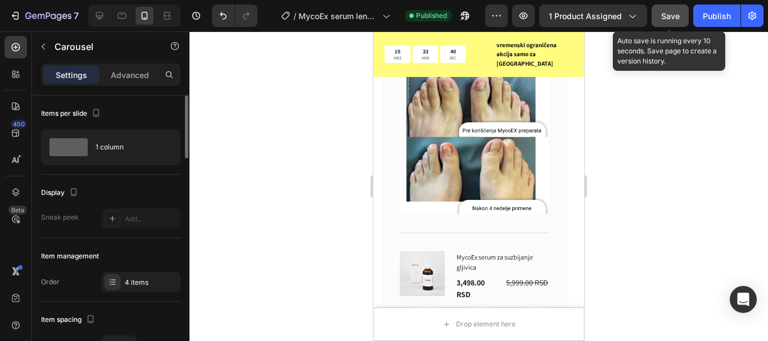
scroll to position [6533, 0]
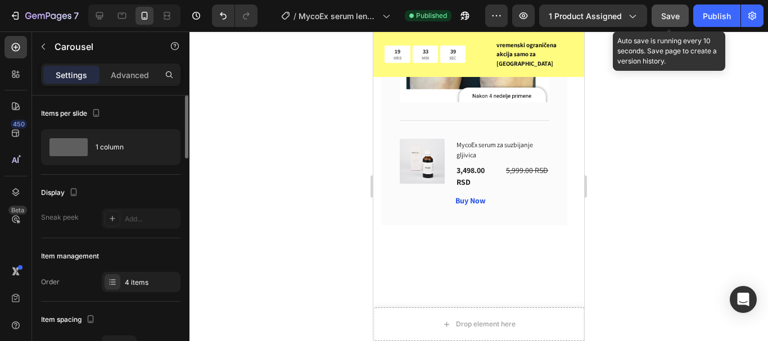
click at [492, 333] on button "Dot" at bounding box center [495, 336] width 7 height 7
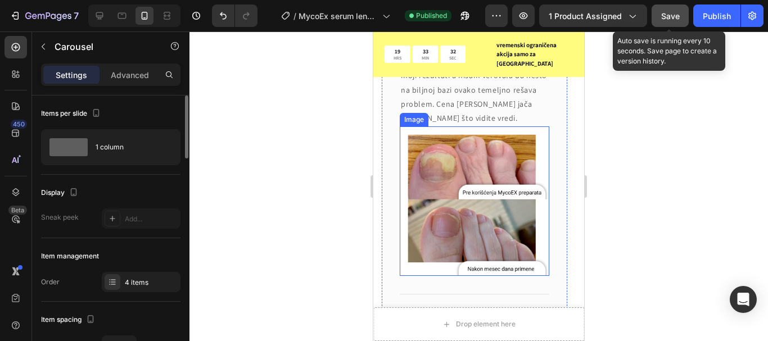
scroll to position [6027, 0]
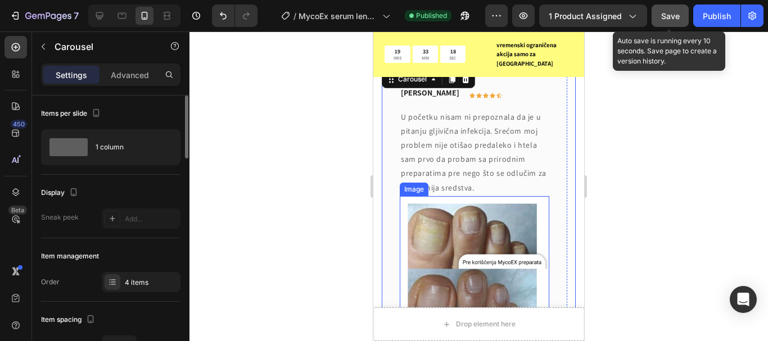
scroll to position [5746, 0]
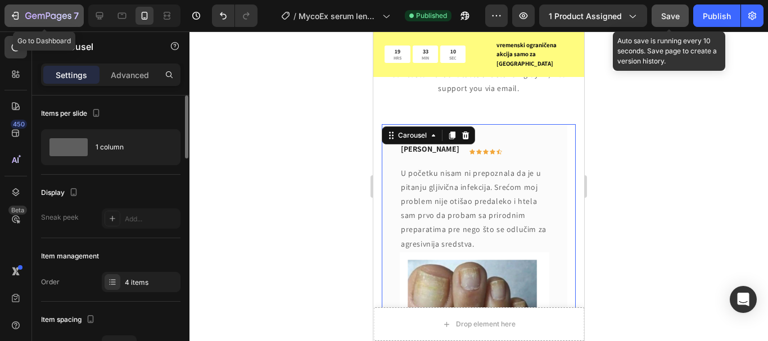
click at [44, 17] on icon "button" at bounding box center [41, 16] width 7 height 5
